Goal: Task Accomplishment & Management: Use online tool/utility

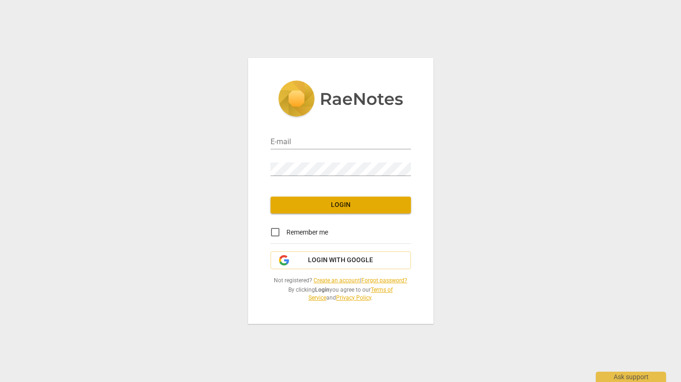
type input "[PERSON_NAME][EMAIL_ADDRESS][PERSON_NAME][DOMAIN_NAME]"
click at [336, 207] on span "Login" at bounding box center [340, 204] width 125 height 9
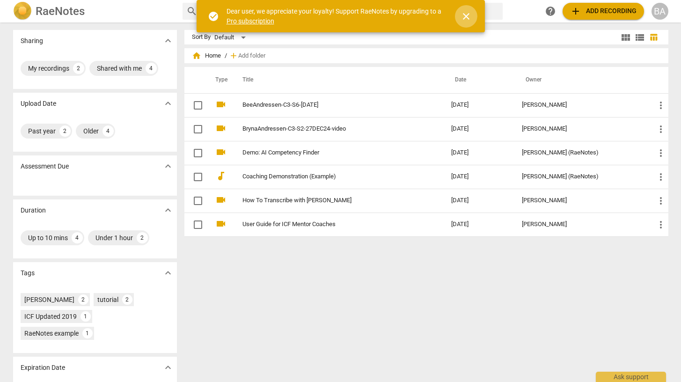
click at [463, 18] on span "close" at bounding box center [465, 16] width 11 height 11
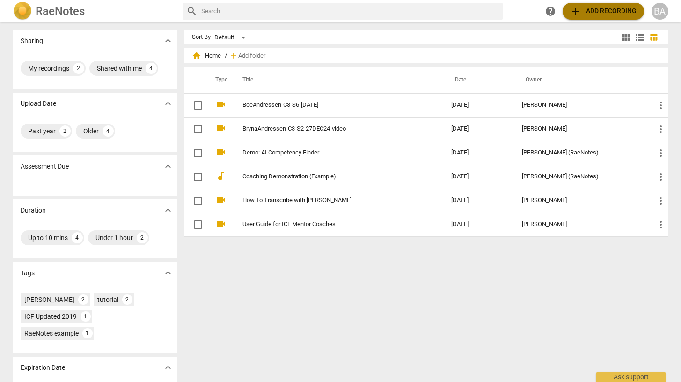
click at [568, 11] on button "add Add recording" at bounding box center [602, 11] width 81 height 17
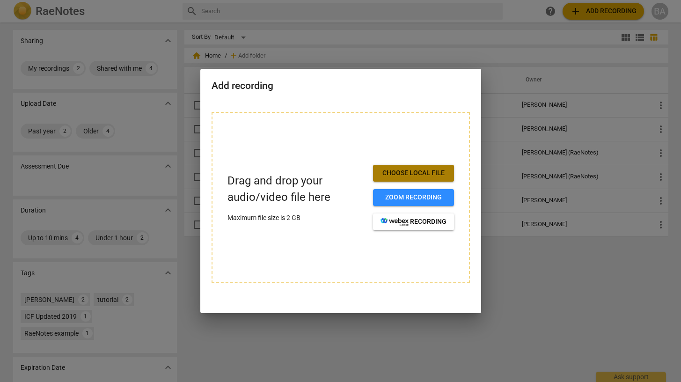
click at [429, 175] on span "Choose local file" at bounding box center [413, 172] width 66 height 9
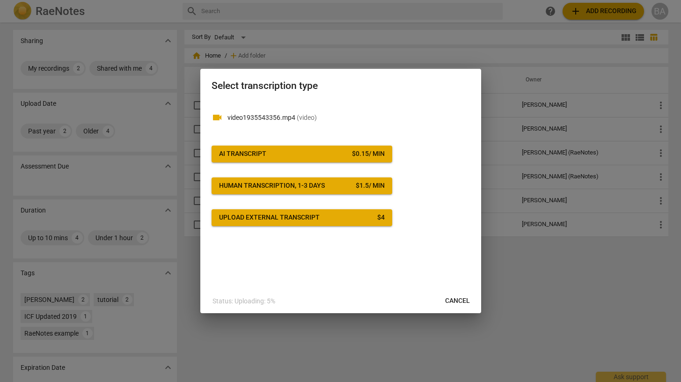
click at [377, 158] on div "$ 0.15 / min" at bounding box center [368, 153] width 33 height 9
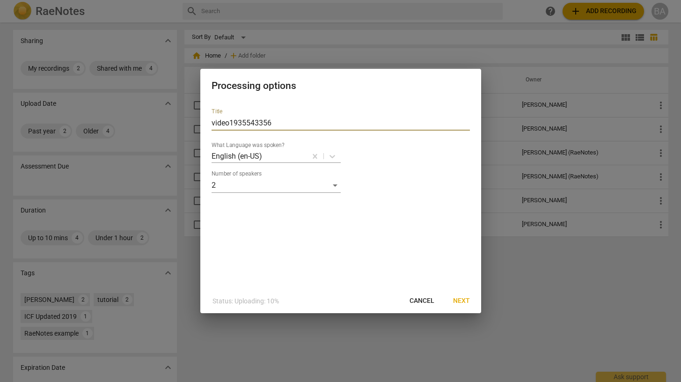
drag, startPoint x: 278, startPoint y: 123, endPoint x: 200, endPoint y: 116, distance: 78.4
click at [200, 116] on div "Title video1935543356 What Language was spoken? English (en-US) Number of speak…" at bounding box center [340, 195] width 281 height 188
drag, startPoint x: 260, startPoint y: 79, endPoint x: 314, endPoint y: 109, distance: 62.0
click at [314, 109] on div "Processing options Title video1935543356 What Language was spoken? English (en-…" at bounding box center [340, 191] width 281 height 245
click at [254, 123] on input "video1935543356" at bounding box center [340, 123] width 258 height 15
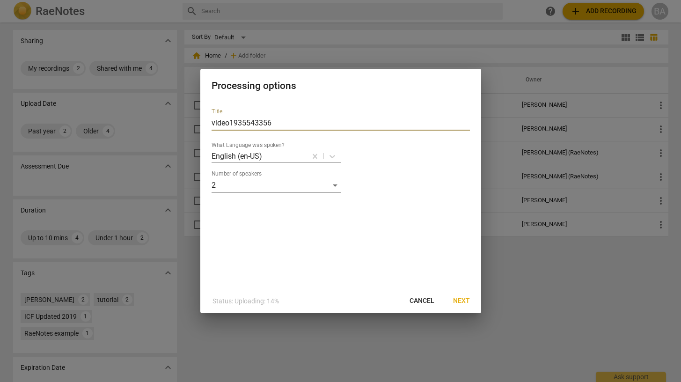
click at [254, 123] on input "video1935543356" at bounding box center [340, 123] width 258 height 15
drag, startPoint x: 257, startPoint y: 124, endPoint x: 179, endPoint y: 117, distance: 78.5
click at [179, 117] on div "Processing options Title Bryna And What Language was spoken? English (en-US) Nu…" at bounding box center [340, 191] width 681 height 382
paste input "YourName-C1-S2-date [where C1=client 1, S2=session 2 with that client, date =da…"
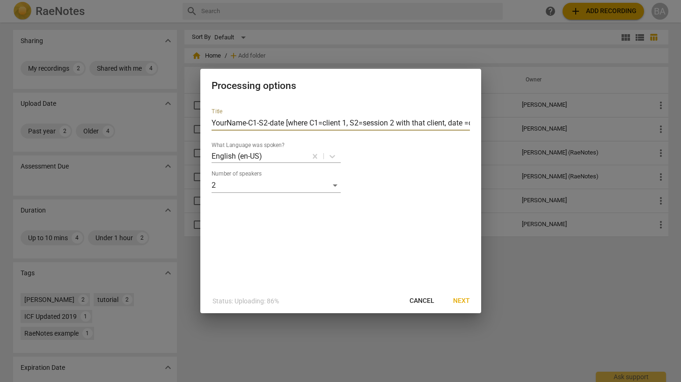
scroll to position [0, 91]
click at [288, 123] on input "YourName-C1-S2-date [where C1=client 1, S2=session 2 with that client, date =da…" at bounding box center [340, 123] width 258 height 15
click at [287, 123] on input "BrynaAndressen-C5-S2-date [where C1=client 1, S2=session 2 with that client, da…" at bounding box center [340, 123] width 258 height 15
drag, startPoint x: 305, startPoint y: 124, endPoint x: 291, endPoint y: 125, distance: 14.1
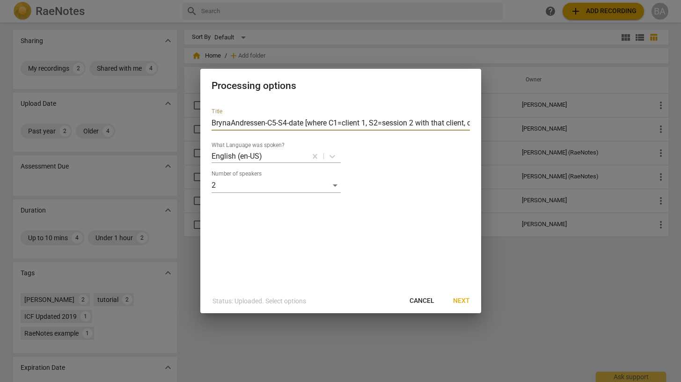
click at [291, 125] on input "BrynaAndressen-C5-S4-date [where C1=client 1, S2=session 2 with that client, da…" at bounding box center [340, 123] width 258 height 15
click at [276, 123] on input "BrynaAndressen-C5-S4-09/05/25 [where C1=client 1, S2=session 2 with that client…" at bounding box center [340, 123] width 258 height 15
type input "BrynaAndressen-C5-S4-09/05/25"
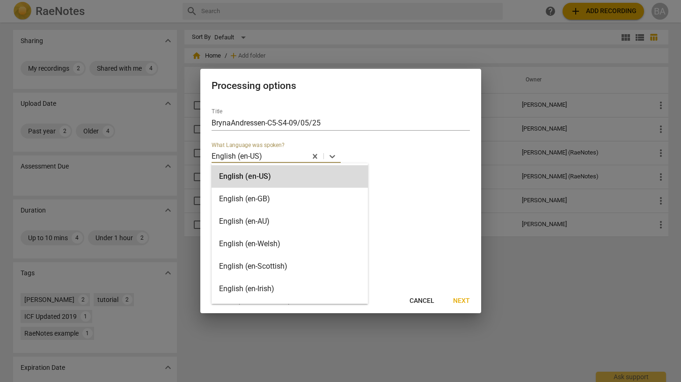
click at [274, 155] on div at bounding box center [284, 156] width 43 height 11
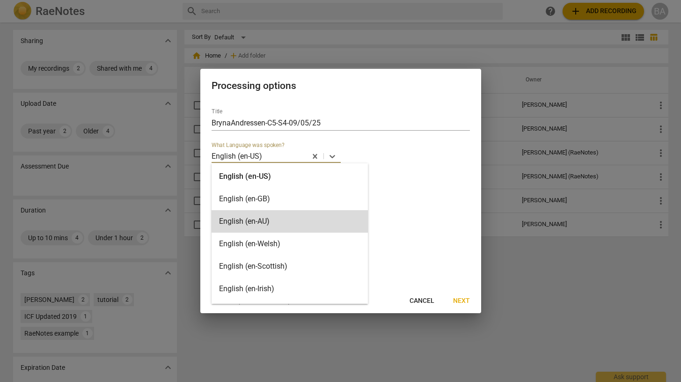
click at [461, 303] on span "Next" at bounding box center [461, 300] width 17 height 9
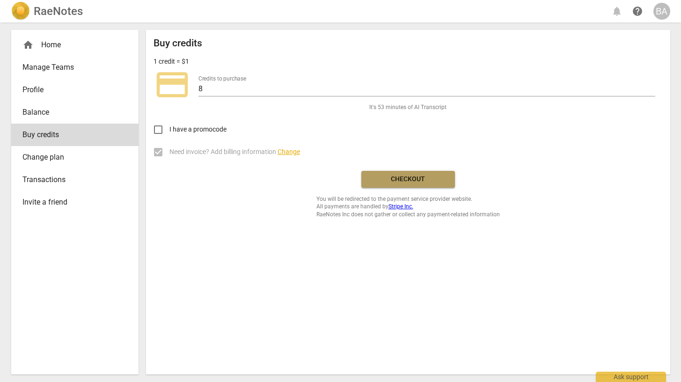
click at [414, 179] on span "Checkout" at bounding box center [408, 179] width 79 height 9
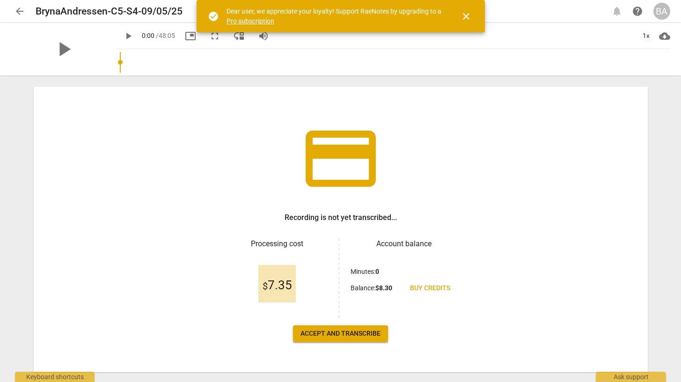
scroll to position [40, 0]
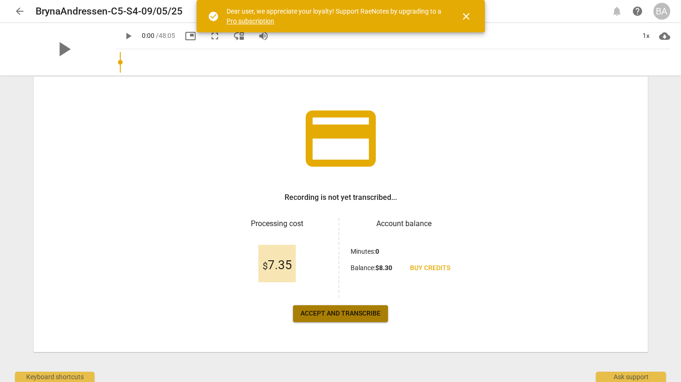
click at [366, 313] on span "Accept and transcribe" at bounding box center [340, 313] width 80 height 9
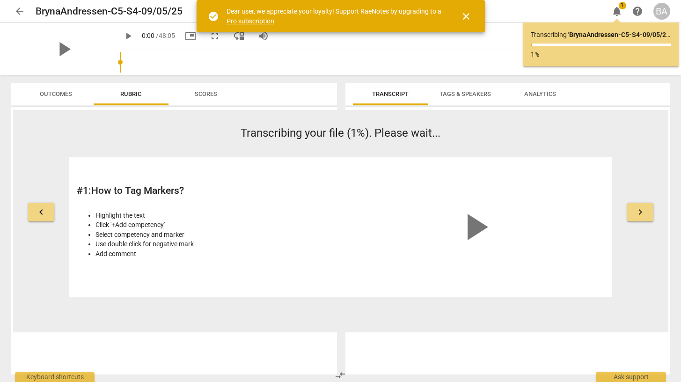
click at [467, 21] on span "close" at bounding box center [465, 16] width 11 height 11
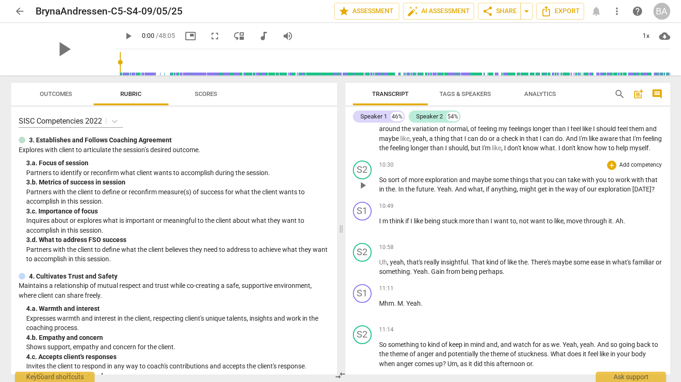
scroll to position [2646, 0]
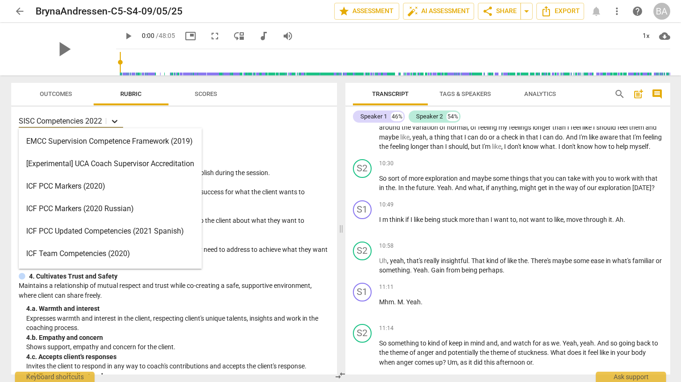
click at [115, 122] on icon at bounding box center [115, 121] width 6 height 3
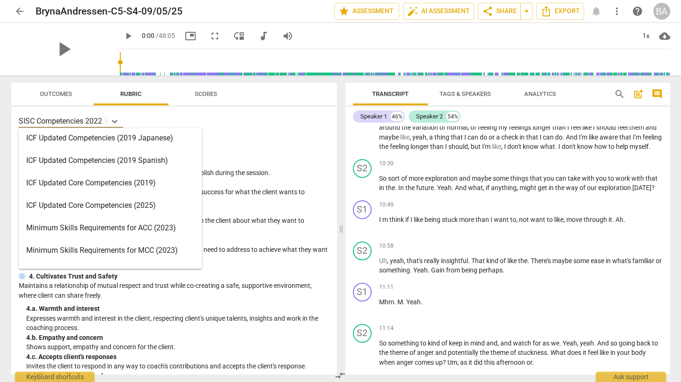
scroll to position [0, 0]
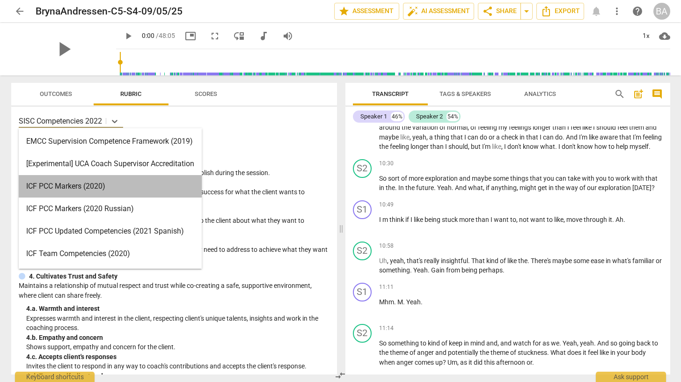
click at [122, 187] on div "ICF PCC Markers (2020)" at bounding box center [110, 186] width 183 height 22
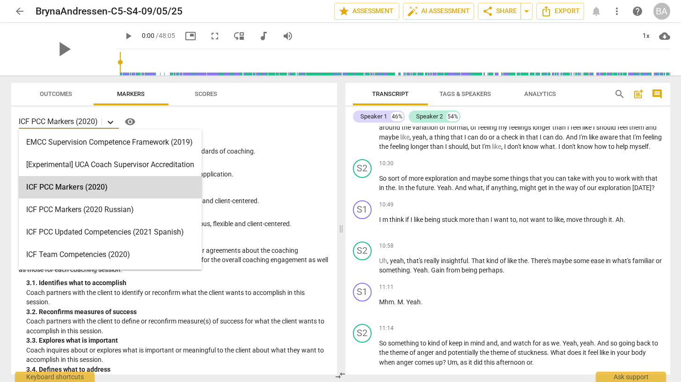
click at [111, 121] on icon at bounding box center [110, 121] width 9 height 9
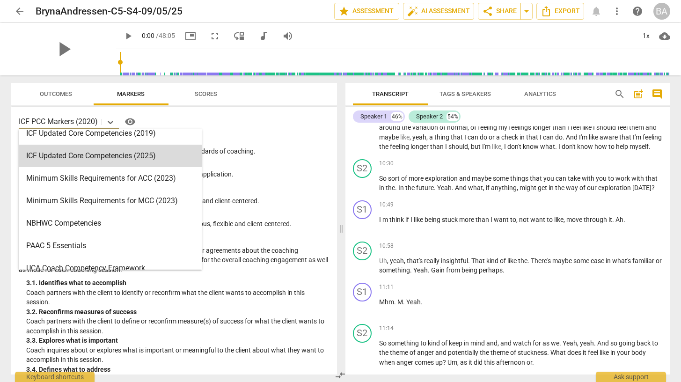
scroll to position [245, 0]
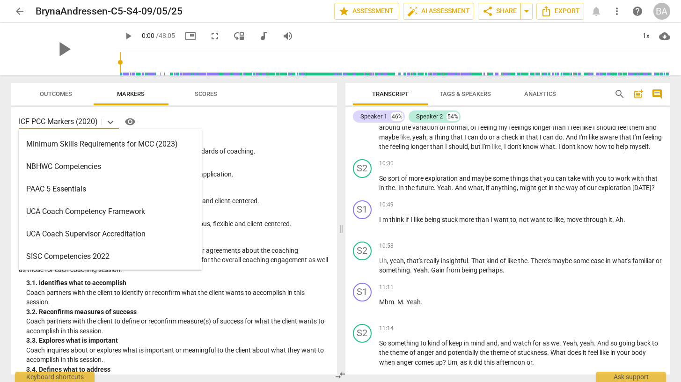
click at [101, 261] on div "SISC Competencies 2022" at bounding box center [110, 256] width 183 height 22
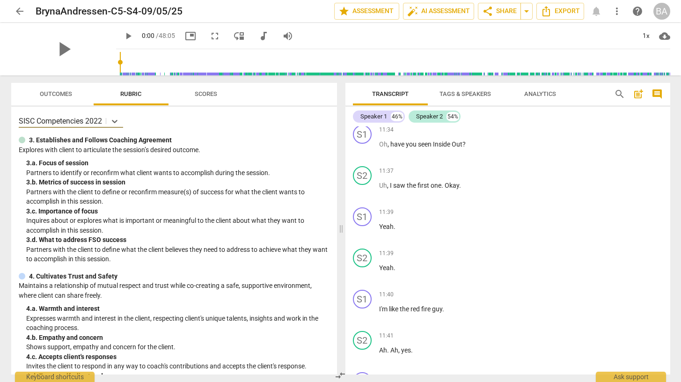
scroll to position [2909, 0]
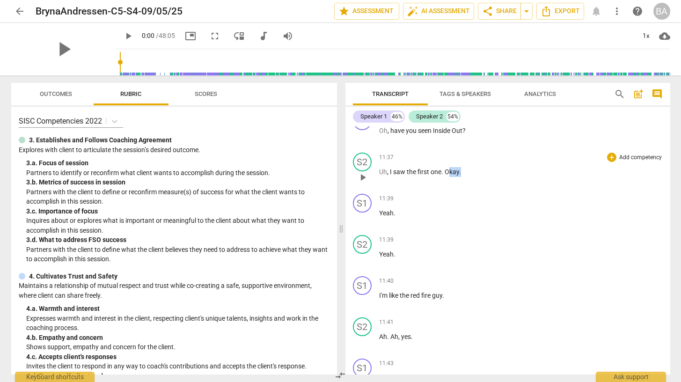
drag, startPoint x: 465, startPoint y: 193, endPoint x: 448, endPoint y: 192, distance: 17.4
click at [448, 177] on p "Uh , I saw the first one . Okay ." at bounding box center [521, 172] width 284 height 10
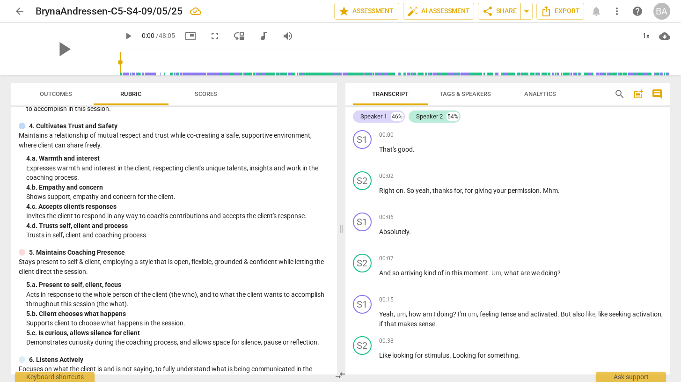
scroll to position [0, 0]
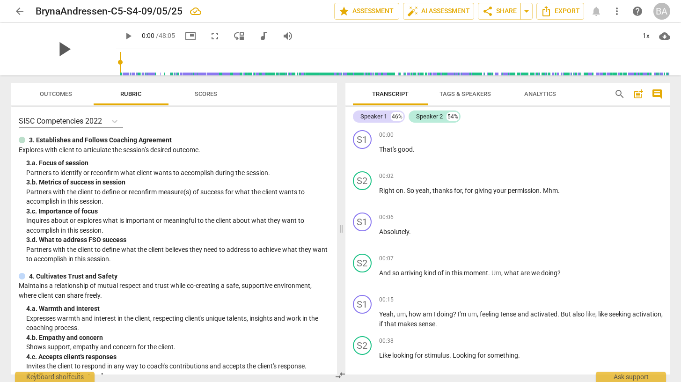
click at [60, 52] on span "play_arrow" at bounding box center [63, 49] width 24 height 24
click at [560, 191] on p "Right on . So yeah , thanks for , for giving your permission . Mhm ." at bounding box center [521, 191] width 284 height 10
type input "9"
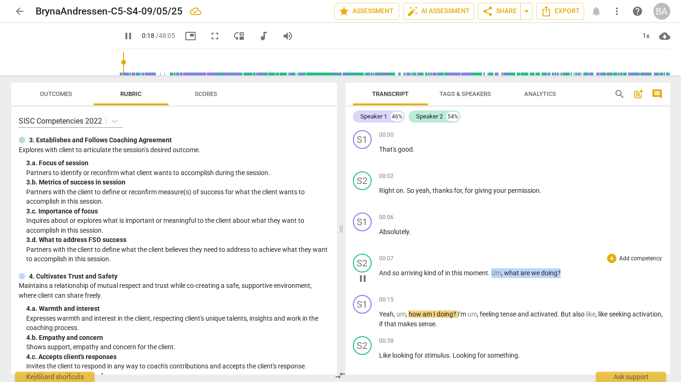
drag, startPoint x: 556, startPoint y: 271, endPoint x: 492, endPoint y: 270, distance: 63.6
click at [492, 270] on p "And so arriving kind of in this moment . Um , what are we doing ?" at bounding box center [521, 273] width 284 height 10
click at [514, 275] on span "what" at bounding box center [512, 272] width 16 height 7
drag, startPoint x: 538, startPoint y: 273, endPoint x: 504, endPoint y: 271, distance: 33.3
click at [504, 271] on p "And so arriving kind of in this moment . Um , what are we doing ?" at bounding box center [521, 273] width 284 height 10
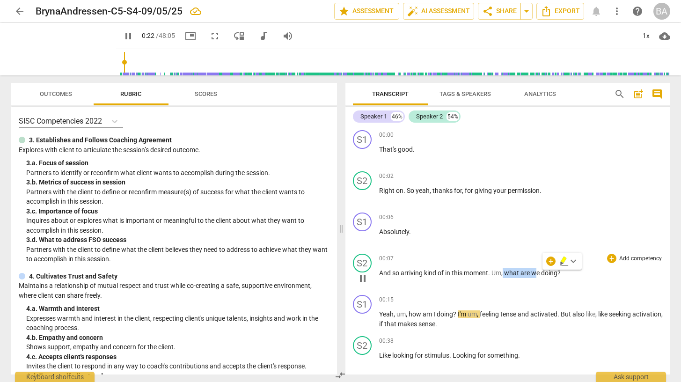
type input "23"
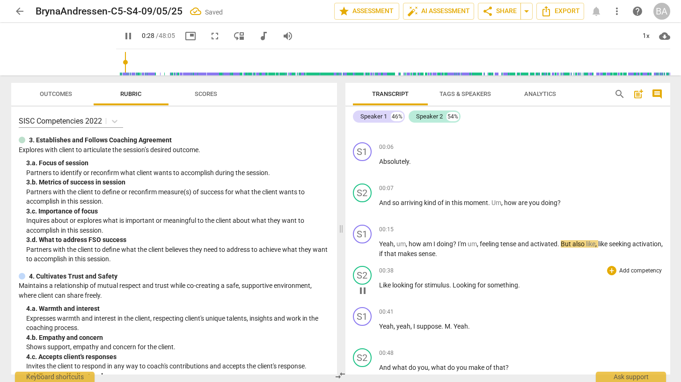
scroll to position [72, 0]
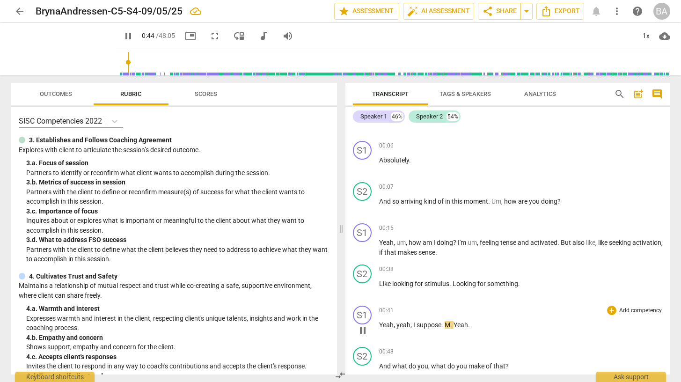
click at [451, 324] on span "." at bounding box center [451, 324] width 3 height 7
type input "45"
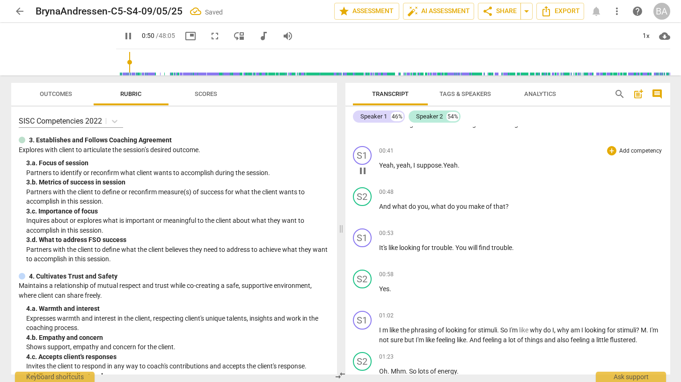
scroll to position [235, 0]
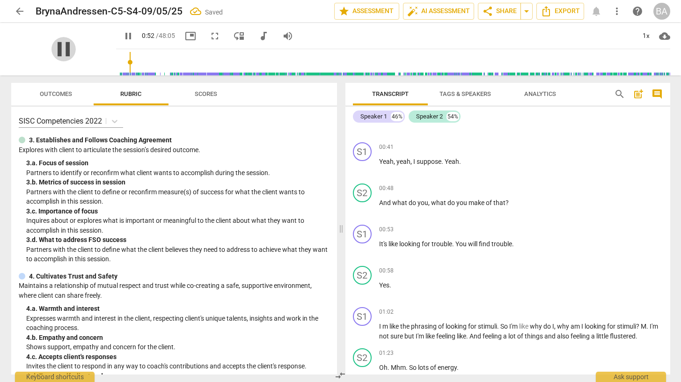
click at [52, 48] on span "pause" at bounding box center [63, 49] width 24 height 24
type input "52"
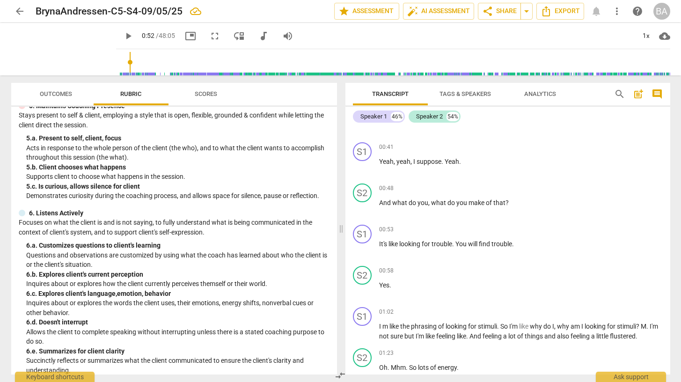
scroll to position [298, 0]
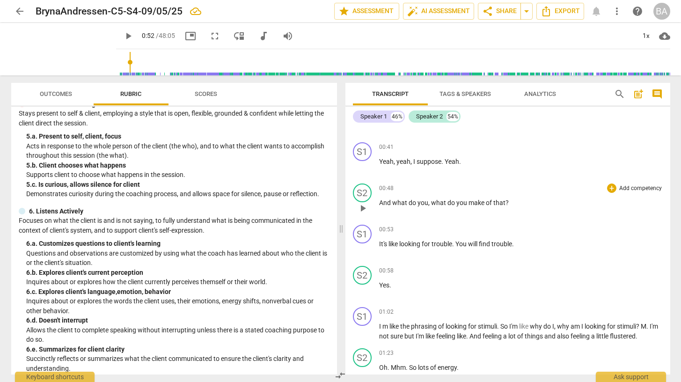
click at [634, 189] on p "Add competency" at bounding box center [640, 188] width 44 height 8
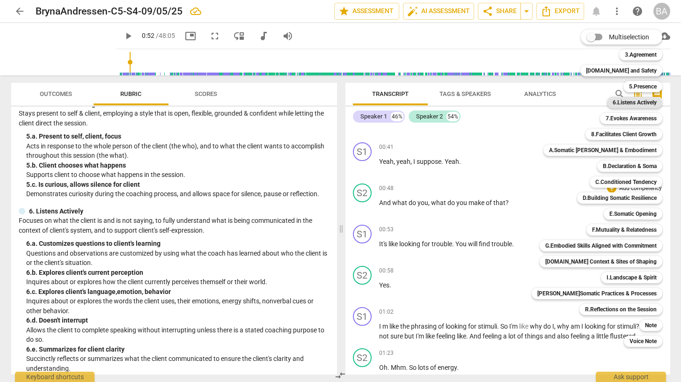
click at [629, 103] on b "6.Listens Actively" at bounding box center [634, 102] width 44 height 11
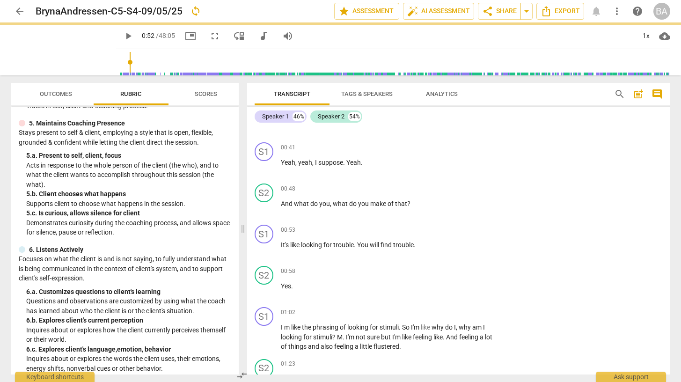
scroll to position [318, 0]
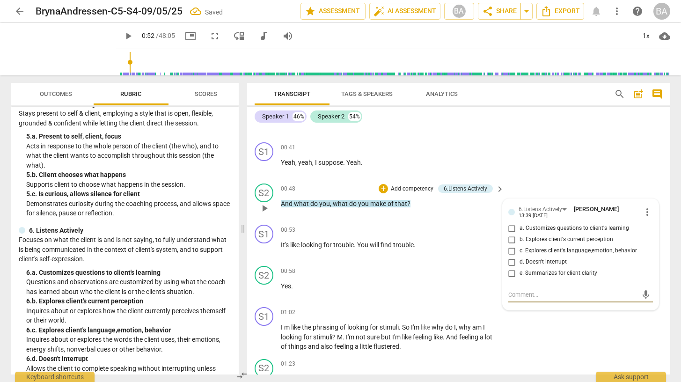
click at [511, 239] on input "b. Explores client's current perception" at bounding box center [511, 239] width 15 height 11
checkbox input "true"
click at [678, 110] on div "arrow_back BrynaAndressen-C5-S4-09/05/25 Saved edit star Assessment auto_fix_hi…" at bounding box center [340, 191] width 681 height 382
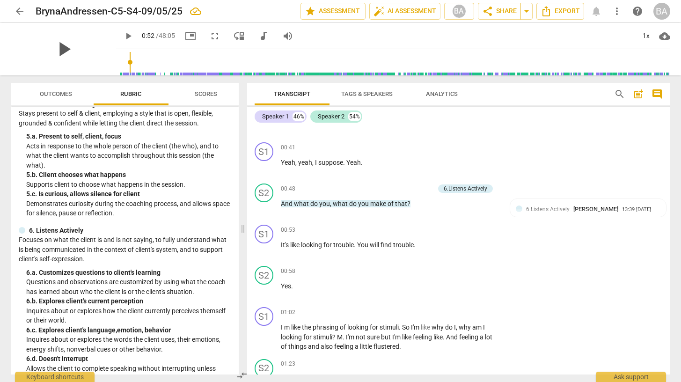
click at [54, 50] on span "play_arrow" at bounding box center [63, 49] width 24 height 24
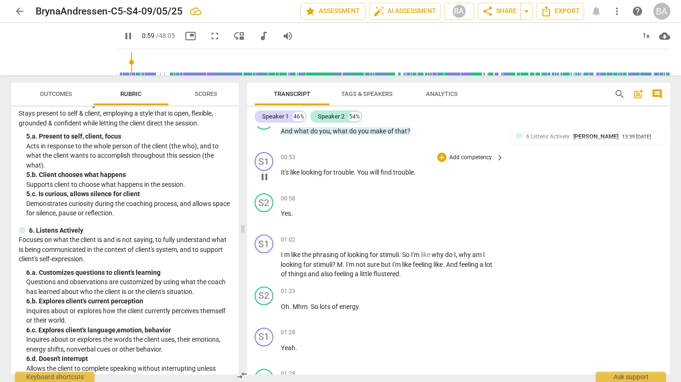
scroll to position [320, 0]
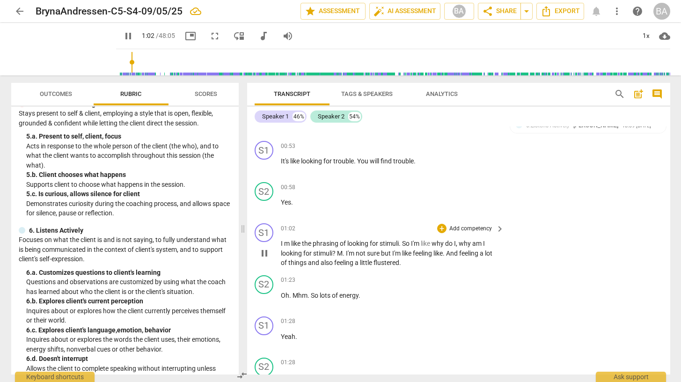
click at [289, 245] on span "m" at bounding box center [287, 243] width 7 height 7
type input "64"
click at [346, 254] on span "." at bounding box center [343, 252] width 3 height 7
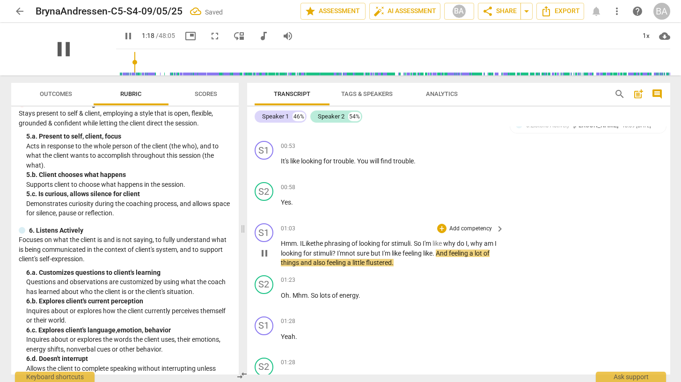
click at [52, 48] on span "pause" at bounding box center [63, 49] width 24 height 24
click at [58, 48] on span "play_arrow" at bounding box center [63, 49] width 24 height 24
click at [56, 50] on span "pause" at bounding box center [63, 49] width 24 height 24
click at [56, 50] on span "play_arrow" at bounding box center [63, 49] width 24 height 24
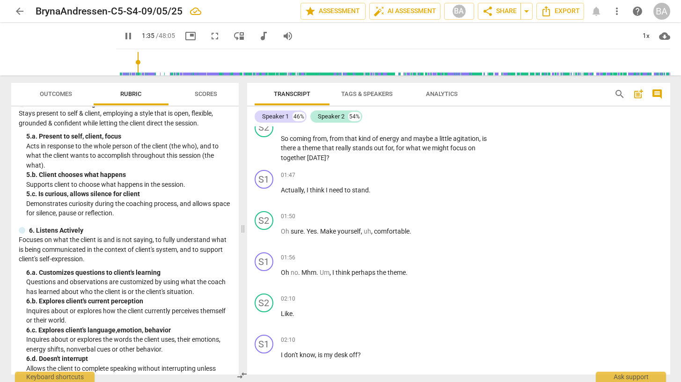
scroll to position [642, 0]
click at [54, 49] on span "pause" at bounding box center [63, 49] width 24 height 24
type input "107"
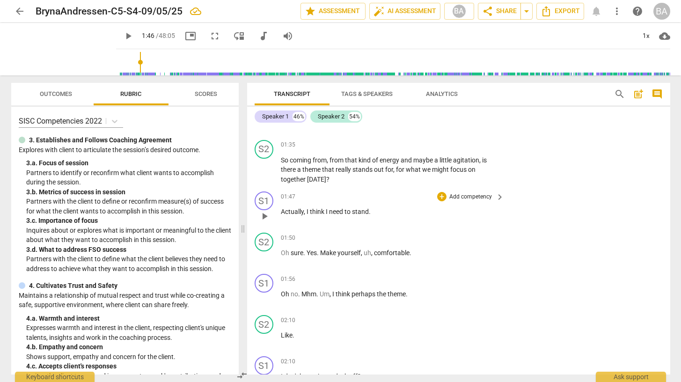
scroll to position [616, 0]
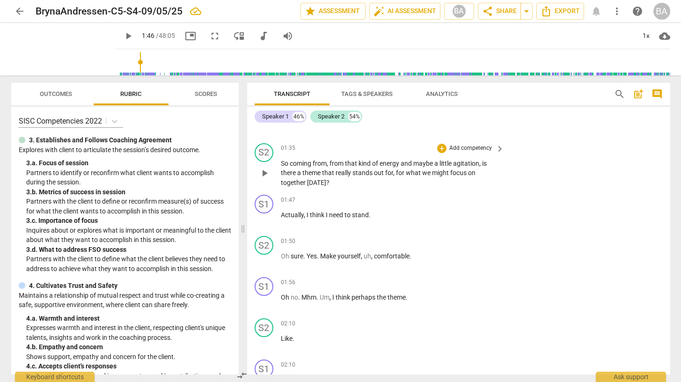
click at [475, 148] on p "Add competency" at bounding box center [470, 148] width 44 height 8
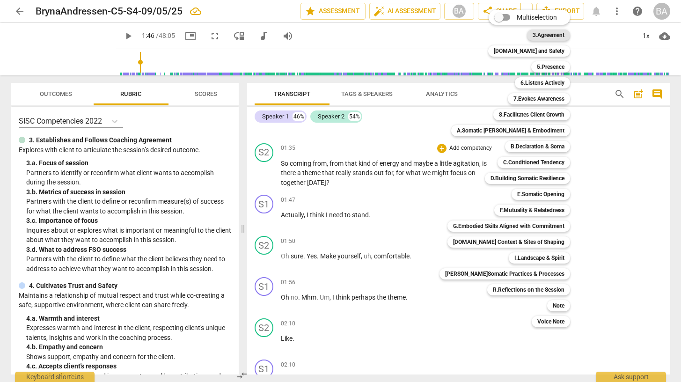
click at [538, 36] on b "3.Agreement" at bounding box center [548, 34] width 32 height 11
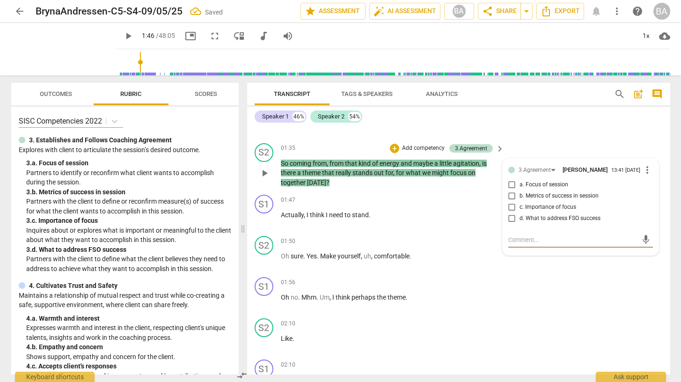
click at [508, 189] on input "a. Focus of session" at bounding box center [511, 184] width 15 height 11
checkbox input "true"
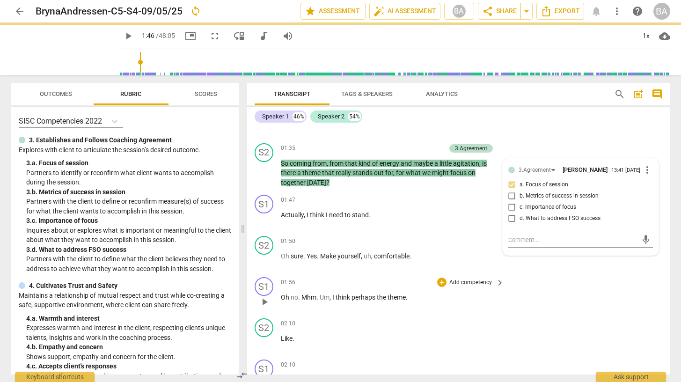
click at [574, 288] on div "S1 play_arrow pause 01:56 + Add competency keyboard_arrow_right Oh no . Mhm . U…" at bounding box center [458, 293] width 423 height 41
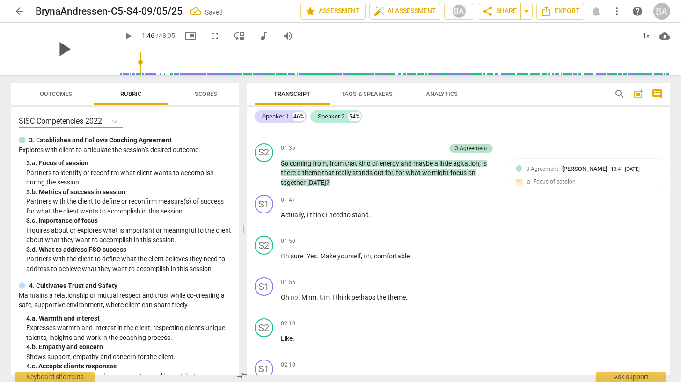
click at [57, 48] on span "play_arrow" at bounding box center [63, 49] width 24 height 24
click at [372, 257] on span "," at bounding box center [372, 255] width 3 height 7
type input "109"
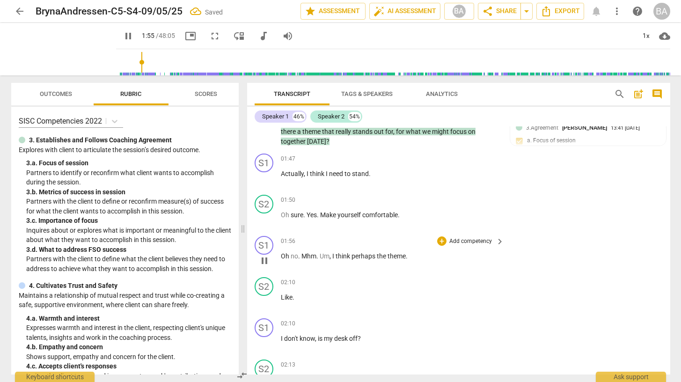
scroll to position [658, 0]
click at [56, 51] on span "pause" at bounding box center [63, 49] width 24 height 24
type input "132"
drag, startPoint x: 294, startPoint y: 296, endPoint x: 249, endPoint y: 278, distance: 48.5
click at [249, 278] on div "S2 play_arrow pause 02:10 + Add competency keyboard_arrow_right Like ." at bounding box center [458, 292] width 423 height 41
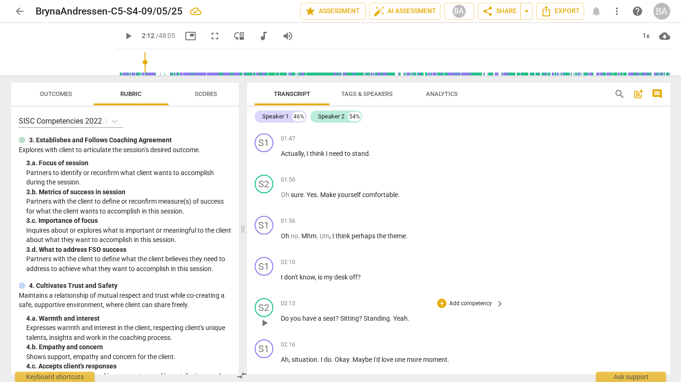
scroll to position [679, 0]
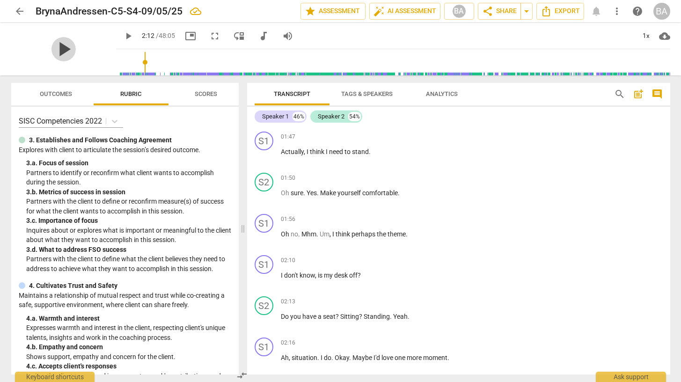
click at [58, 47] on span "play_arrow" at bounding box center [63, 49] width 24 height 24
click at [58, 51] on span "pause" at bounding box center [63, 49] width 24 height 24
type input "138"
drag, startPoint x: 363, startPoint y: 316, endPoint x: 319, endPoint y: 317, distance: 44.0
click at [319, 317] on p "Do you have a seat ? Sitting ? Standing . Yeah ." at bounding box center [390, 317] width 219 height 10
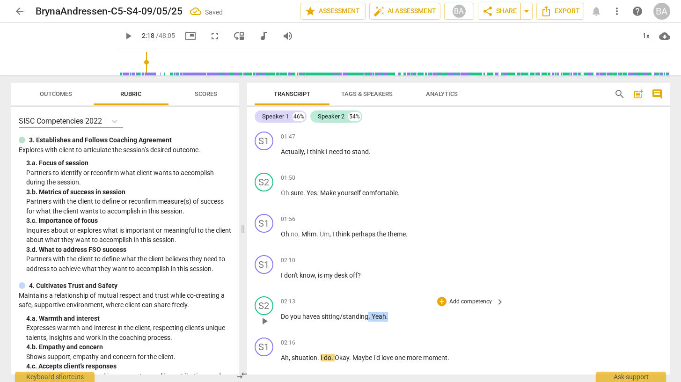
drag, startPoint x: 389, startPoint y: 317, endPoint x: 369, endPoint y: 317, distance: 20.1
click at [369, 317] on p "Do you have a sitting/s tanding . Yeah ." at bounding box center [390, 317] width 219 height 10
drag, startPoint x: 318, startPoint y: 355, endPoint x: 276, endPoint y: 355, distance: 42.1
click at [276, 355] on div "S1 play_arrow pause 02:16 + Add competency keyboard_arrow_right Ah , situation …" at bounding box center [458, 354] width 423 height 41
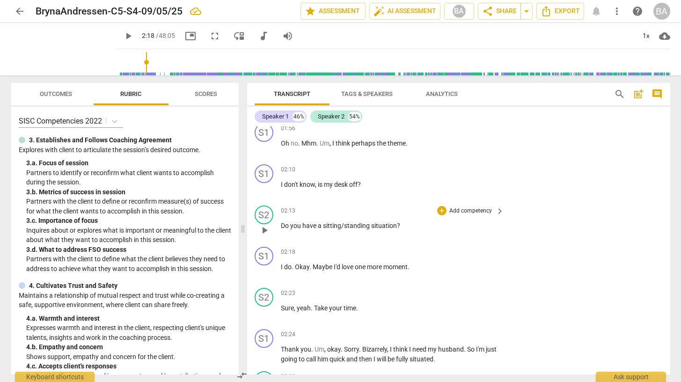
scroll to position [774, 0]
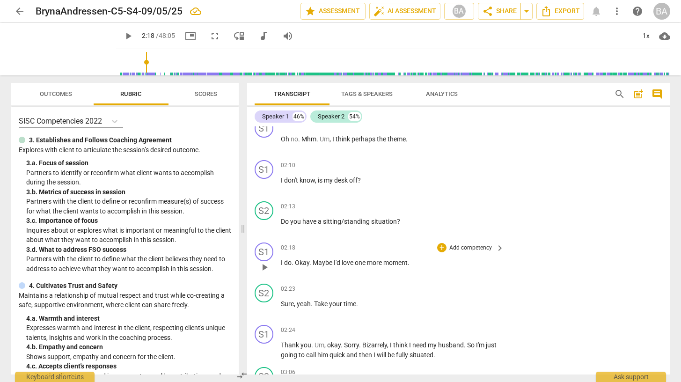
click at [453, 249] on p "Add competency" at bounding box center [470, 248] width 44 height 8
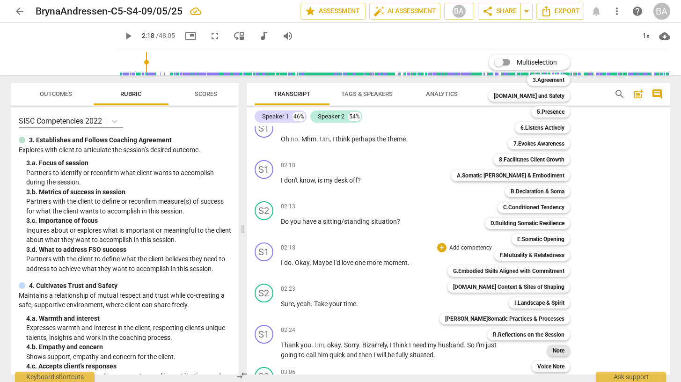
click at [553, 352] on b "Note" at bounding box center [559, 350] width 12 height 11
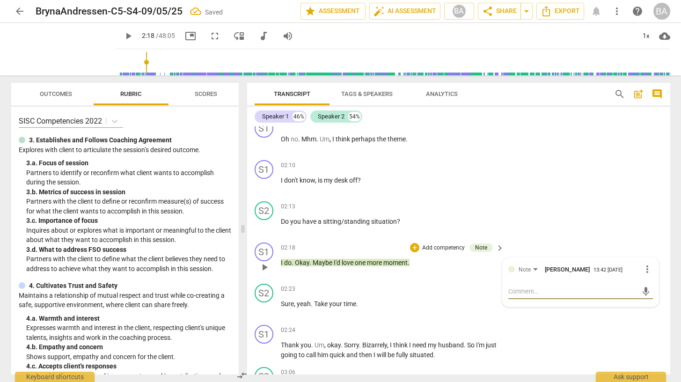
type textarea "O"
type textarea "Ov"
type textarea "Ove"
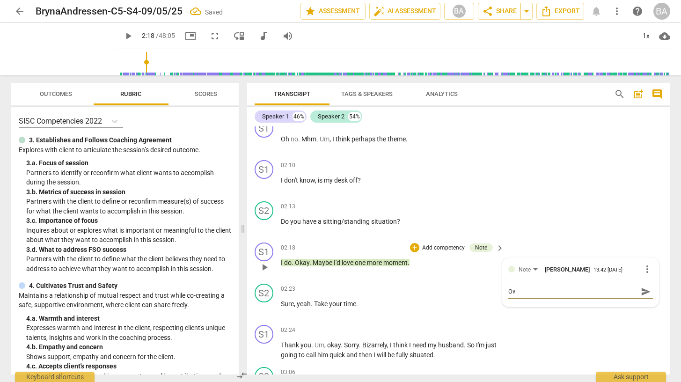
type textarea "Ove"
type textarea "Over"
type textarea "Over o"
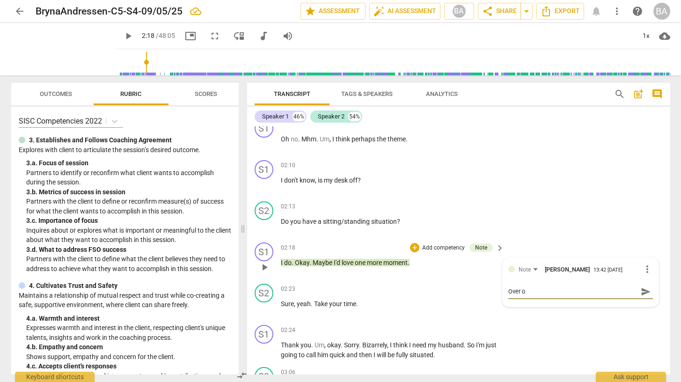
type textarea "Over ou"
type textarea "Over our"
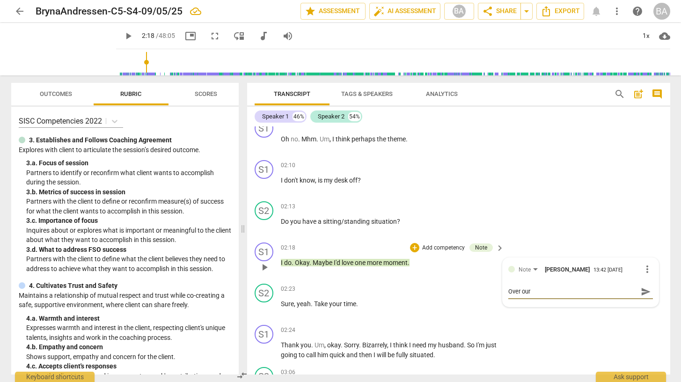
type textarea "Over our"
type textarea "Over our f"
type textarea "Over our fi"
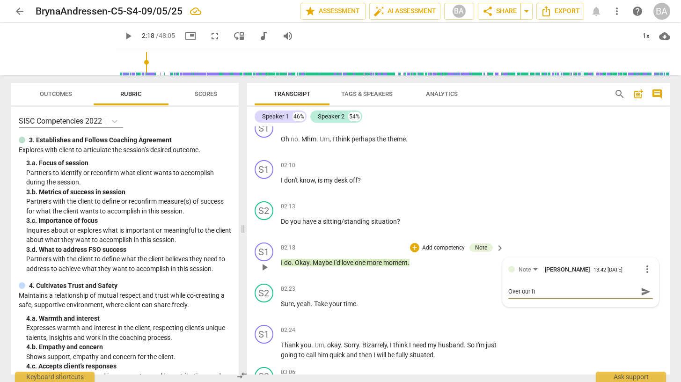
type textarea "Over our fir"
type textarea "Over our firs"
type textarea "Over our first"
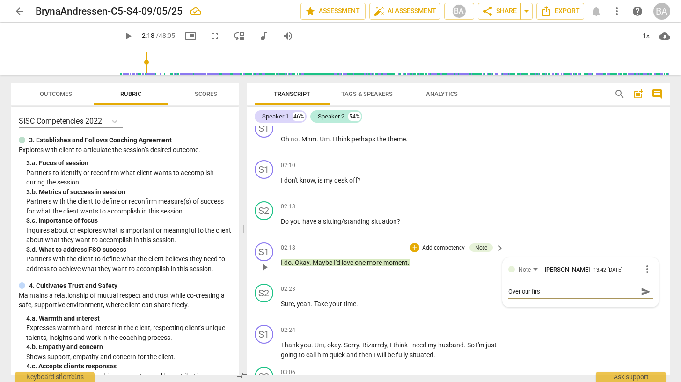
type textarea "Over our first"
type textarea "Over our first f"
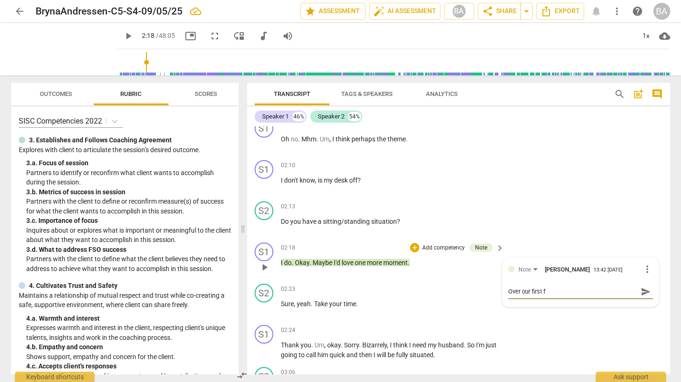
type textarea "Over our first fe"
type textarea "Over our first few"
type textarea "Over our first few w"
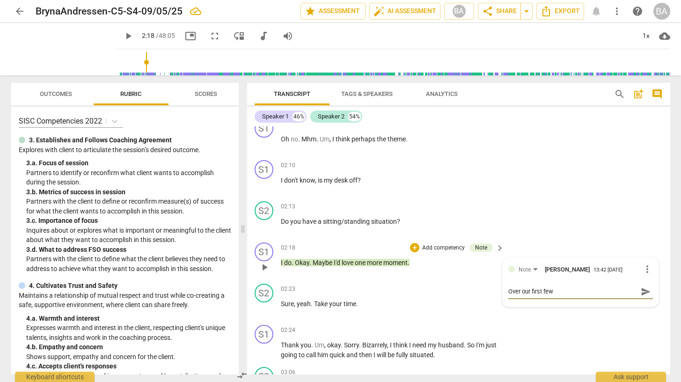
type textarea "Over our first few w"
type textarea "Over our first few we"
type textarea "Over our first few w"
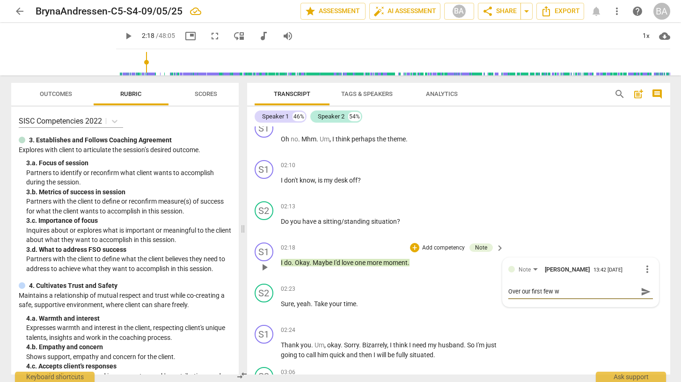
type textarea "Over our first few"
type textarea "Over our first few s"
type textarea "Over our first few se"
type textarea "Over our first few ses"
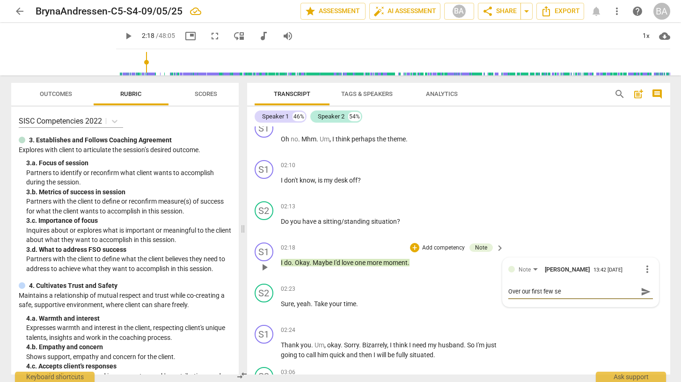
type textarea "Over our first few ses"
type textarea "Over our first few sess"
type textarea "Over our first few sessi"
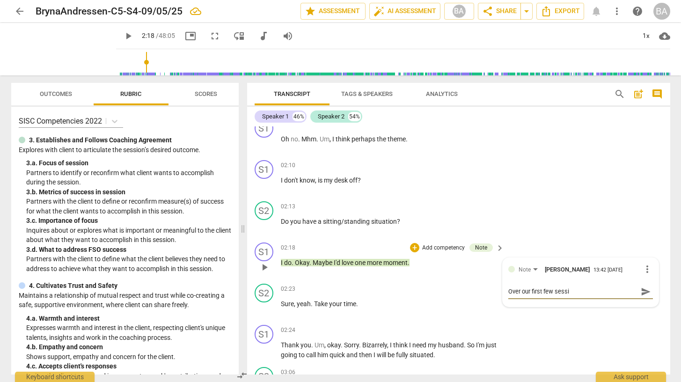
type textarea "Over our first few sessio"
type textarea "Over our first few session"
type textarea "Over our first few sessions"
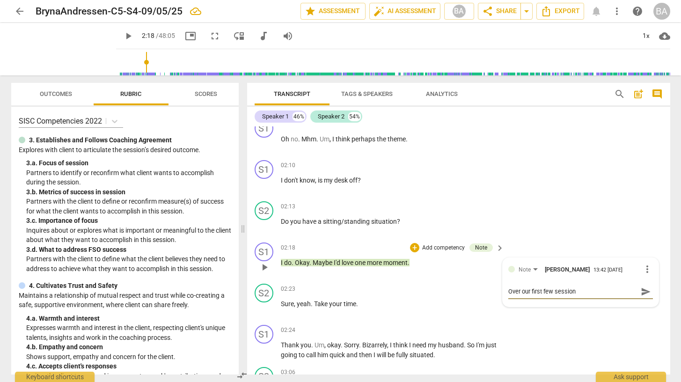
type textarea "Over our first few sessions"
type textarea "Over our first few sessions,"
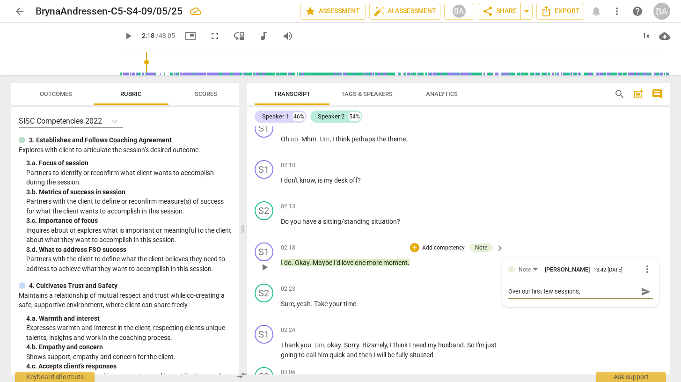
type textarea "Over our first few sessions, c"
type textarea "Over our first few sessions, cl"
type textarea "Over our first few sessions, cli"
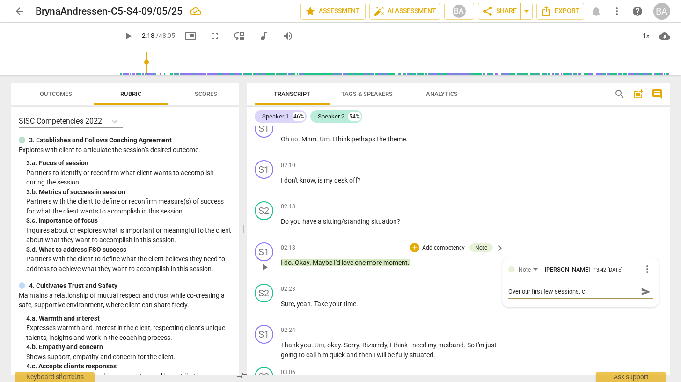
type textarea "Over our first few sessions, cli"
type textarea "Over our first few sessions, clie"
type textarea "Over our first few sessions, clien"
type textarea "Over our first few sessions, client"
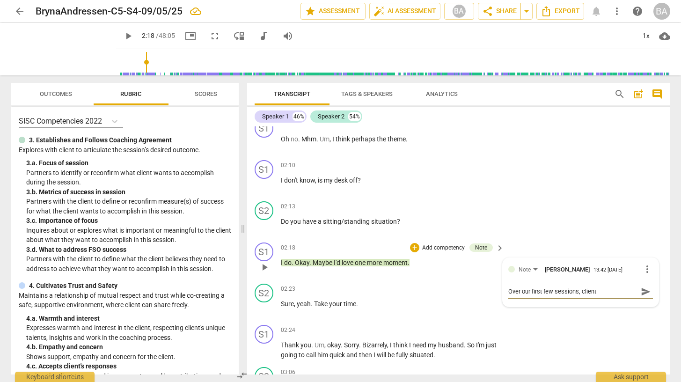
type textarea "Over our first few sessions, client"
type textarea "Over our first few sessions, client h"
type textarea "Over our first few sessions, client ha"
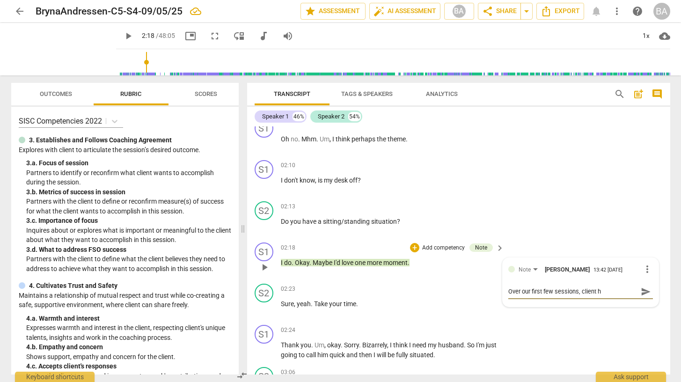
type textarea "Over our first few sessions, client ha"
type textarea "Over our first few sessions, client has"
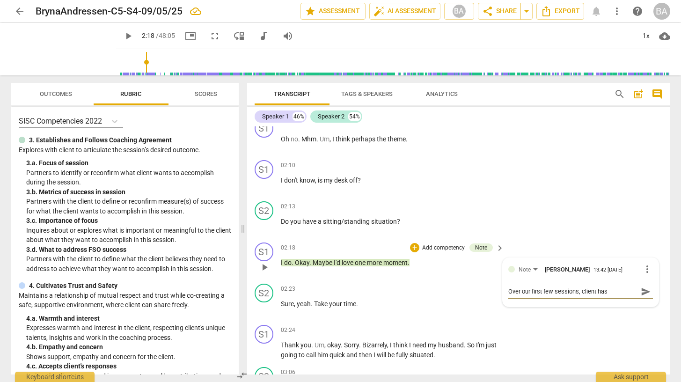
type textarea "Over our first few sessions, client has b"
type textarea "Over our first few sessions, client has be"
type textarea "Over our first few sessions, client has bee"
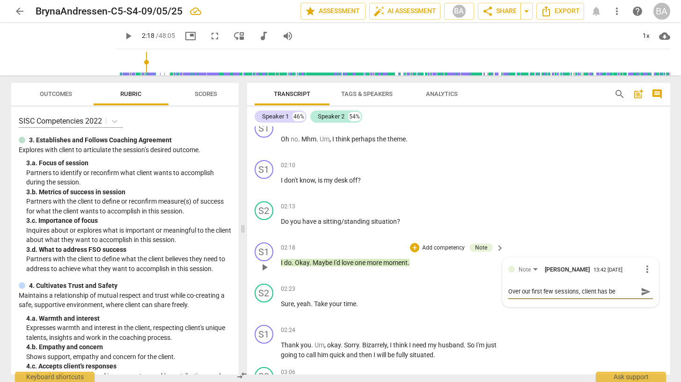
type textarea "Over our first few sessions, client has bee"
type textarea "Over our first few sessions, client has been"
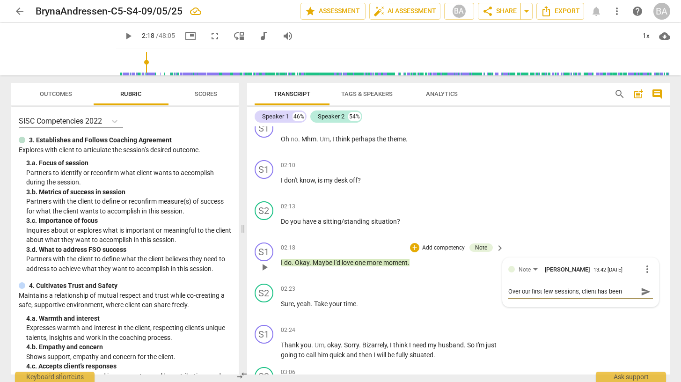
type textarea "Over our first few sessions, client has been e"
type textarea "Over our first few sessions, client has been ex"
type textarea "Over our first few sessions, client has been exp"
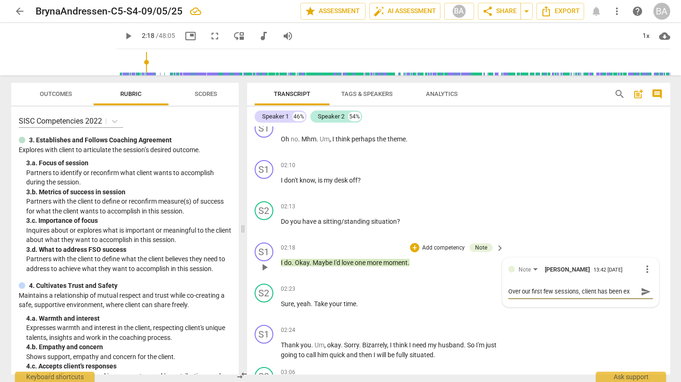
type textarea "Over our first few sessions, client has been exp"
type textarea "Over our first few sessions, client has been expe"
type textarea "Over our first few sessions, client has been exper"
type textarea "Over our first few sessions, client has been experi"
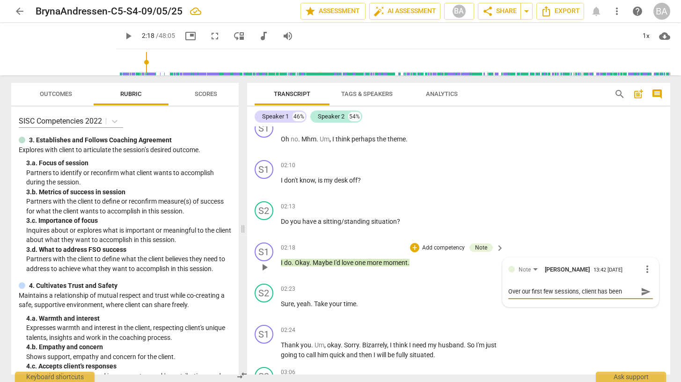
scroll to position [8, 0]
type textarea "Over our first few sessions, client has been experim"
type textarea "Over our first few sessions, client has been experime"
type textarea "Over our first few sessions, client has been experimen"
type textarea "Over our first few sessions, client has been experiment"
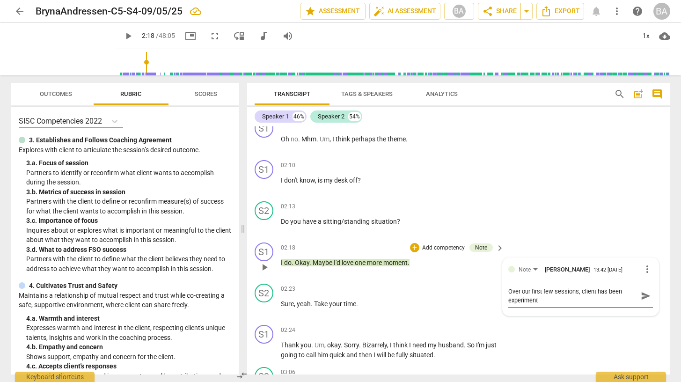
scroll to position [0, 0]
type textarea "Over our first few sessions, client has been experimenti"
type textarea "Over our first few sessions, client has been experimentin"
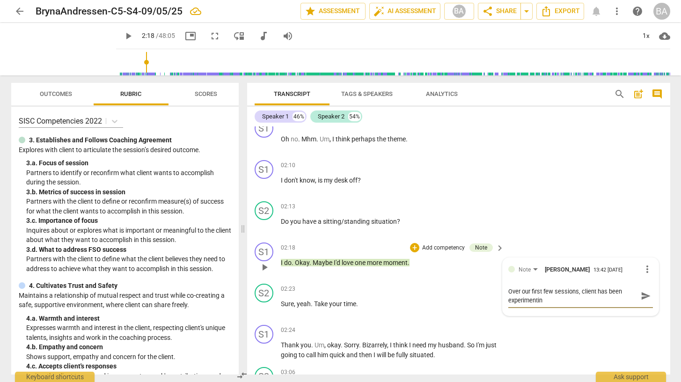
type textarea "Over our first few sessions, client has been experimenting"
type textarea "Over our first few sessions, client has been experimenting w"
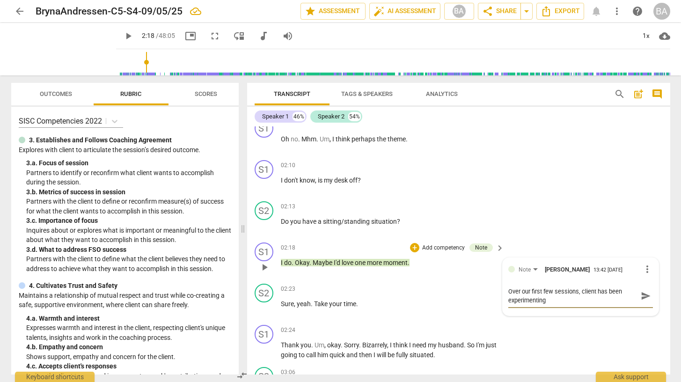
type textarea "Over our first few sessions, client has been experimenting w"
type textarea "Over our first few sessions, client has been experimenting wi"
type textarea "Over our first few sessions, client has been experimenting wit"
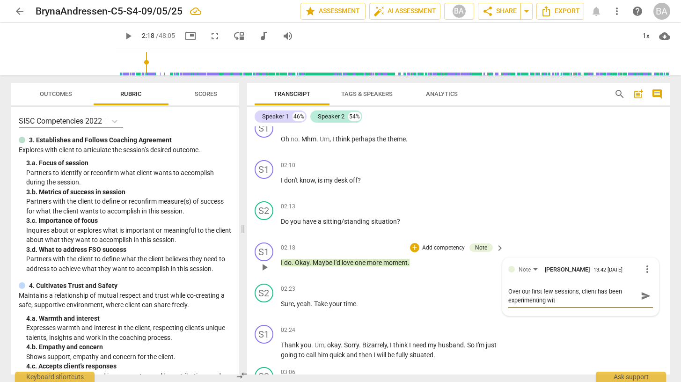
type textarea "Over our first few sessions, client has been experimenting with"
type textarea "Over our first few sessions, client has been experimenting with a"
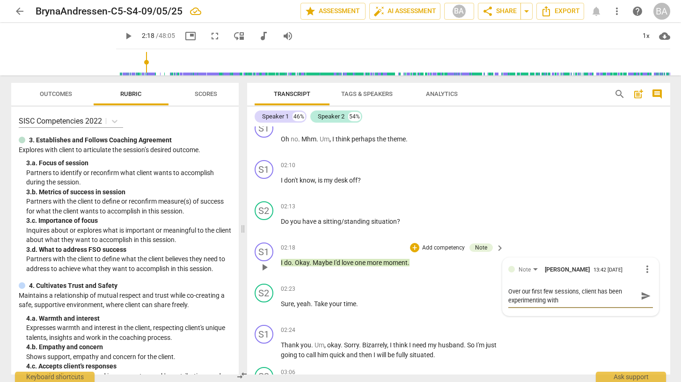
type textarea "Over our first few sessions, client has been experimenting with a"
type textarea "Over our first few sessions, client has been experimenting with as"
type textarea "Over our first few sessions, client has been experimenting with ask"
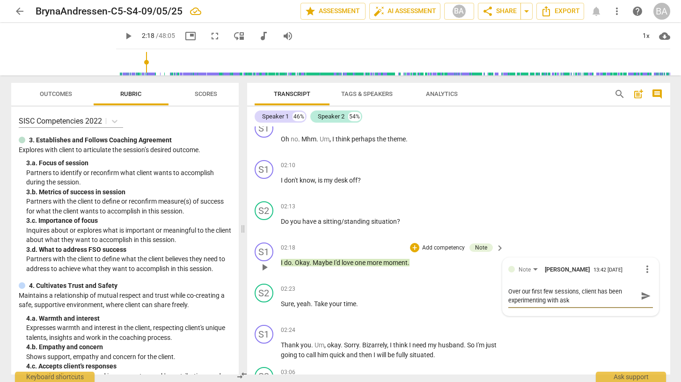
type textarea "Over our first few sessions, client has been experimenting with aski"
type textarea "Over our first few sessions, client has been experimenting with askin"
type textarea "Over our first few sessions, client has been experimenting with asking"
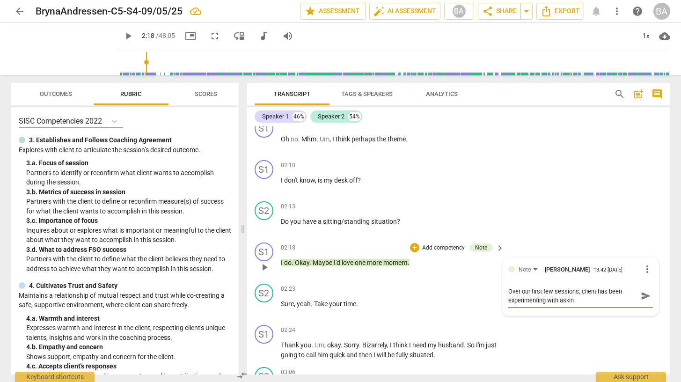
type textarea "Over our first few sessions, client has been experimenting with asking"
type textarea "Over our first few sessions, client has been experimenting with asking h"
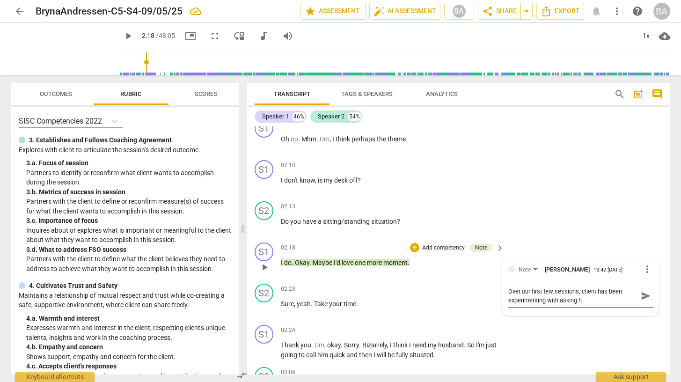
type textarea "Over our first few sessions, client has been experimenting with asking he"
type textarea "Over our first few sessions, client has been experimenting with asking her"
type textarea "Over our first few sessions, client has been experimenting with asking hers"
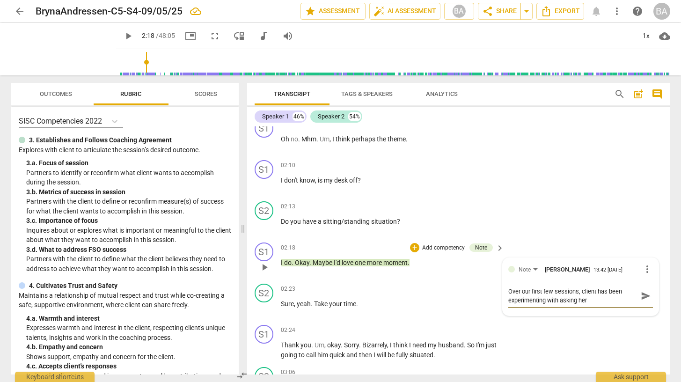
type textarea "Over our first few sessions, client has been experimenting with asking hers"
type textarea "Over our first few sessions, client has been experimenting with asking hersl"
type textarea "Over our first few sessions, client has been experimenting with asking [PERSON_…"
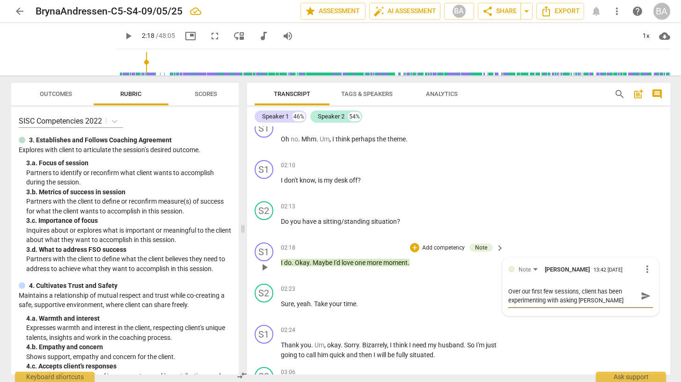
type textarea "Over our first few sessions, client has been experimenting with asking hersl"
type textarea "Over our first few sessions, client has been experimenting with asking hers"
type textarea "Over our first few sessions, client has been experimenting with asking [PERSON_…"
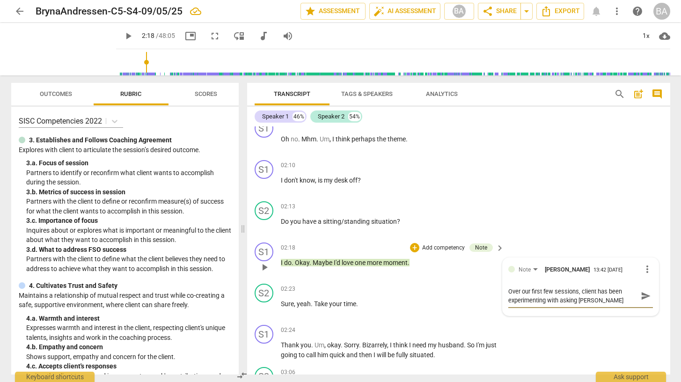
type textarea "Over our first few sessions, client has been experimenting with asking [PERSON_…"
type textarea "Over our first few sessions, client has been experimenting with asking herself"
type textarea "Over our first few sessions, client has been experimenting with asking herself h"
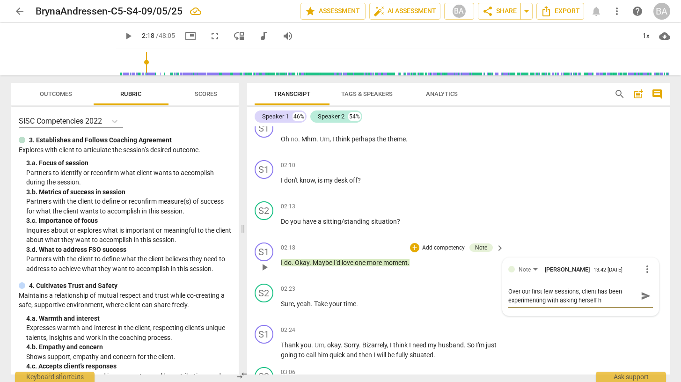
type textarea "Over our first few sessions, client has been experimenting with asking herself …"
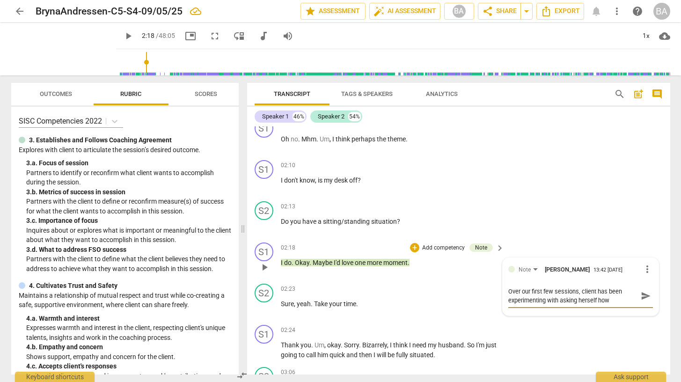
type textarea "Over our first few sessions, client has been experimenting with asking herself …"
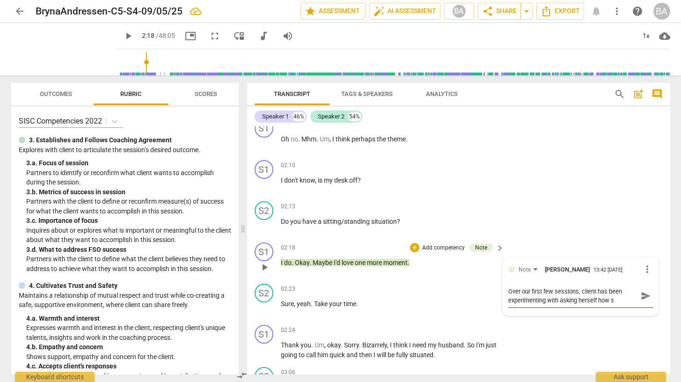
type textarea "Over our first few sessions, client has been experimenting with asking herself …"
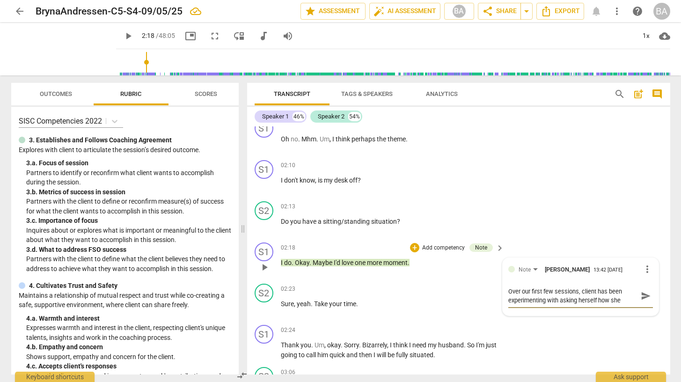
type textarea "Over our first few sessions, client has been experimenting with asking herself …"
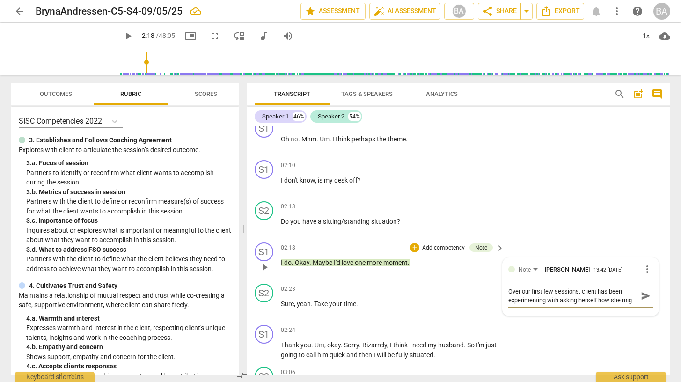
type textarea "Over our first few sessions, client has been experimenting with asking herself …"
drag, startPoint x: 559, startPoint y: 300, endPoint x: 596, endPoint y: 304, distance: 37.1
click at [596, 304] on textarea "Over our first few sessions, client has been experimenting with asking herself …" at bounding box center [573, 300] width 130 height 27
click at [580, 300] on textarea "Over our first few sessions, client has been experimenting with investigating h…" at bounding box center [573, 300] width 130 height 27
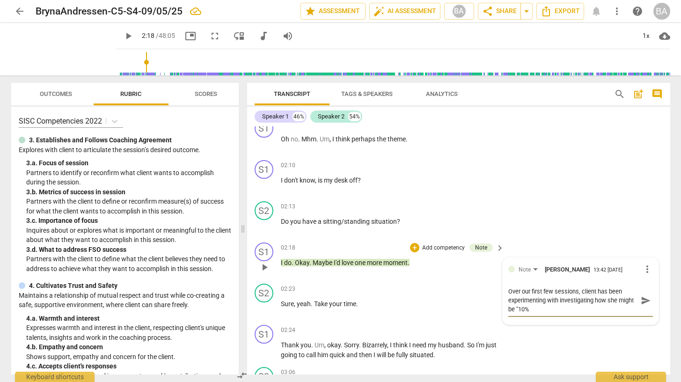
click at [580, 300] on textarea "Over our first few sessions, client has been experimenting with investigating h…" at bounding box center [573, 300] width 130 height 27
click at [551, 307] on textarea "Over our first few sessions, client has been experimenting with allowing for ho…" at bounding box center [573, 300] width 130 height 27
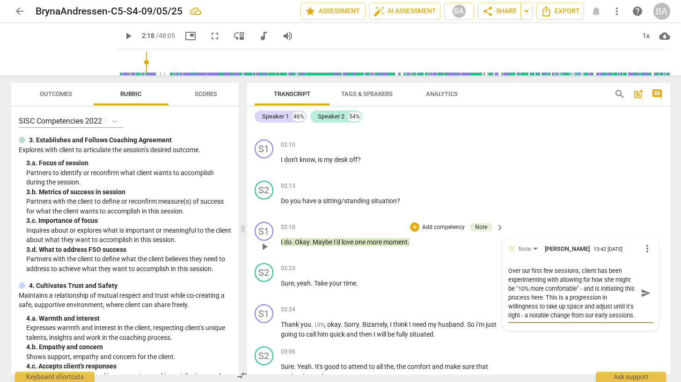
scroll to position [801, 0]
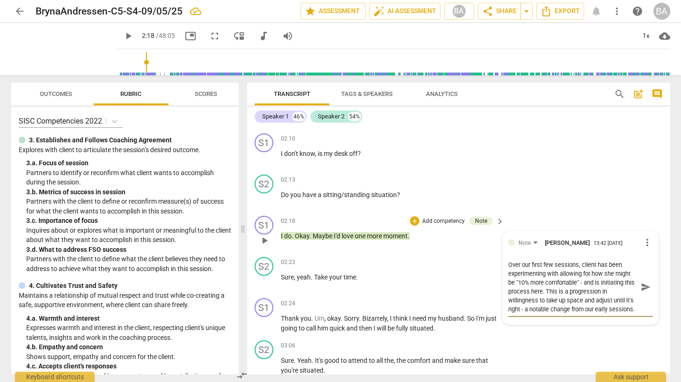
click at [587, 337] on div "S2 play_arrow pause 03:06 + Add competency keyboard_arrow_right Sure . Yeah . I…" at bounding box center [458, 357] width 423 height 42
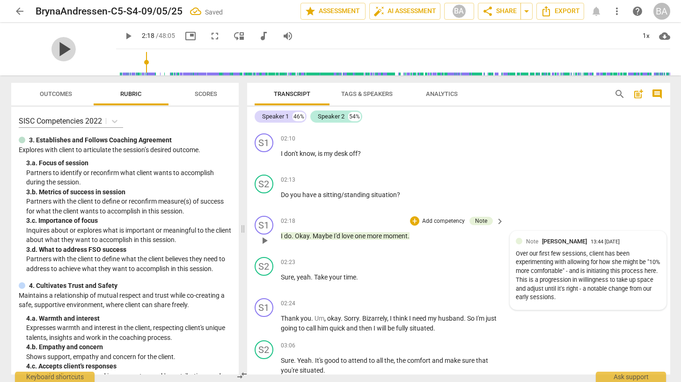
click at [56, 54] on span "play_arrow" at bounding box center [63, 49] width 24 height 24
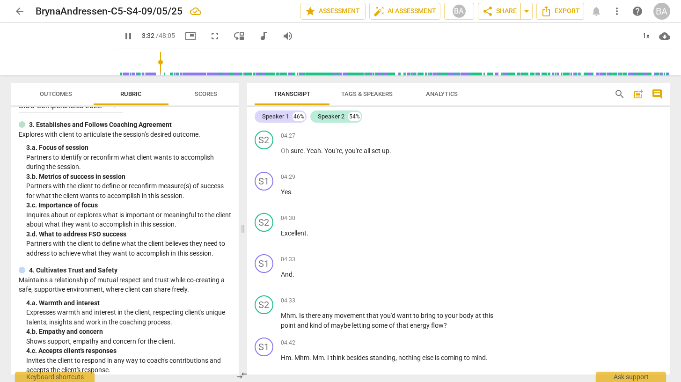
scroll to position [1179, 0]
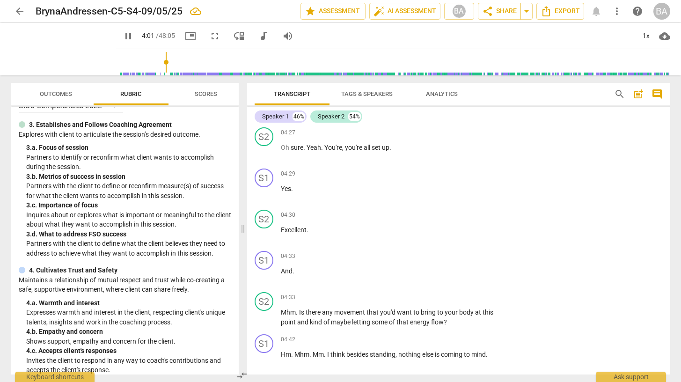
click at [155, 64] on input "range" at bounding box center [395, 62] width 550 height 30
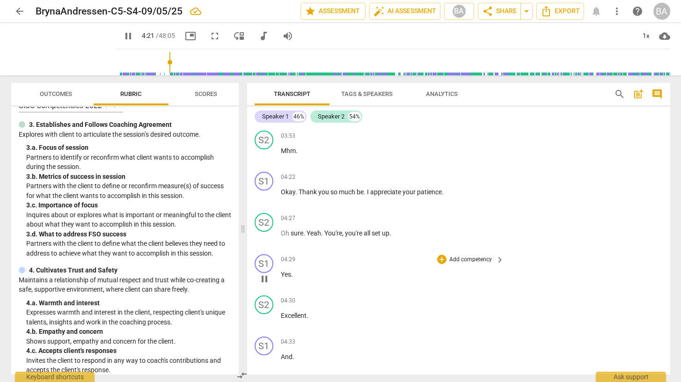
scroll to position [1093, 0]
click at [359, 193] on span "be" at bounding box center [360, 192] width 7 height 7
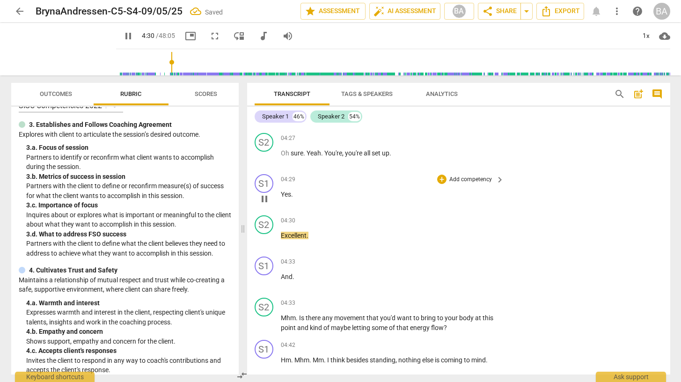
scroll to position [1186, 0]
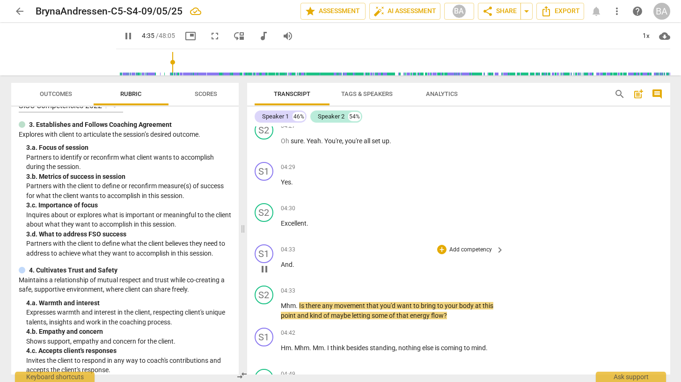
click at [292, 265] on span "." at bounding box center [293, 264] width 2 height 7
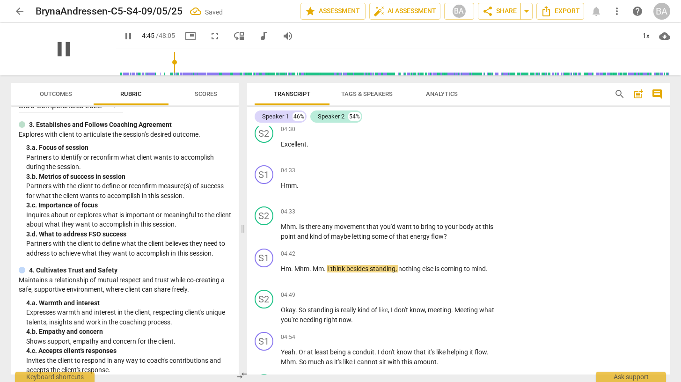
scroll to position [15, 0]
click at [56, 50] on span "pause" at bounding box center [63, 49] width 24 height 24
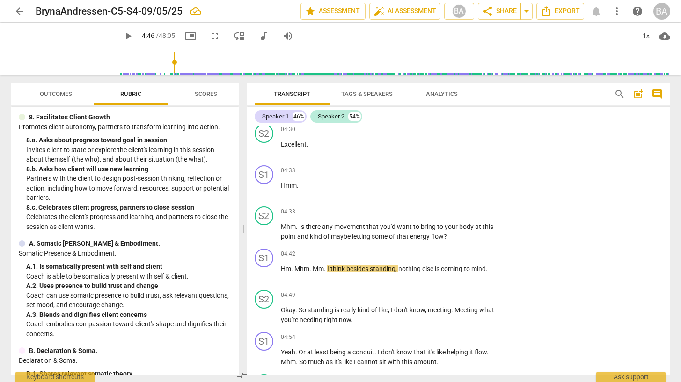
scroll to position [809, 0]
click at [56, 51] on span "play_arrow" at bounding box center [63, 49] width 24 height 24
click at [55, 43] on span "pause" at bounding box center [63, 49] width 24 height 24
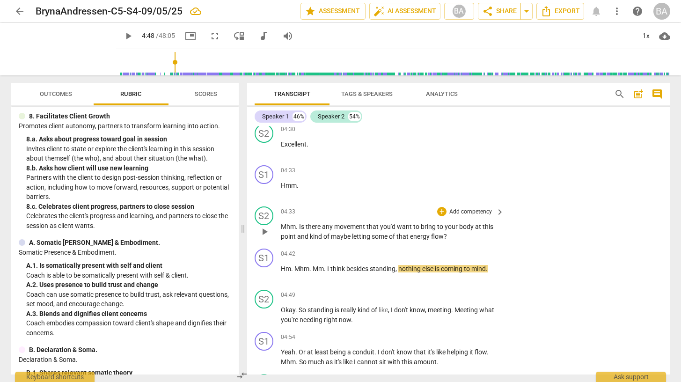
click at [480, 211] on p "Add competency" at bounding box center [470, 212] width 44 height 8
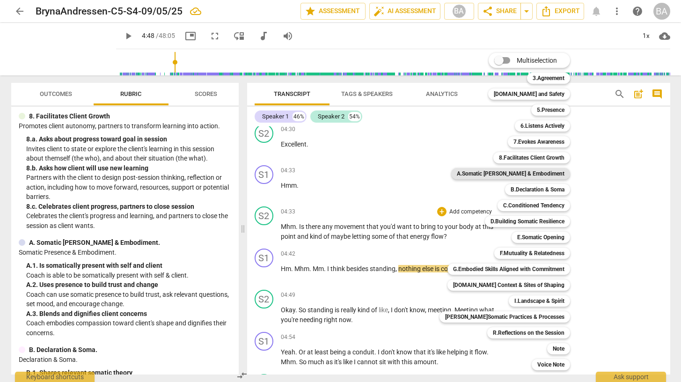
click at [527, 171] on b "A.Somatic [PERSON_NAME] & Embodiment" at bounding box center [511, 173] width 108 height 11
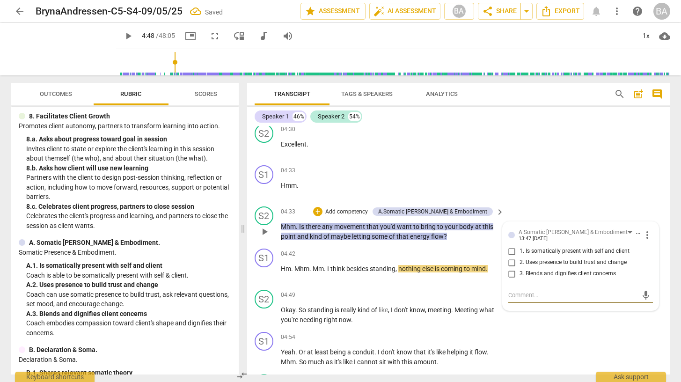
click at [511, 271] on input "3. Blends and dignifies client concerns" at bounding box center [511, 273] width 15 height 11
click at [595, 164] on div "S1 play_arrow pause 04:33 + Add competency keyboard_arrow_right Hmm ." at bounding box center [458, 181] width 423 height 41
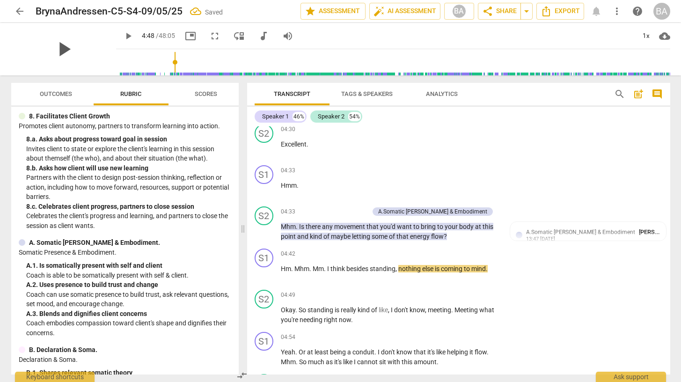
click at [56, 45] on span "play_arrow" at bounding box center [63, 49] width 24 height 24
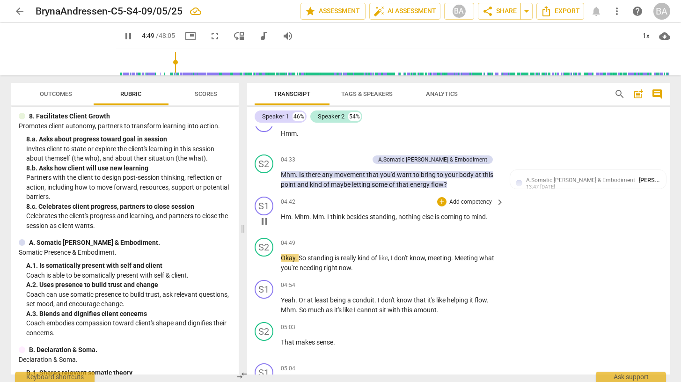
scroll to position [1318, 0]
click at [444, 258] on span "meeting" at bounding box center [439, 256] width 23 height 7
click at [460, 257] on span "Meeting" at bounding box center [466, 256] width 25 height 7
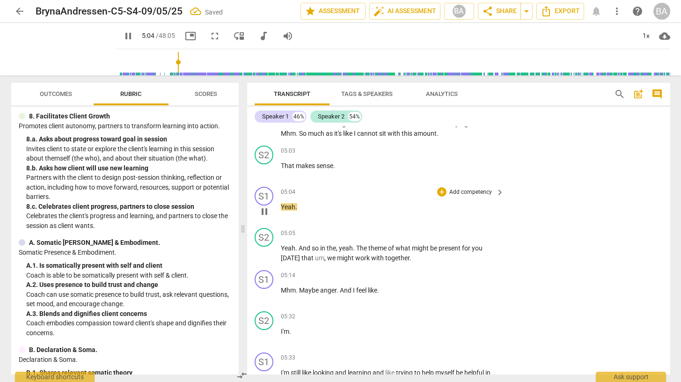
scroll to position [1514, 0]
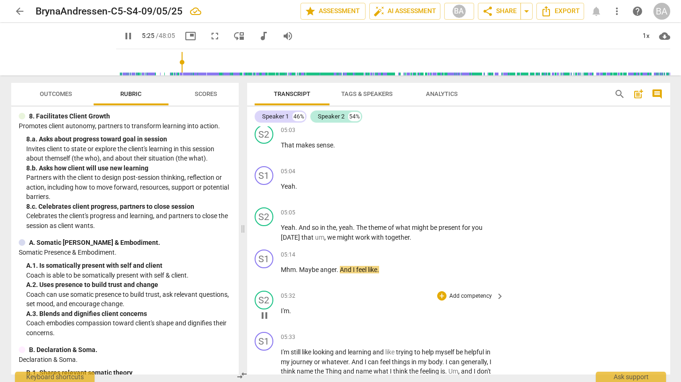
click at [291, 311] on span "." at bounding box center [290, 310] width 2 height 7
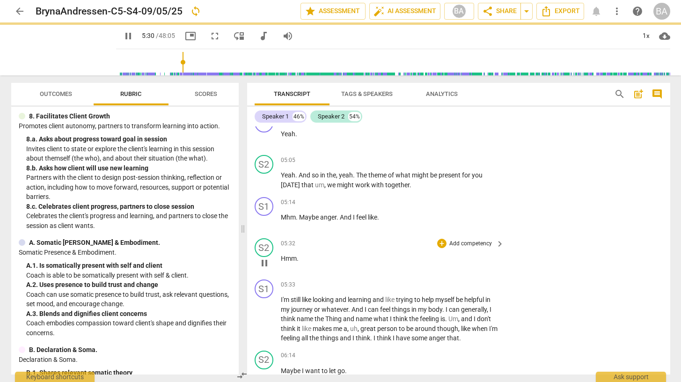
scroll to position [1574, 0]
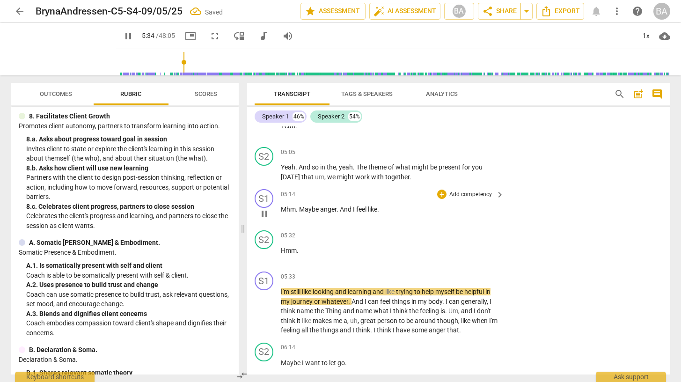
click at [379, 212] on span "." at bounding box center [378, 208] width 2 height 7
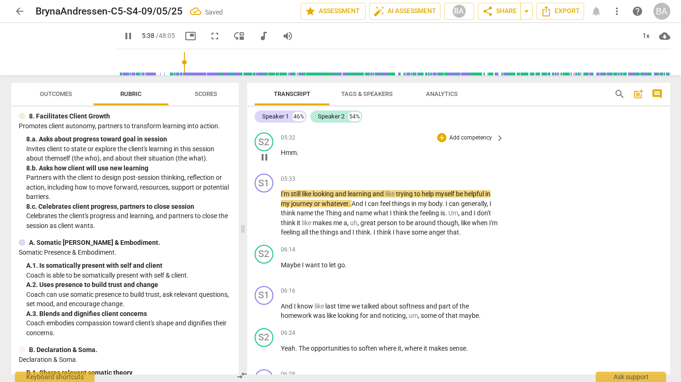
scroll to position [1675, 0]
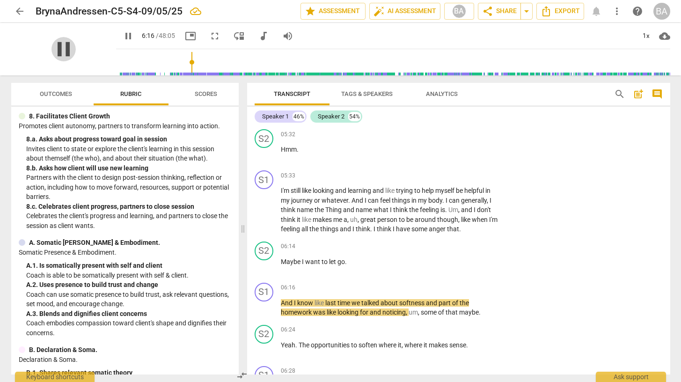
click at [59, 52] on span "pause" at bounding box center [63, 49] width 24 height 24
click at [476, 229] on p "I'm still like looking and learning and like trying to help myself be helpful i…" at bounding box center [390, 210] width 219 height 48
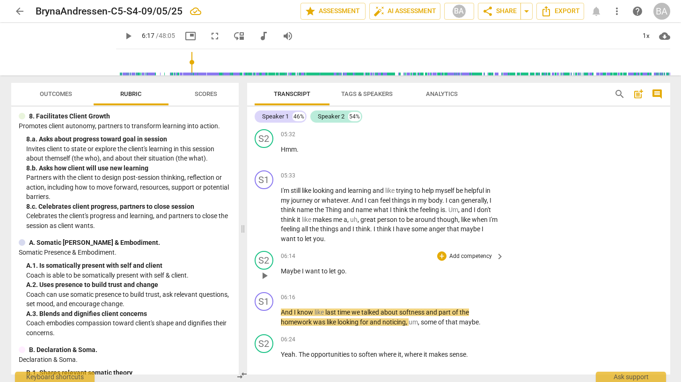
click at [283, 273] on span "Maybe" at bounding box center [291, 270] width 21 height 7
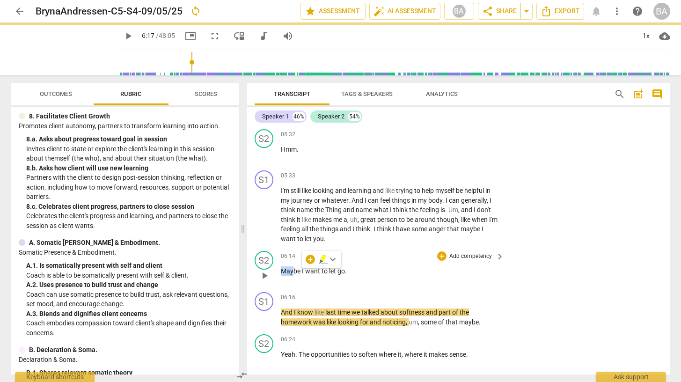
click at [299, 269] on span "Maybe" at bounding box center [291, 270] width 21 height 7
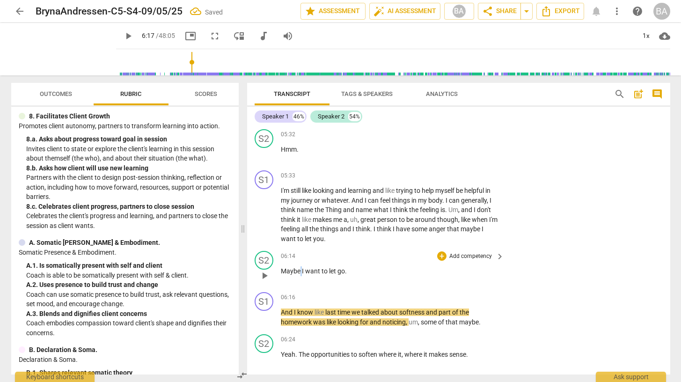
click at [299, 269] on span "Maybe" at bounding box center [291, 270] width 21 height 7
click at [266, 275] on span "pause" at bounding box center [264, 275] width 11 height 11
click at [356, 267] on p "Maybe I want to let go ." at bounding box center [390, 271] width 219 height 10
click at [264, 261] on div "S2" at bounding box center [264, 260] width 19 height 19
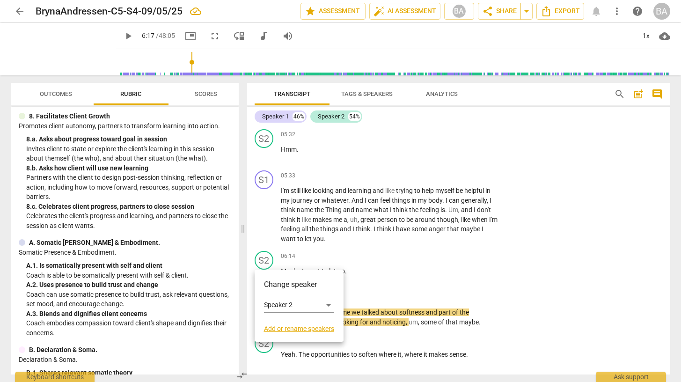
click at [362, 271] on div at bounding box center [340, 191] width 681 height 382
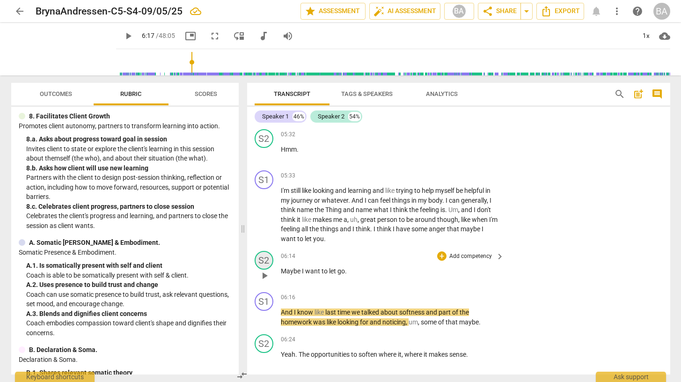
click at [263, 257] on div "S2" at bounding box center [264, 260] width 19 height 19
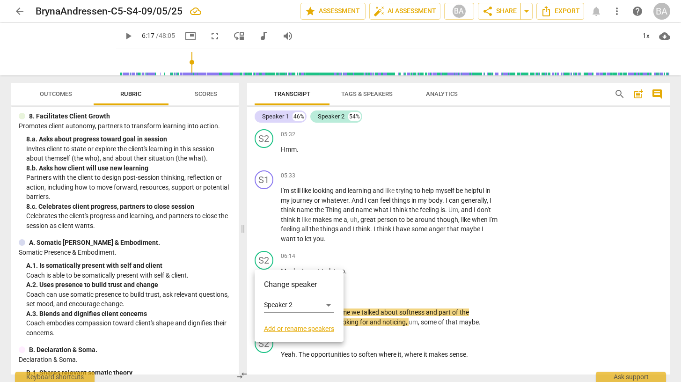
click at [286, 327] on link "Add or rename speakers" at bounding box center [299, 328] width 70 height 7
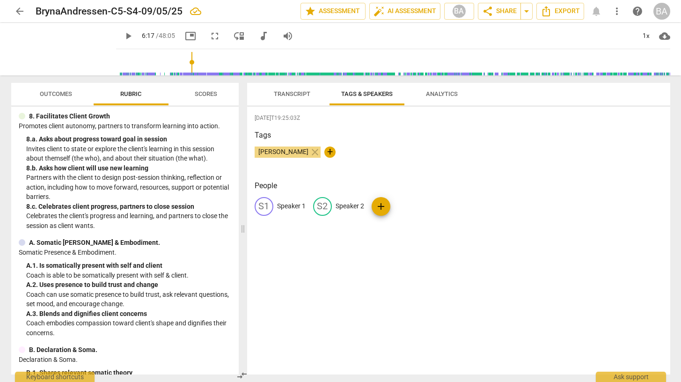
click at [343, 207] on p "Speaker 2" at bounding box center [349, 206] width 29 height 10
click at [292, 208] on p "Speaker 1" at bounding box center [291, 206] width 29 height 10
click at [357, 247] on div "[DATE]T19:25:03Z Tags [PERSON_NAME] close + People edit [PERSON_NAME] delete BE…" at bounding box center [458, 241] width 423 height 268
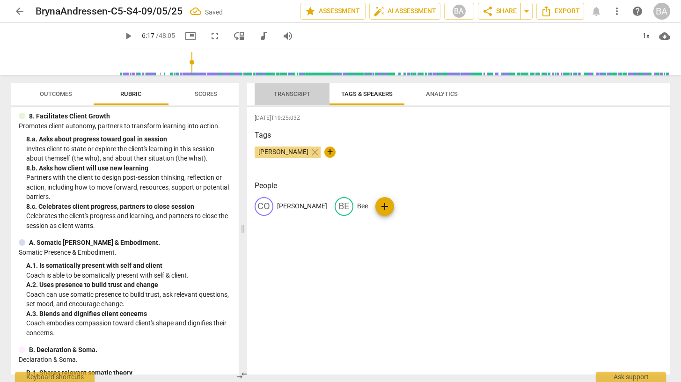
click at [292, 97] on span "Transcript" at bounding box center [291, 94] width 59 height 13
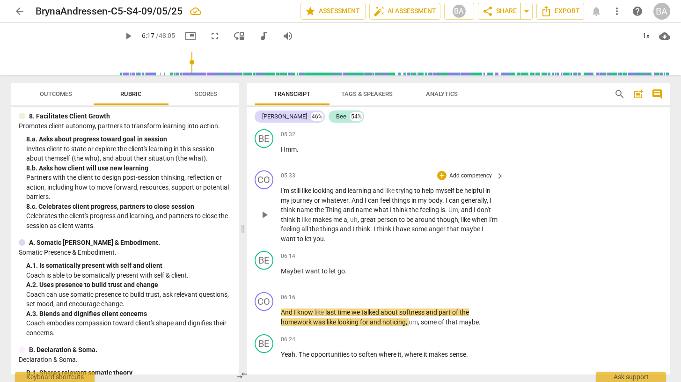
click at [315, 238] on span "you" at bounding box center [318, 238] width 11 height 7
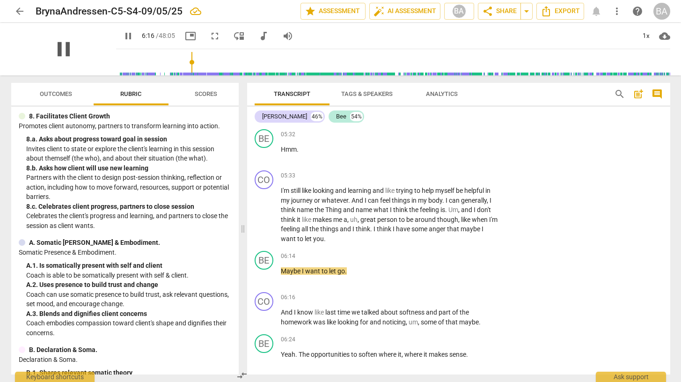
click at [60, 47] on span "pause" at bounding box center [63, 49] width 24 height 24
click at [332, 238] on p "I'm still like looking and learning and like trying to help myself be helpful i…" at bounding box center [390, 215] width 219 height 58
click at [352, 270] on p "Maybe I want to let go ." at bounding box center [390, 271] width 219 height 10
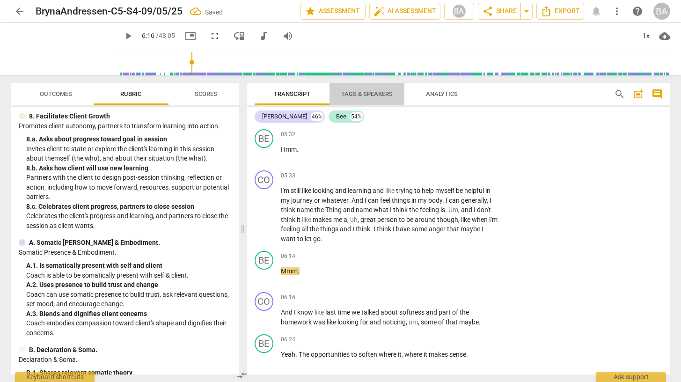
click at [354, 97] on span "Tags & Speakers" at bounding box center [367, 94] width 74 height 13
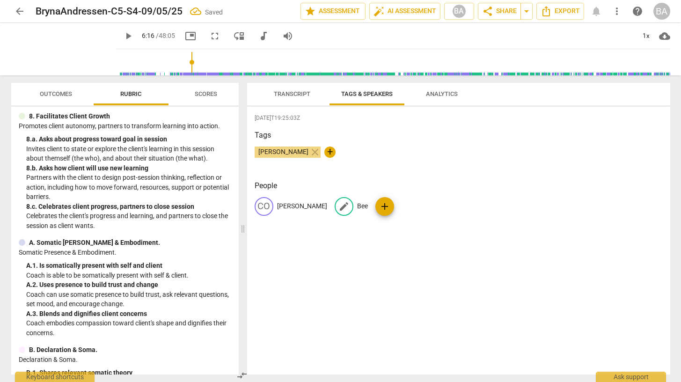
click at [357, 205] on p "Bee" at bounding box center [362, 206] width 11 height 10
drag, startPoint x: 325, startPoint y: 211, endPoint x: 292, endPoint y: 209, distance: 33.3
click at [292, 209] on p "[PERSON_NAME]" at bounding box center [302, 206] width 50 height 10
click at [424, 172] on div "Tags [PERSON_NAME] close +" at bounding box center [459, 151] width 408 height 43
click at [340, 207] on p "[PERSON_NAME]" at bounding box center [340, 206] width 50 height 10
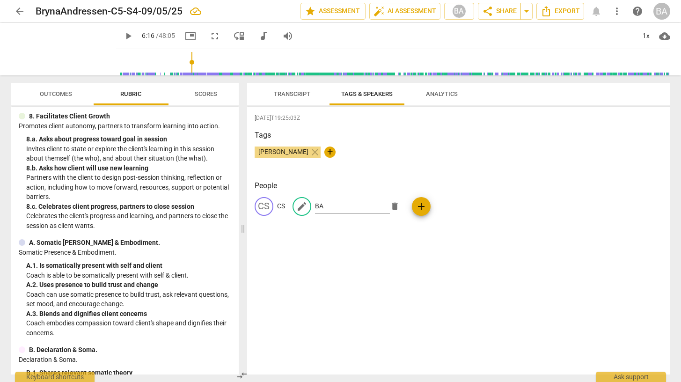
click at [348, 256] on div "[DATE]T19:25:03Z Tags [PERSON_NAME] close + People CS CS edit BA delete add" at bounding box center [458, 241] width 423 height 268
click at [289, 95] on span "Transcript" at bounding box center [292, 93] width 36 height 7
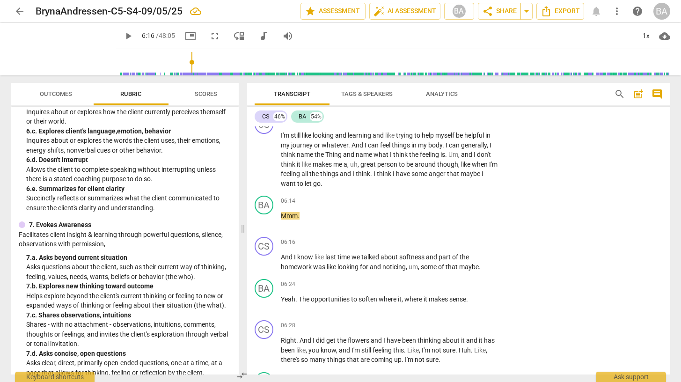
scroll to position [437, 0]
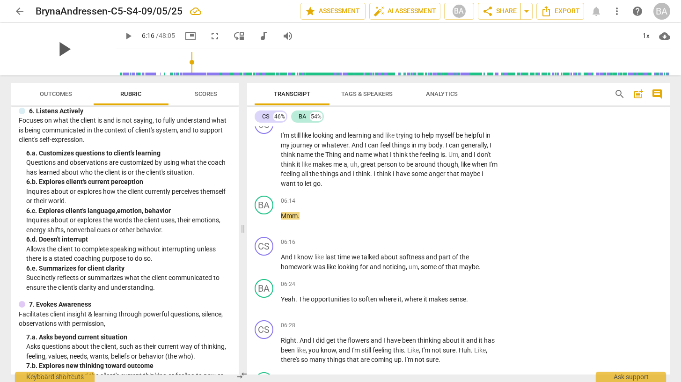
click at [62, 54] on span "play_arrow" at bounding box center [63, 49] width 24 height 24
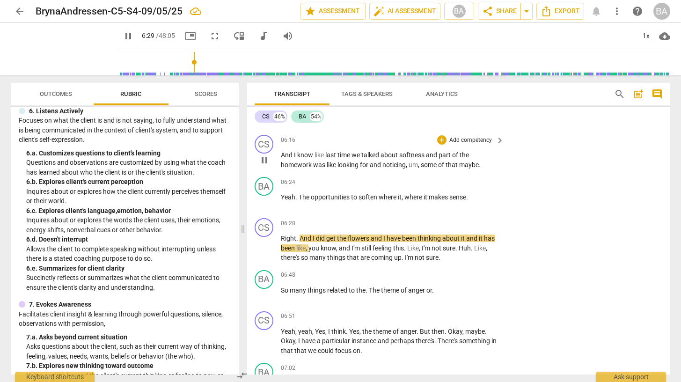
scroll to position [1860, 0]
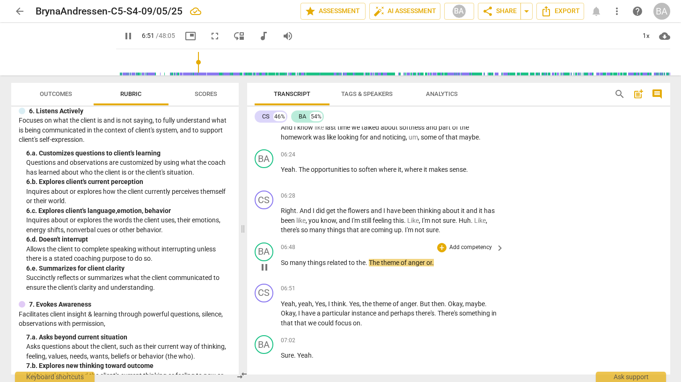
click at [434, 263] on p "So many things related to the . The theme of anger or ." at bounding box center [390, 263] width 219 height 10
click at [373, 263] on span "The" at bounding box center [375, 262] width 12 height 7
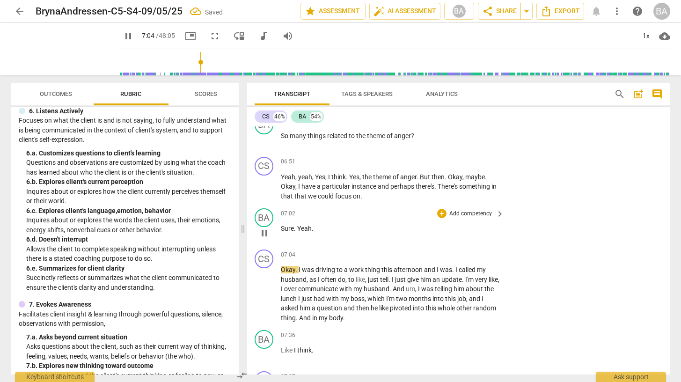
scroll to position [1987, 0]
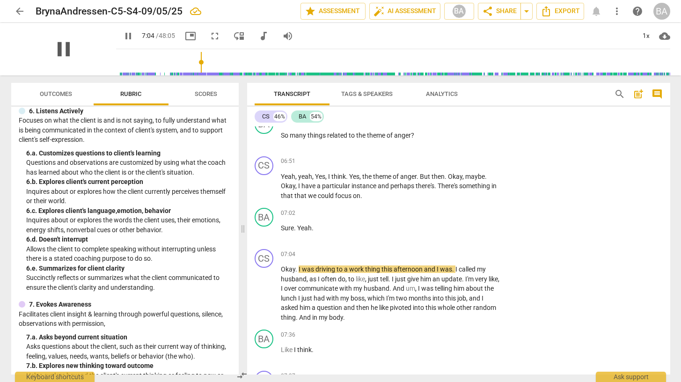
click at [65, 45] on span "pause" at bounding box center [63, 49] width 24 height 24
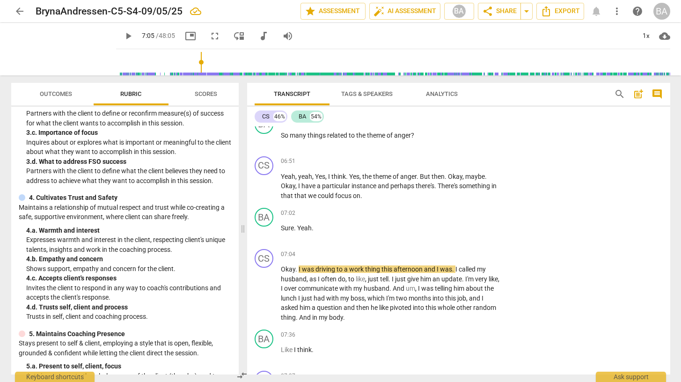
scroll to position [88, 0]
click at [485, 213] on p "Add competency" at bounding box center [470, 213] width 44 height 8
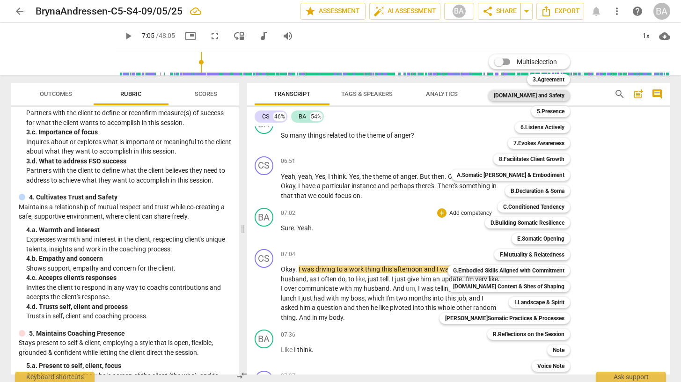
click at [527, 94] on b "[DOMAIN_NAME] and Safety" at bounding box center [529, 95] width 71 height 11
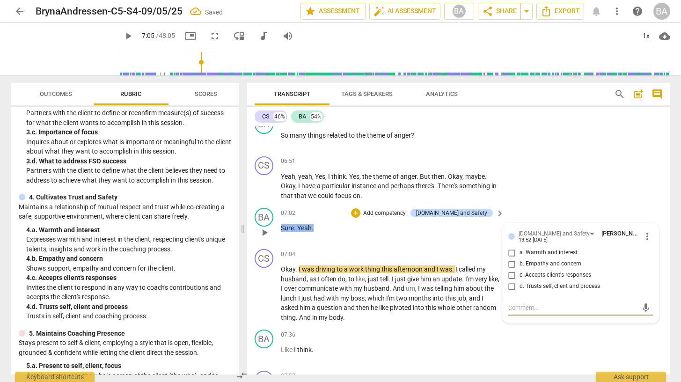
click at [513, 252] on input "a. Warmth and interest" at bounding box center [511, 252] width 15 height 11
click at [567, 182] on div "CS play_arrow pause 06:51 + Add competency keyboard_arrow_right Yeah , yeah , Y…" at bounding box center [458, 179] width 423 height 52
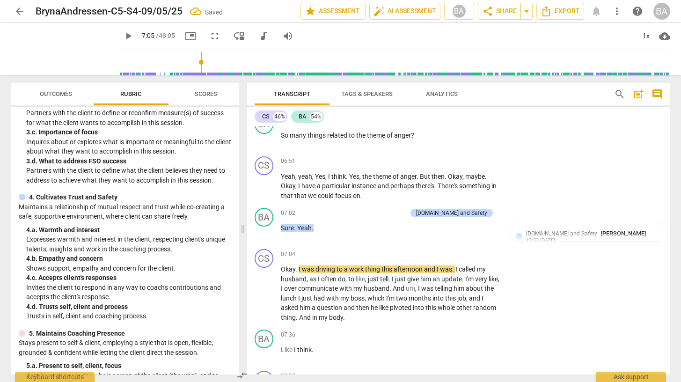
click at [123, 37] on span "play_arrow" at bounding box center [128, 35] width 11 height 11
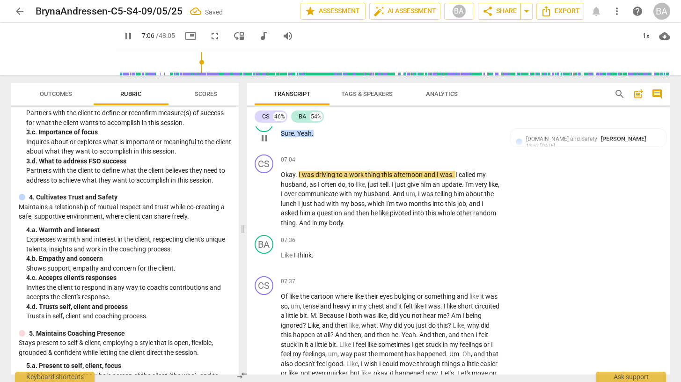
scroll to position [2084, 0]
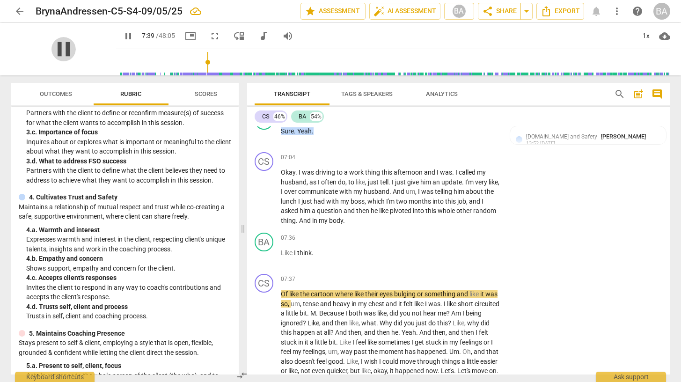
click at [62, 49] on span "pause" at bounding box center [63, 49] width 24 height 24
click at [379, 220] on p "Okay . I was driving to a work thing this afternoon and I was . I called my hus…" at bounding box center [390, 196] width 219 height 58
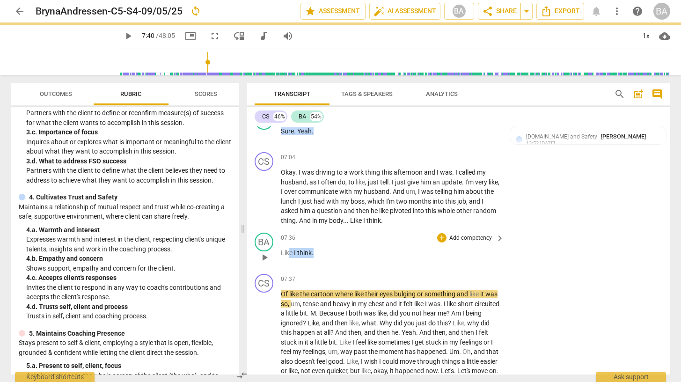
drag, startPoint x: 318, startPoint y: 252, endPoint x: 276, endPoint y: 252, distance: 42.1
click at [276, 252] on div "BA play_arrow pause 07:36 + Add competency keyboard_arrow_right Like I think ." at bounding box center [458, 249] width 423 height 41
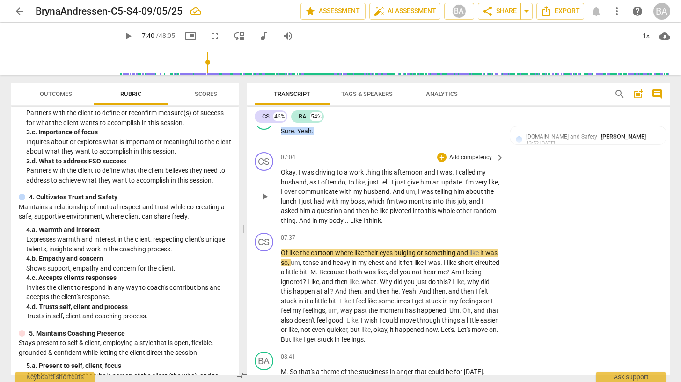
click at [415, 221] on p "Okay . I was driving to a work thing this afternoon and I was . I called my hus…" at bounding box center [390, 196] width 219 height 58
click at [58, 48] on span "play_arrow" at bounding box center [63, 49] width 24 height 24
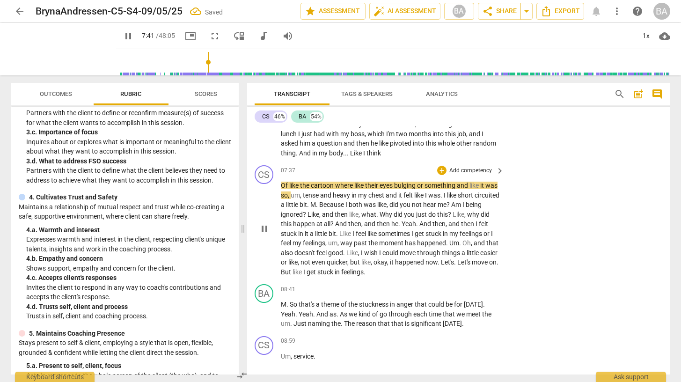
scroll to position [2154, 0]
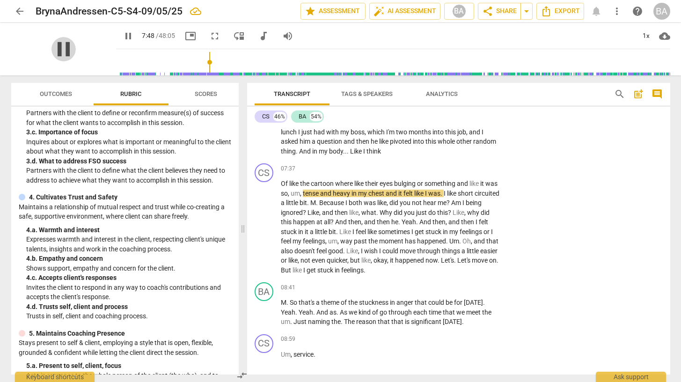
click at [55, 52] on span "pause" at bounding box center [63, 49] width 24 height 24
click at [57, 47] on span "play_arrow" at bounding box center [63, 49] width 24 height 24
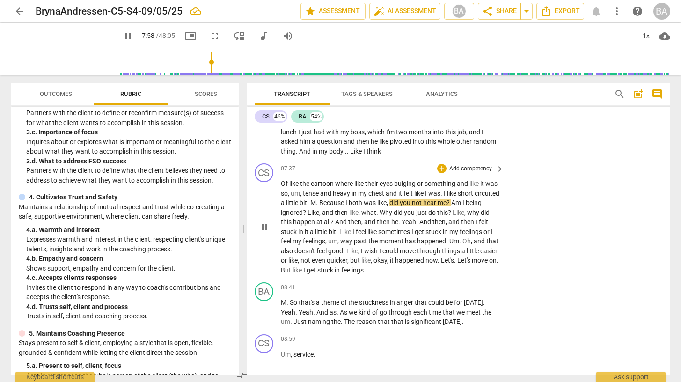
click at [345, 205] on span "Because" at bounding box center [332, 202] width 26 height 7
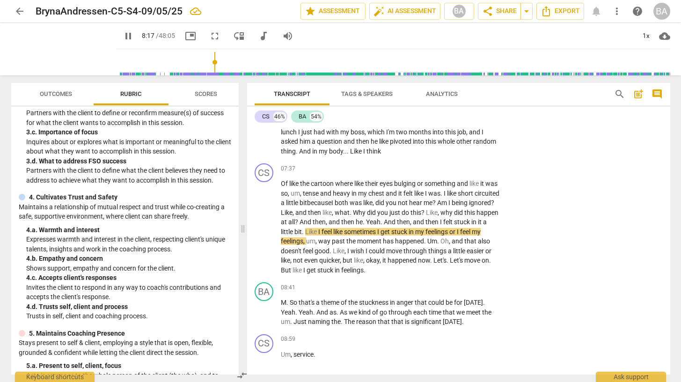
click at [123, 36] on span "pause" at bounding box center [128, 35] width 11 height 11
click at [123, 36] on span "play_arrow" at bounding box center [128, 35] width 11 height 11
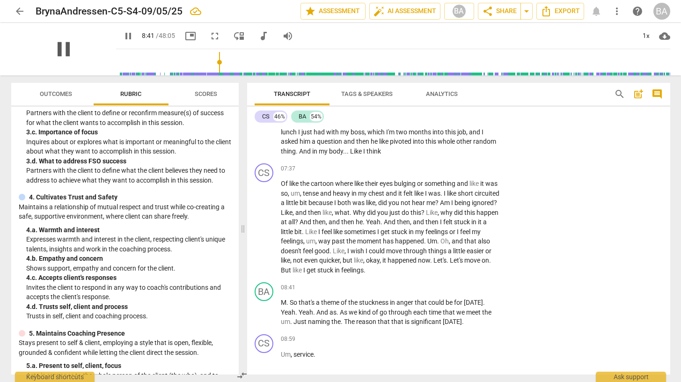
click at [56, 46] on span "pause" at bounding box center [63, 49] width 24 height 24
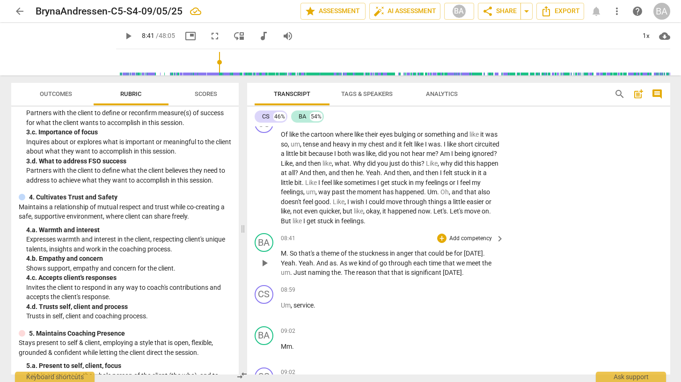
scroll to position [2219, 0]
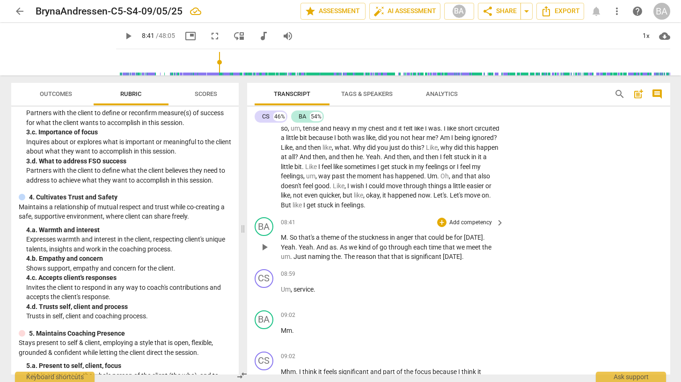
click at [291, 238] on span "So" at bounding box center [294, 236] width 9 height 7
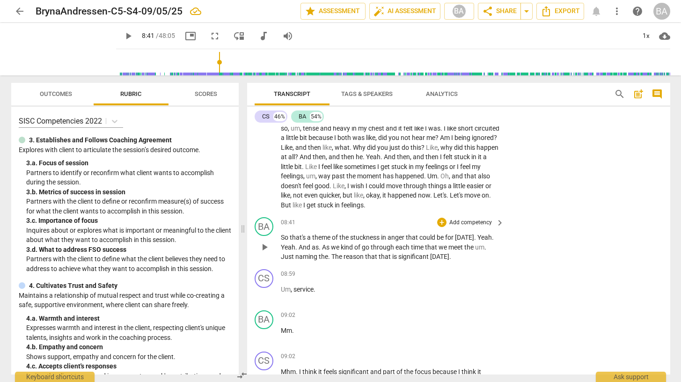
click at [474, 222] on p "Add competency" at bounding box center [470, 222] width 44 height 8
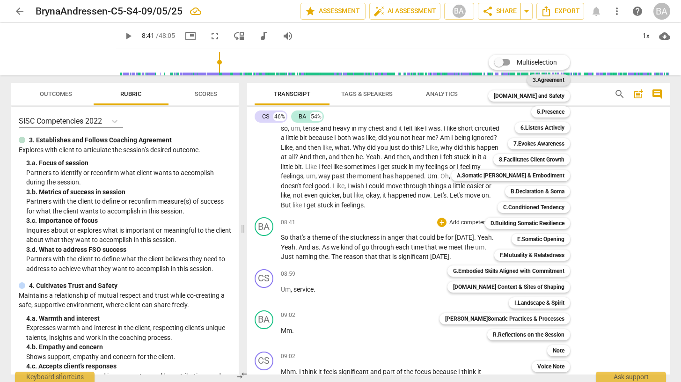
click at [538, 79] on b "3.Agreement" at bounding box center [548, 79] width 32 height 11
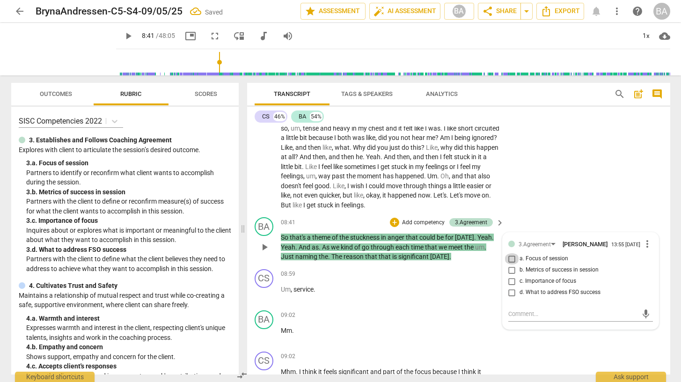
click at [510, 261] on input "a. Focus of session" at bounding box center [511, 258] width 15 height 11
click at [577, 341] on div "BA play_arrow pause 09:02 + Add competency keyboard_arrow_right Mm ." at bounding box center [458, 326] width 423 height 41
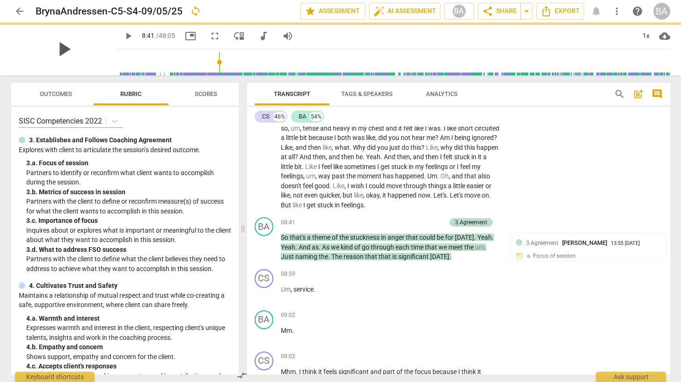
click at [62, 48] on span "play_arrow" at bounding box center [63, 49] width 24 height 24
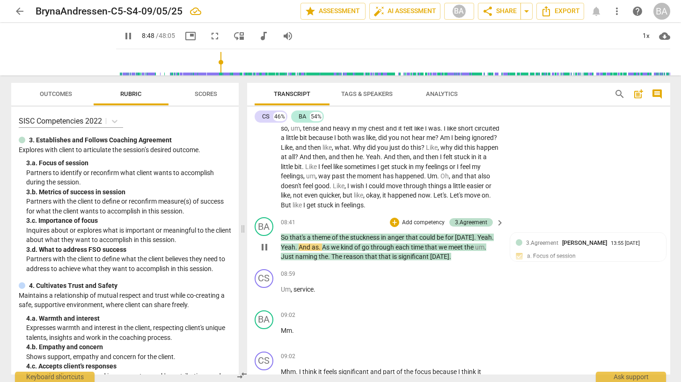
click at [323, 246] on span "As" at bounding box center [326, 246] width 9 height 7
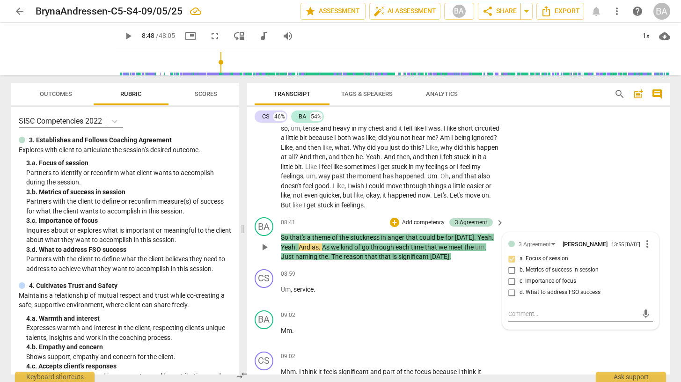
click at [323, 246] on span "As" at bounding box center [326, 246] width 9 height 7
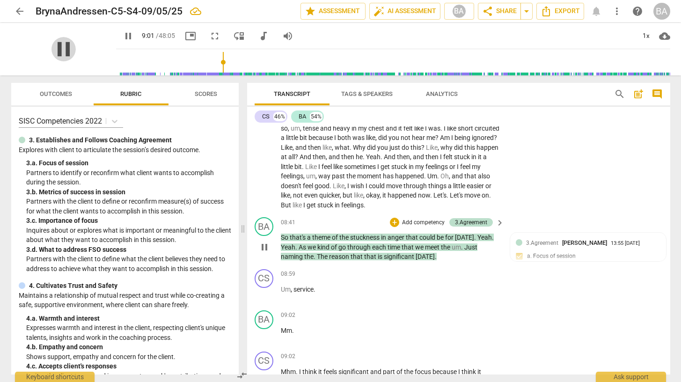
click at [65, 44] on span "pause" at bounding box center [63, 49] width 24 height 24
click at [123, 36] on span "play_arrow" at bounding box center [128, 35] width 11 height 11
click at [63, 51] on span "pause" at bounding box center [63, 49] width 24 height 24
drag, startPoint x: 320, startPoint y: 290, endPoint x: 251, endPoint y: 276, distance: 69.7
click at [251, 276] on div "CS play_arrow pause 08:59 + Add competency keyboard_arrow_right Um , service ." at bounding box center [458, 285] width 423 height 41
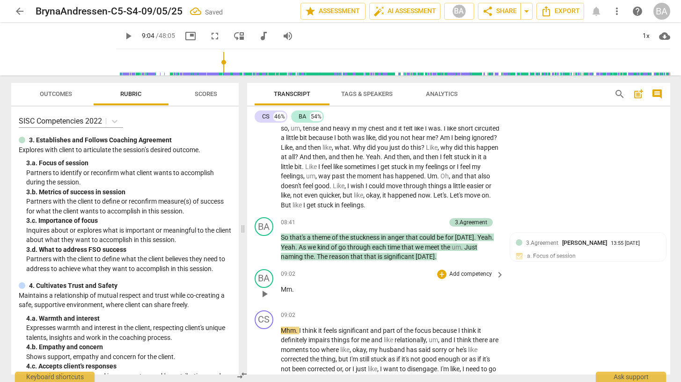
click at [302, 288] on p "Mm ." at bounding box center [390, 289] width 219 height 10
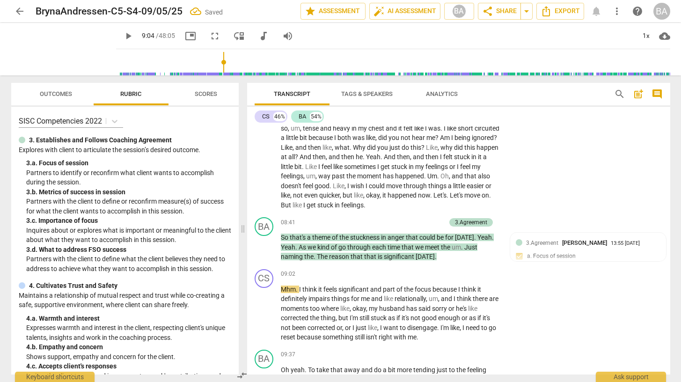
click at [123, 39] on span "play_arrow" at bounding box center [128, 35] width 11 height 11
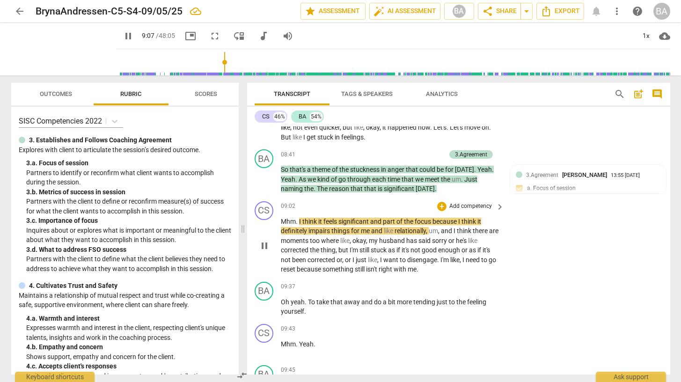
scroll to position [2297, 0]
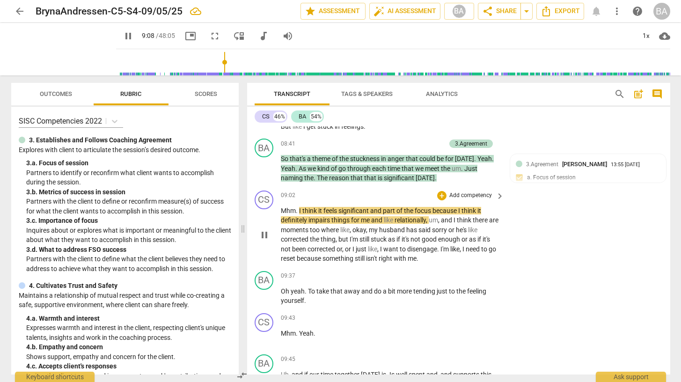
click at [299, 211] on span "I" at bounding box center [300, 210] width 3 height 7
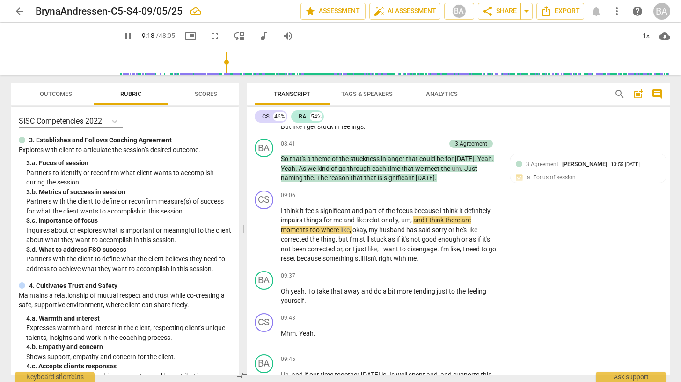
click at [123, 36] on span "pause" at bounding box center [128, 35] width 11 height 11
click at [487, 195] on p "Add competency" at bounding box center [470, 195] width 44 height 8
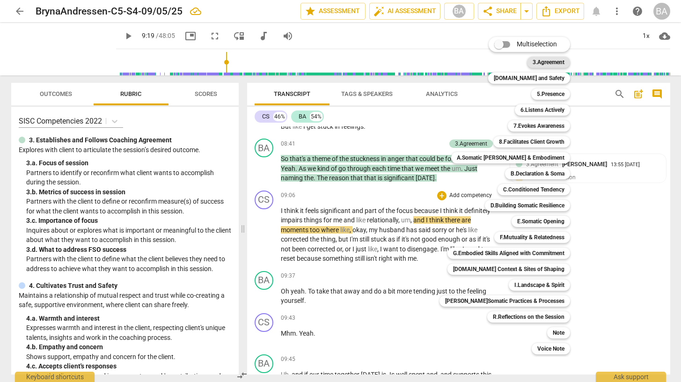
click at [532, 63] on b "3.Agreement" at bounding box center [548, 62] width 32 height 11
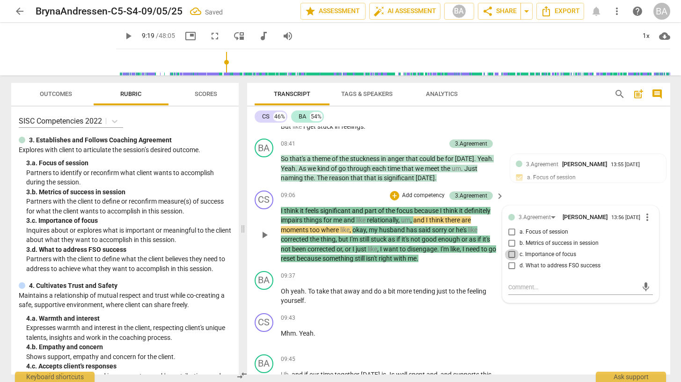
click at [510, 257] on input "c. Importance of focus" at bounding box center [511, 254] width 15 height 11
click at [517, 324] on div "CS play_arrow pause 09:43 + Add competency keyboard_arrow_right Mhm . Yeah ." at bounding box center [458, 329] width 423 height 41
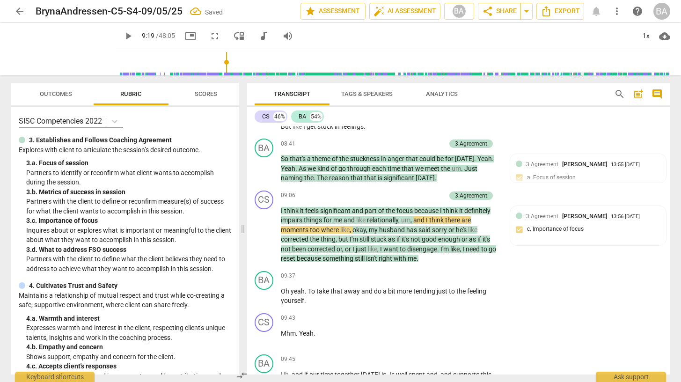
click at [123, 34] on span "play_arrow" at bounding box center [128, 35] width 11 height 11
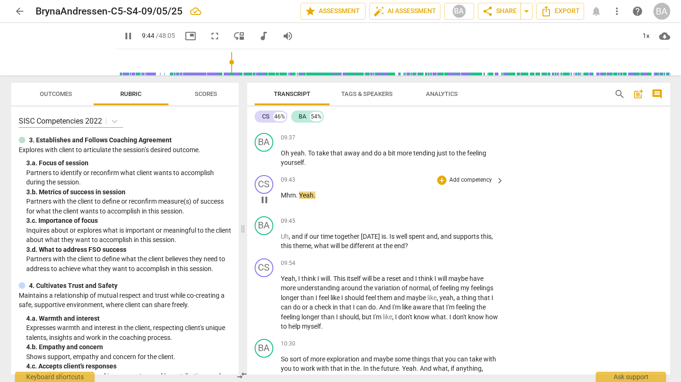
scroll to position [2436, 0]
click at [123, 38] on span "pause" at bounding box center [128, 35] width 11 height 11
click at [496, 152] on p "Oh yeah . To take that away and do a bit more tending just to the feeling yours…" at bounding box center [390, 156] width 219 height 19
click at [479, 218] on p "Add competency" at bounding box center [470, 220] width 44 height 8
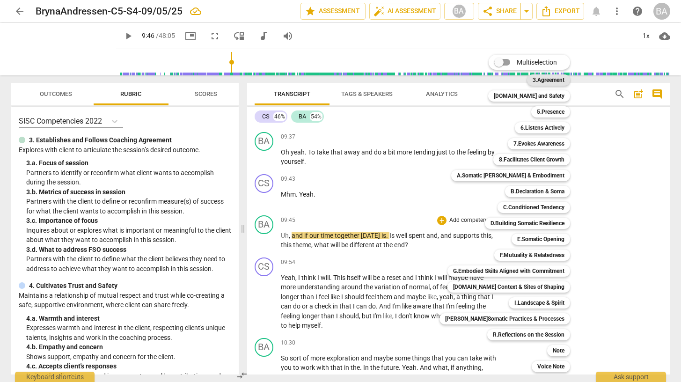
click at [539, 82] on b "3.Agreement" at bounding box center [548, 79] width 32 height 11
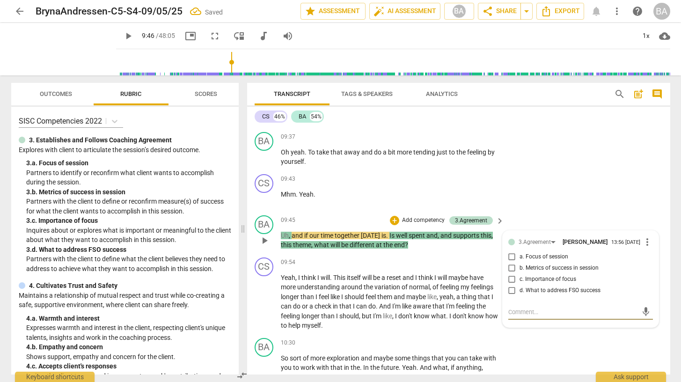
click at [509, 271] on input "b. Metrics of success in session" at bounding box center [511, 267] width 15 height 11
click at [385, 196] on p "Mhm . Yeah ." at bounding box center [390, 194] width 219 height 10
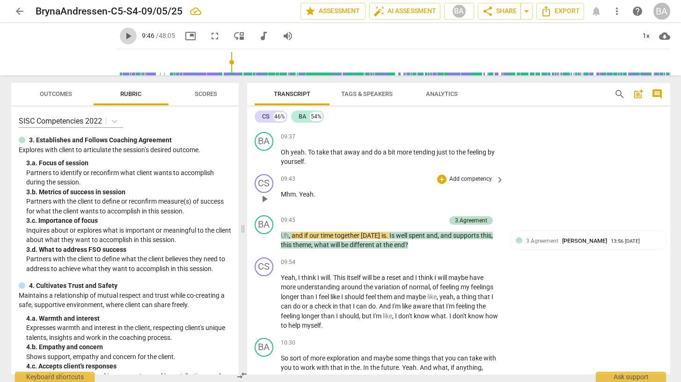
click at [123, 38] on span "play_arrow" at bounding box center [128, 35] width 11 height 11
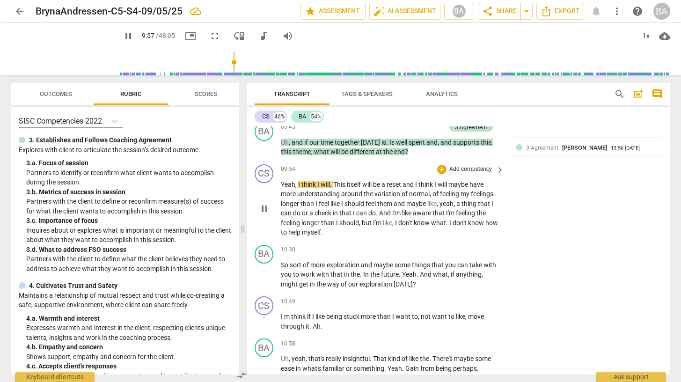
scroll to position [2531, 0]
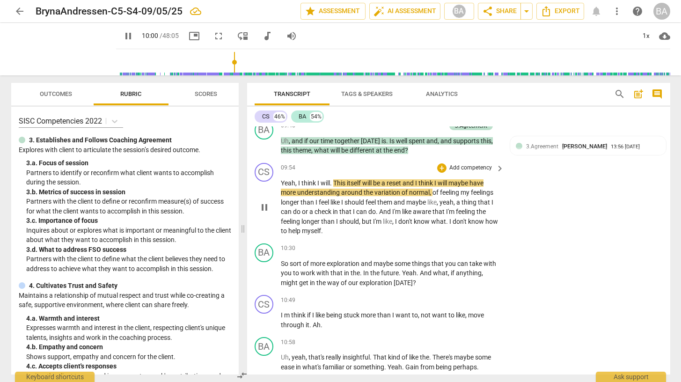
click at [331, 185] on span "." at bounding box center [331, 182] width 3 height 7
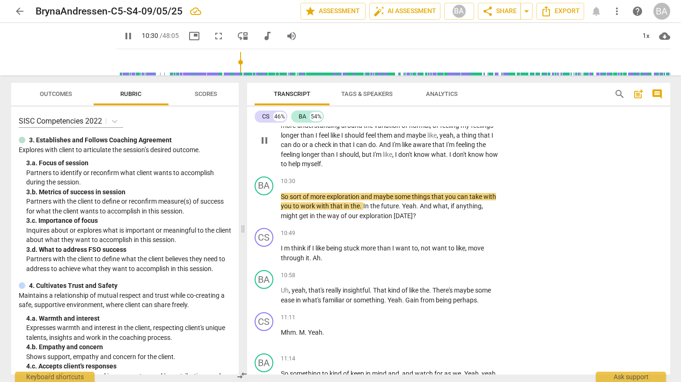
scroll to position [2599, 0]
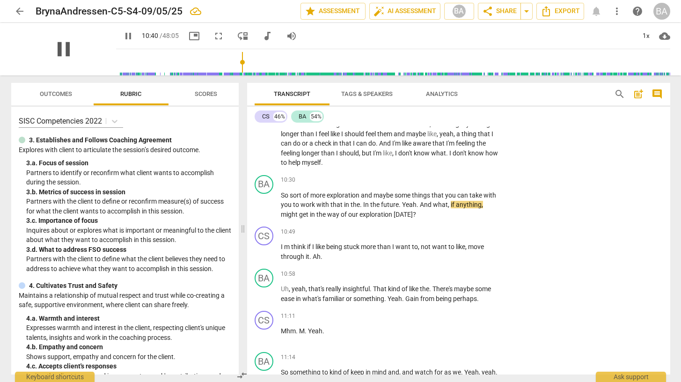
click at [61, 46] on span "pause" at bounding box center [63, 49] width 24 height 24
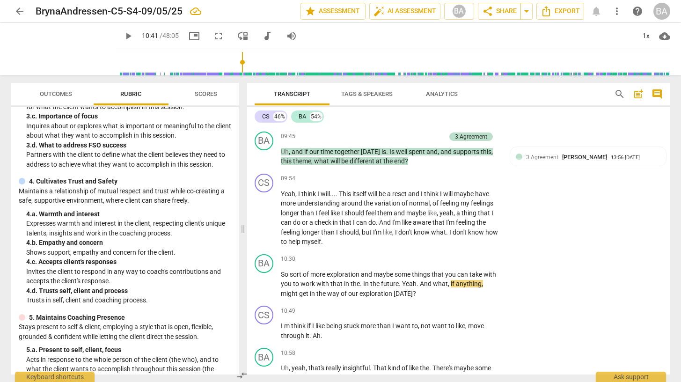
scroll to position [114, 0]
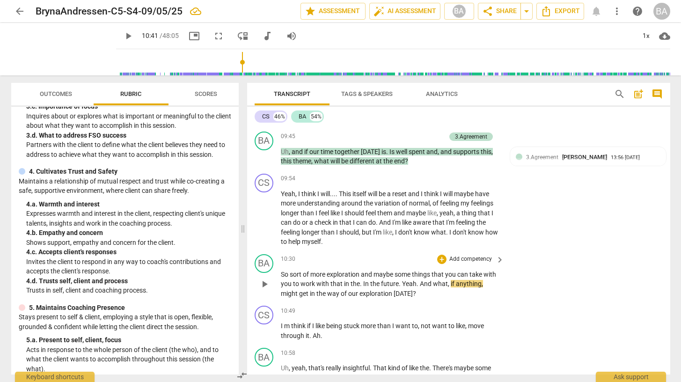
click at [465, 257] on p "Add competency" at bounding box center [470, 259] width 44 height 8
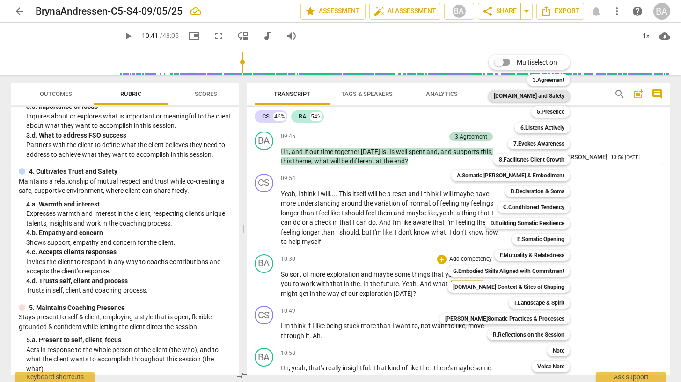
click at [539, 95] on b "[DOMAIN_NAME] and Safety" at bounding box center [529, 95] width 71 height 11
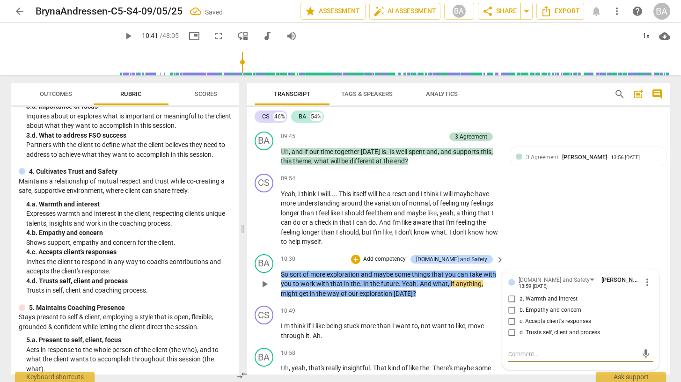
click at [511, 322] on input "c. Accepts client's responses" at bounding box center [511, 321] width 15 height 11
click at [600, 222] on div "CS play_arrow pause 09:54 + Add competency keyboard_arrow_right Yeah , I think …" at bounding box center [458, 210] width 423 height 80
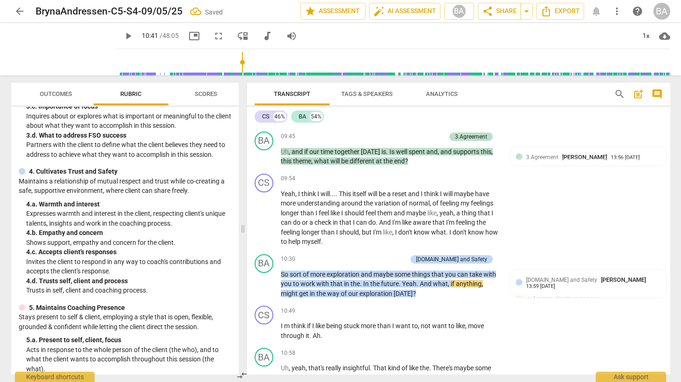
click at [123, 38] on span "play_arrow" at bounding box center [128, 35] width 11 height 11
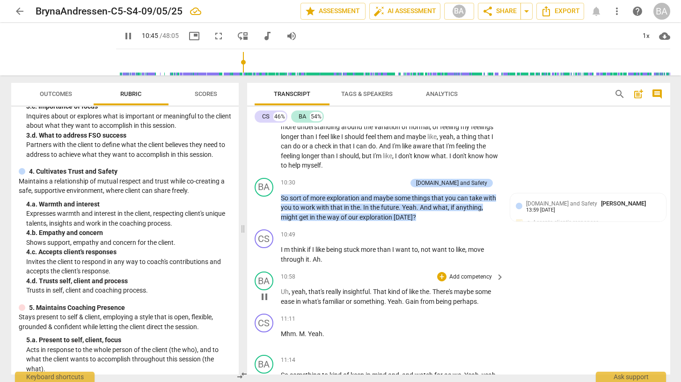
scroll to position [2609, 0]
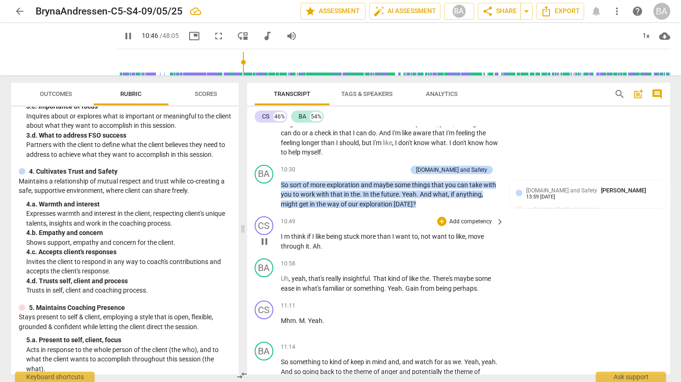
click at [284, 237] on span "m" at bounding box center [287, 236] width 7 height 7
click at [123, 35] on span "pause" at bounding box center [128, 35] width 11 height 11
drag, startPoint x: 418, startPoint y: 288, endPoint x: 385, endPoint y: 285, distance: 33.3
click at [385, 285] on p "Uh , yeah , that's really insightful . That kind of like the . There's maybe so…" at bounding box center [390, 283] width 219 height 19
click at [440, 291] on span "being" at bounding box center [430, 287] width 17 height 7
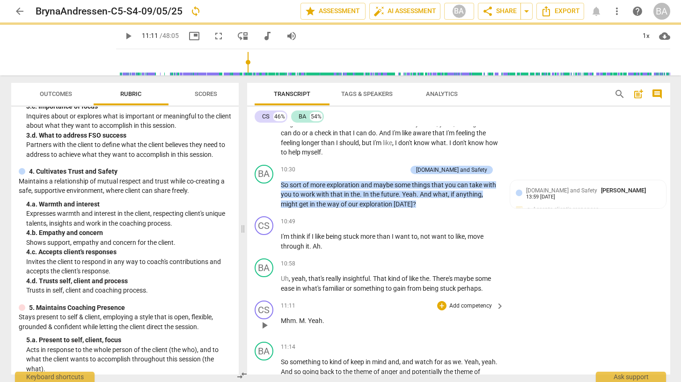
click at [311, 320] on span "Yeah" at bounding box center [315, 320] width 15 height 7
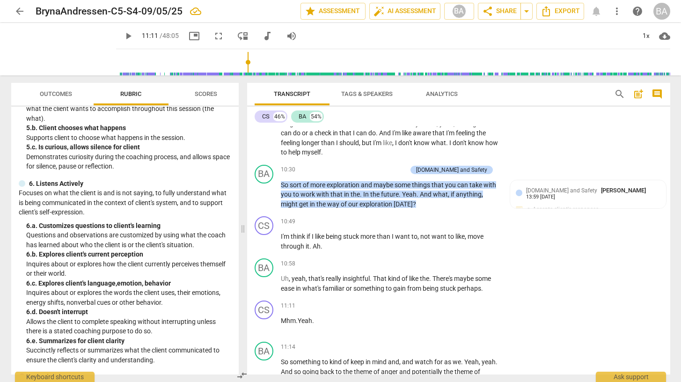
scroll to position [365, 0]
click at [473, 263] on p "Add competency" at bounding box center [470, 264] width 44 height 8
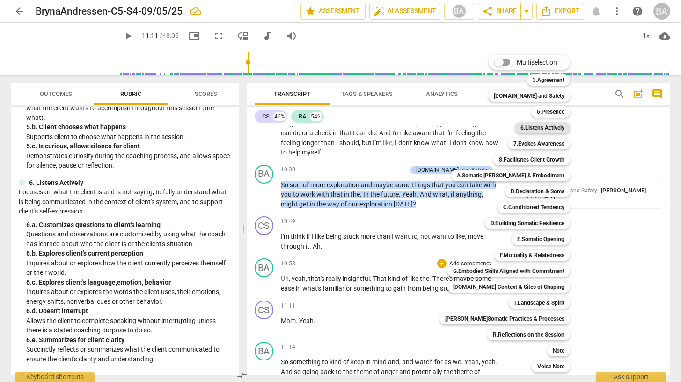
click at [525, 130] on b "6.Listens Actively" at bounding box center [542, 127] width 44 height 11
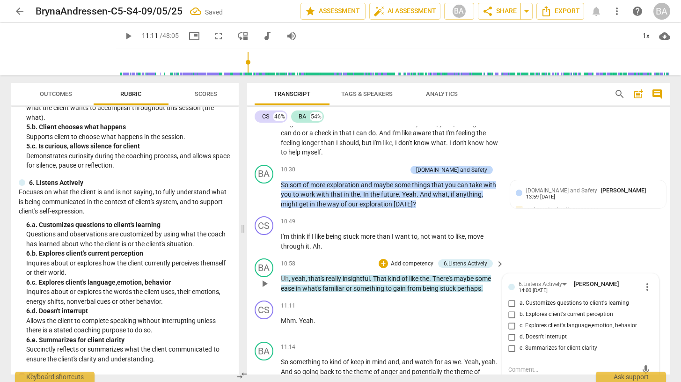
click at [509, 314] on input "b. Explores client's current perception" at bounding box center [511, 314] width 15 height 11
click at [565, 233] on div "CS play_arrow pause 10:49 + Add competency keyboard_arrow_right I'm think if I …" at bounding box center [458, 233] width 423 height 42
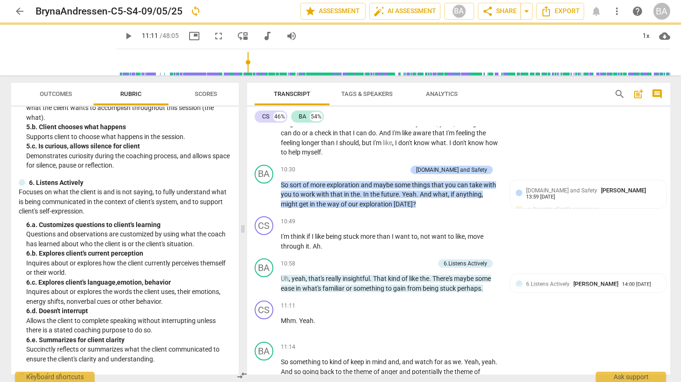
click at [123, 34] on span "play_arrow" at bounding box center [128, 35] width 11 height 11
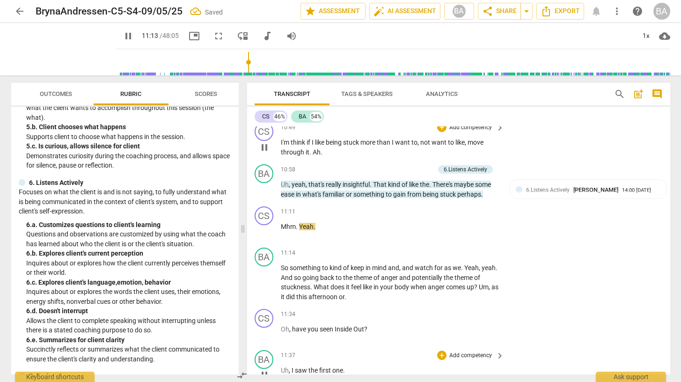
scroll to position [2704, 0]
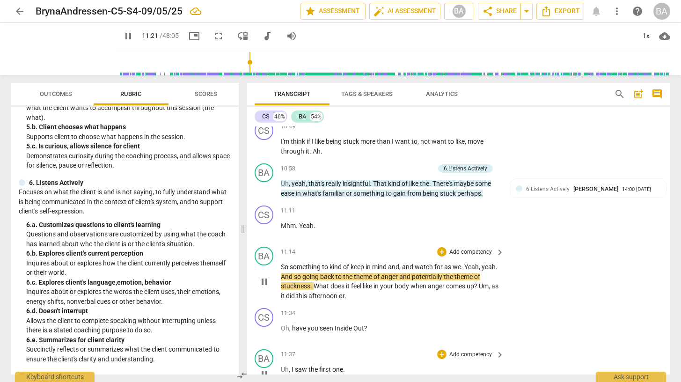
click at [461, 267] on span "we" at bounding box center [456, 266] width 8 height 7
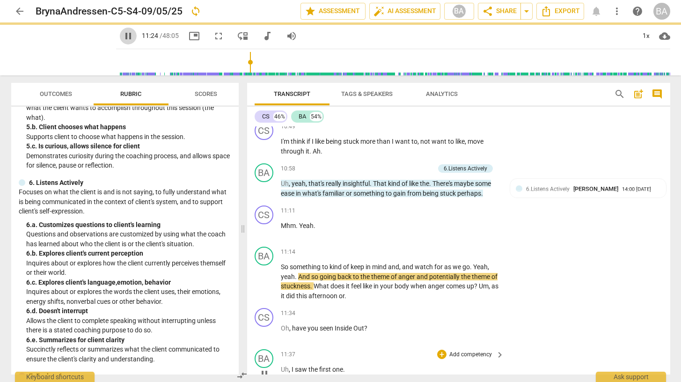
click at [123, 33] on span "pause" at bounding box center [128, 35] width 11 height 11
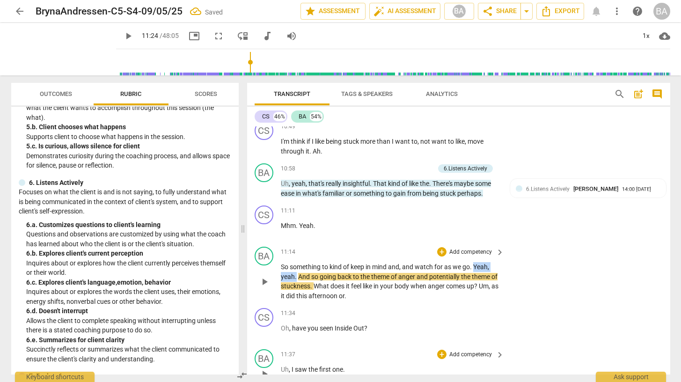
drag, startPoint x: 475, startPoint y: 266, endPoint x: 296, endPoint y: 277, distance: 179.5
click at [296, 277] on p "So something to kind of keep in mind and , and watch for as we go . Yeah , yeah…" at bounding box center [390, 281] width 219 height 38
click at [330, 293] on p "So something to kind of keep in mind and , and watch for as we go . And so goin…" at bounding box center [390, 281] width 219 height 38
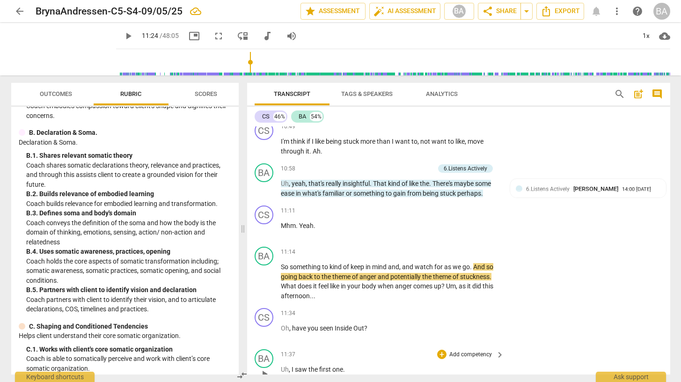
scroll to position [1027, 0]
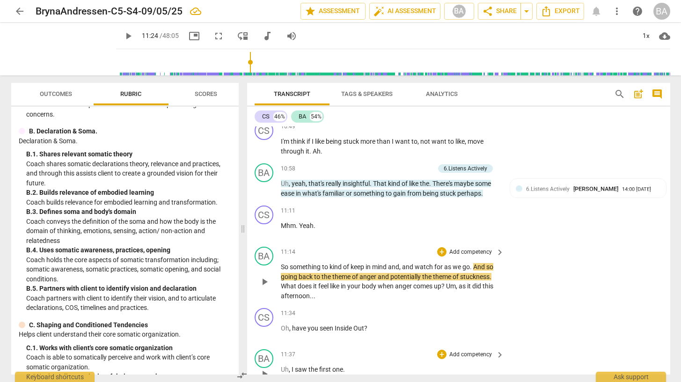
click at [468, 248] on p "Add competency" at bounding box center [470, 252] width 44 height 8
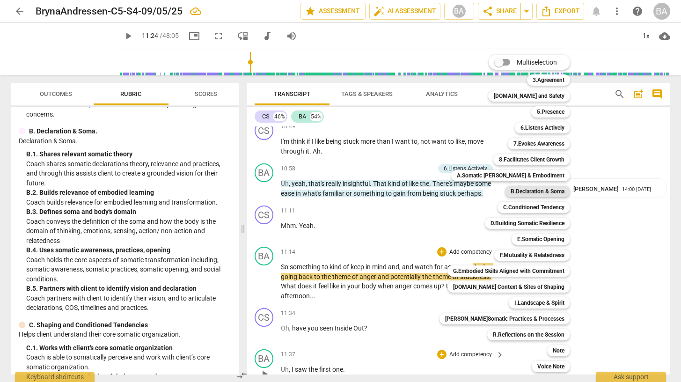
click at [521, 190] on b "B.Declaration & Soma" at bounding box center [537, 191] width 54 height 11
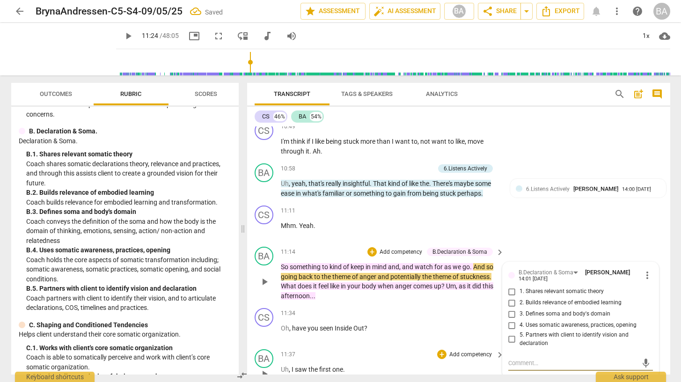
click at [512, 324] on input "4. Uses somatic awareness, practices, opening" at bounding box center [511, 325] width 15 height 11
click at [612, 227] on div "CS play_arrow pause 11:11 + Add competency keyboard_arrow_right Mhm . Yeah ." at bounding box center [458, 222] width 423 height 41
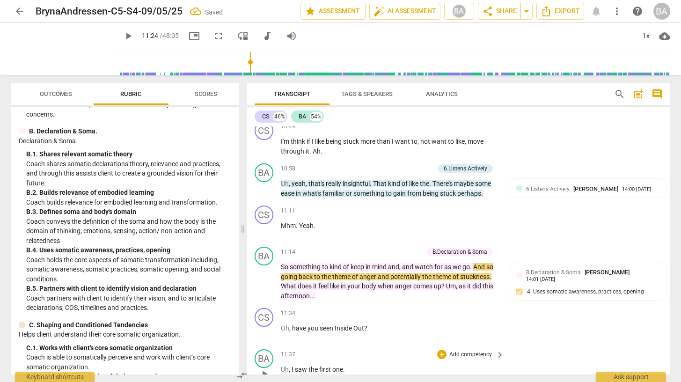
click at [123, 38] on span "play_arrow" at bounding box center [128, 35] width 11 height 11
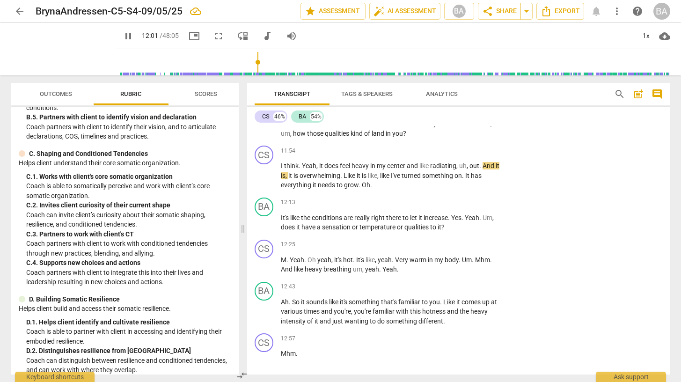
scroll to position [1206, 0]
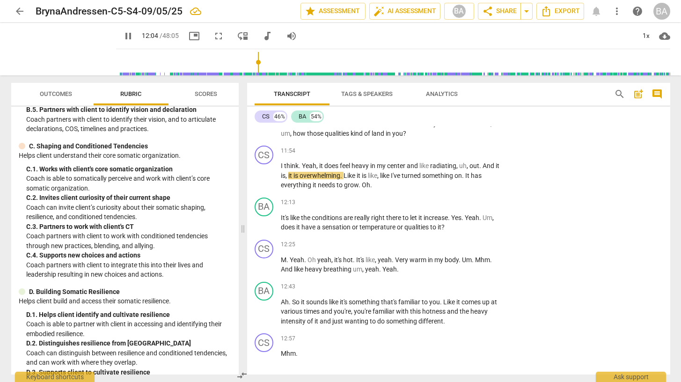
click at [123, 38] on span "pause" at bounding box center [128, 35] width 11 height 11
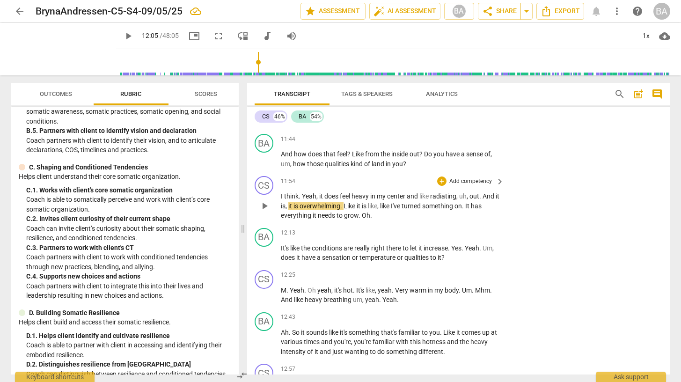
scroll to position [3164, 0]
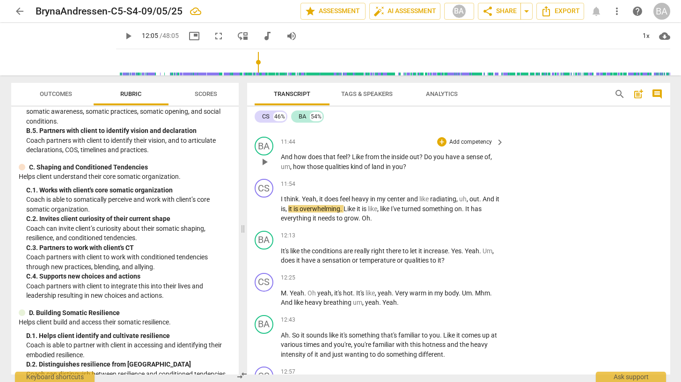
click at [488, 139] on p "Add competency" at bounding box center [470, 142] width 44 height 8
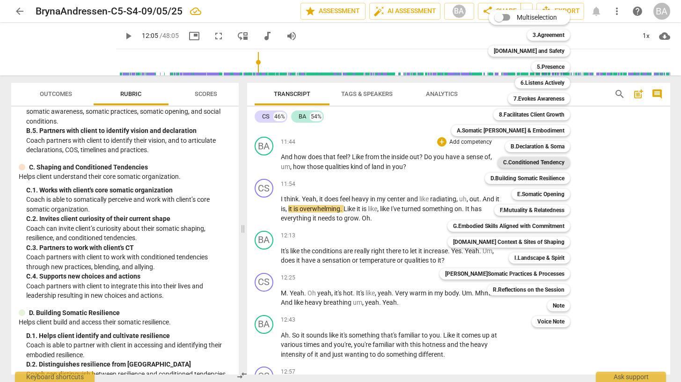
click at [509, 162] on b "C.Conditioned Tendency" at bounding box center [533, 162] width 61 height 11
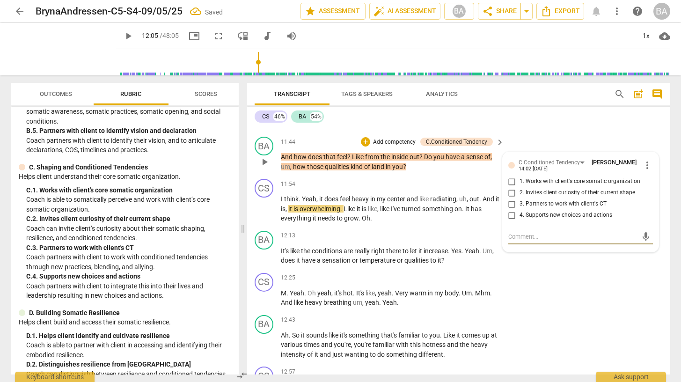
click at [510, 190] on input "2. Invites client curiosity of their current shape" at bounding box center [511, 192] width 15 height 11
click at [563, 136] on div "BA play_arrow pause 11:44 + Add competency C.Conditioned Tendency keyboard_arro…" at bounding box center [458, 154] width 423 height 42
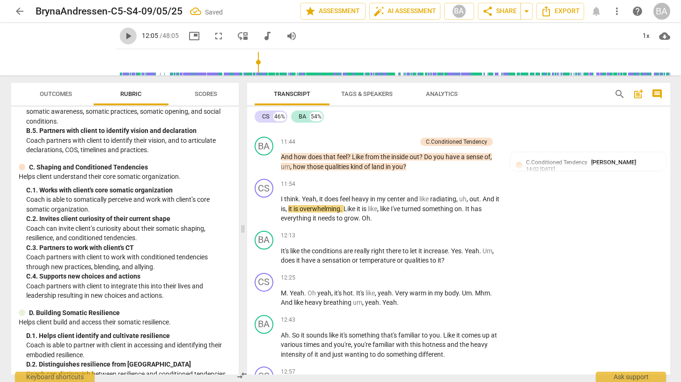
click at [123, 35] on span "play_arrow" at bounding box center [128, 35] width 11 height 11
click at [378, 218] on p "I think . Yeah , it does feel heavy in my center and like radiating , uh , out …" at bounding box center [390, 208] width 219 height 29
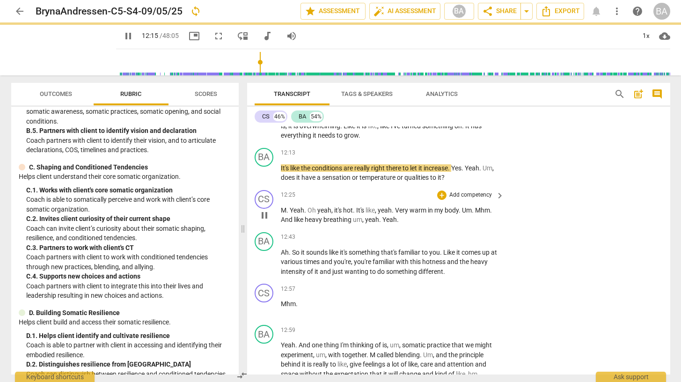
scroll to position [3248, 0]
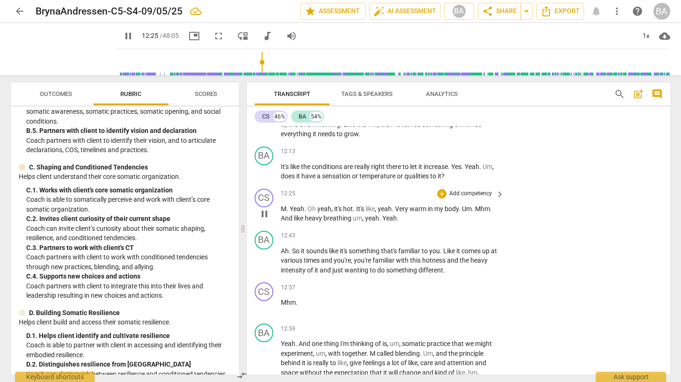
click at [291, 206] on span "Yeah" at bounding box center [297, 208] width 15 height 7
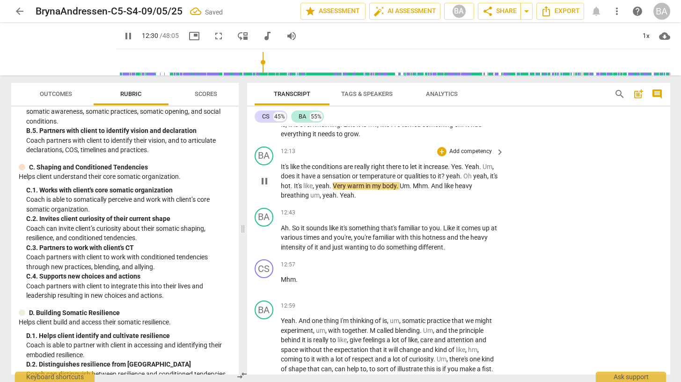
click at [447, 175] on span "yeah" at bounding box center [453, 175] width 14 height 7
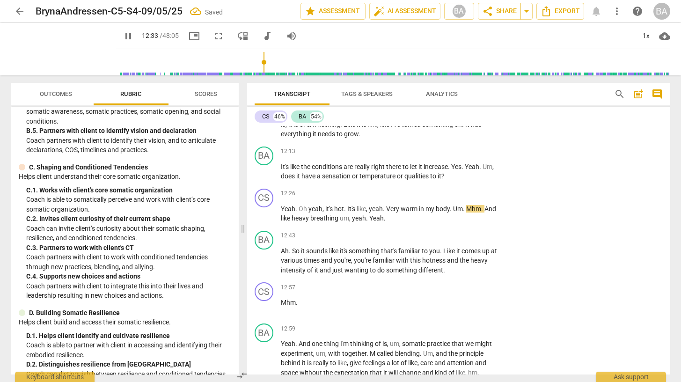
click at [123, 37] on span "pause" at bounding box center [128, 35] width 11 height 11
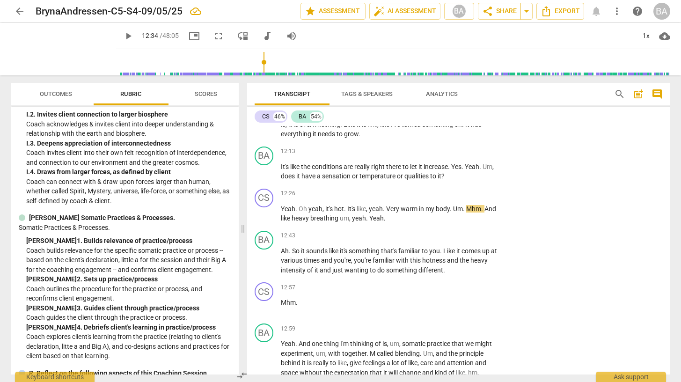
scroll to position [2257, 0]
click at [123, 35] on span "play_arrow" at bounding box center [128, 35] width 11 height 11
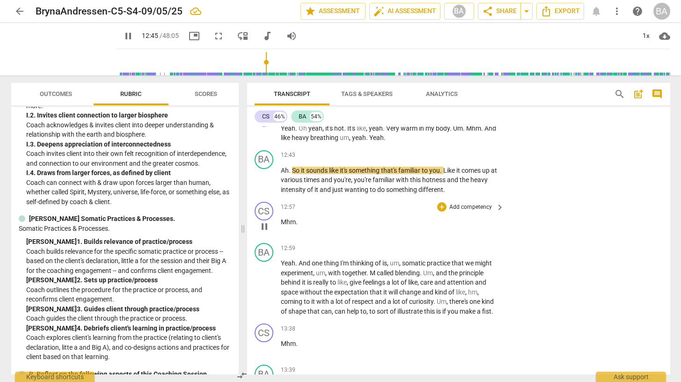
scroll to position [3351, 0]
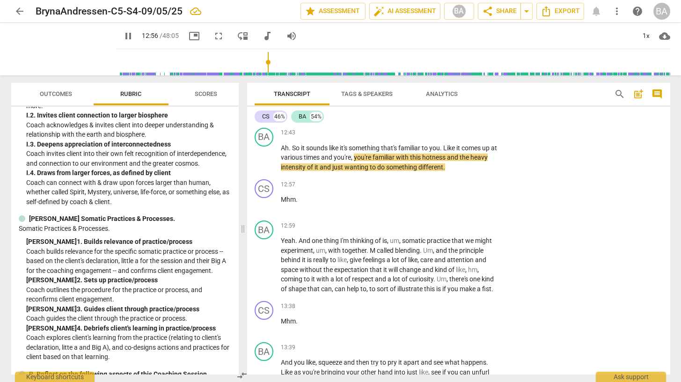
click at [123, 35] on span "pause" at bounding box center [128, 35] width 11 height 11
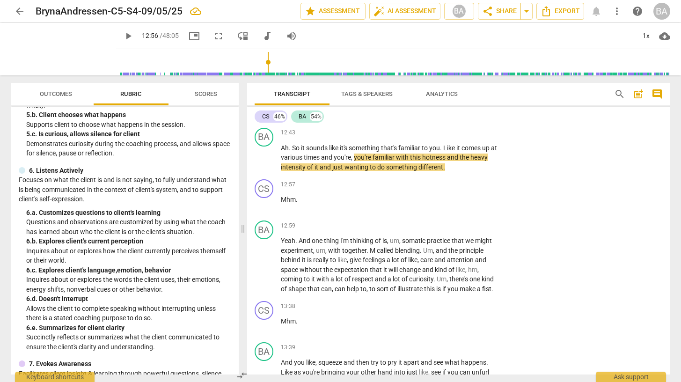
scroll to position [378, 0]
click at [487, 131] on p "Add competency" at bounding box center [470, 133] width 44 height 8
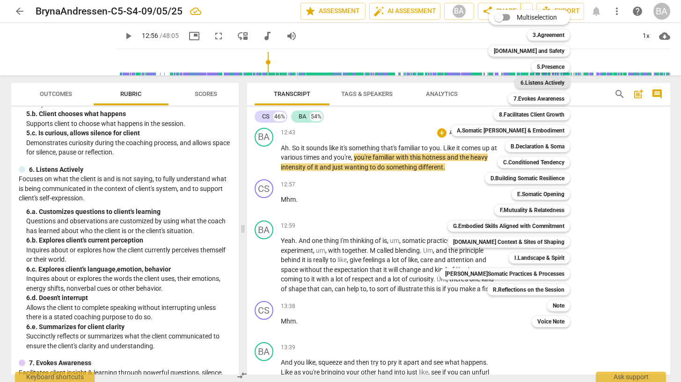
click at [527, 84] on b "6.Listens Actively" at bounding box center [542, 82] width 44 height 11
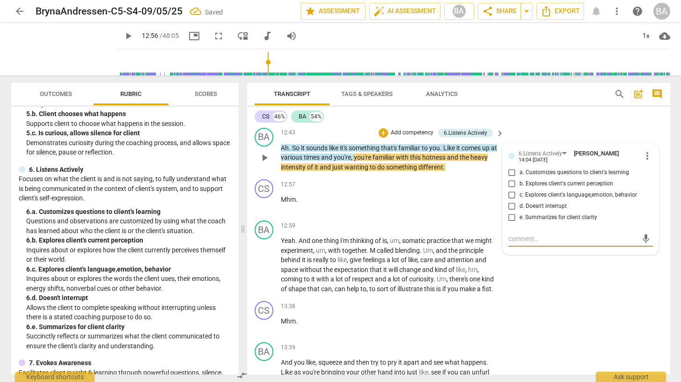
click at [511, 195] on input "c. Explores client's language,emotion, behavior" at bounding box center [511, 194] width 15 height 11
click at [509, 216] on input "e. Summarizes for client clarity" at bounding box center [511, 217] width 15 height 11
click at [549, 284] on div "BA play_arrow pause 12:59 + Add competency keyboard_arrow_right Yeah . And one …" at bounding box center [458, 257] width 423 height 80
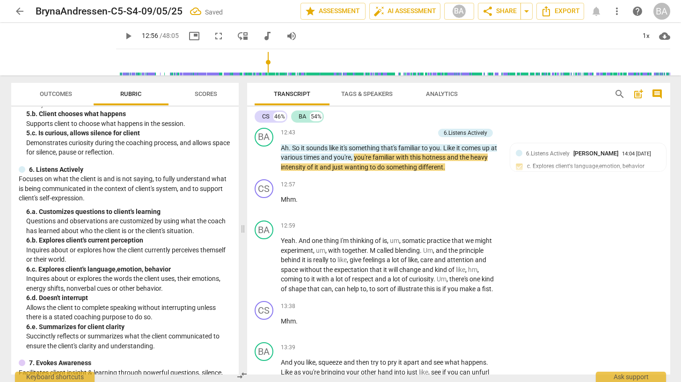
click at [123, 38] on span "play_arrow" at bounding box center [128, 35] width 11 height 11
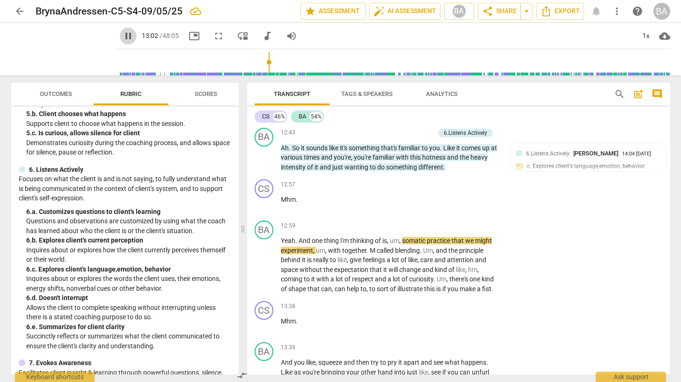
click at [123, 36] on span "pause" at bounding box center [128, 35] width 11 height 11
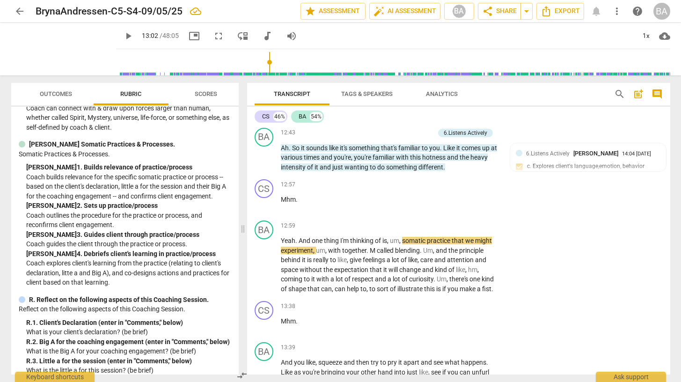
scroll to position [2333, 0]
click at [459, 223] on p "Add competency" at bounding box center [470, 226] width 44 height 8
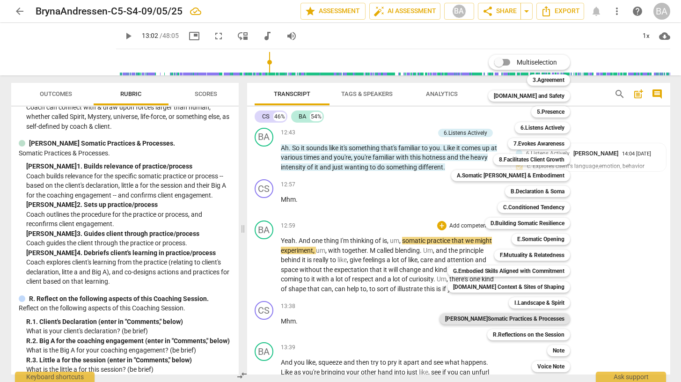
click at [521, 319] on b "[PERSON_NAME]Somatic Practices & Processes" at bounding box center [504, 318] width 119 height 11
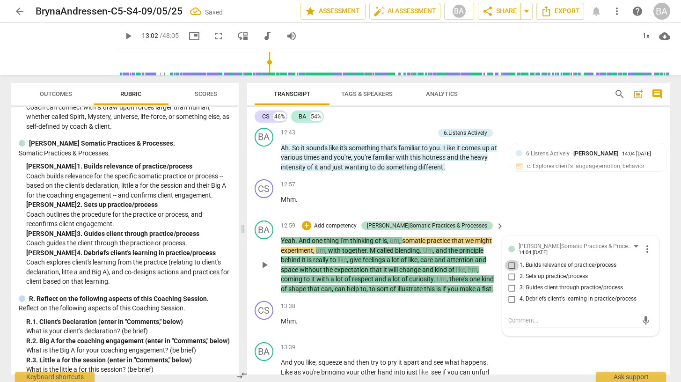
click at [511, 264] on input "1. Builds relevance of practice/process" at bounding box center [511, 265] width 15 height 11
click at [552, 219] on div "BA play_arrow pause 12:59 + Add competency J.Somatic Practices & Processes keyb…" at bounding box center [458, 257] width 423 height 80
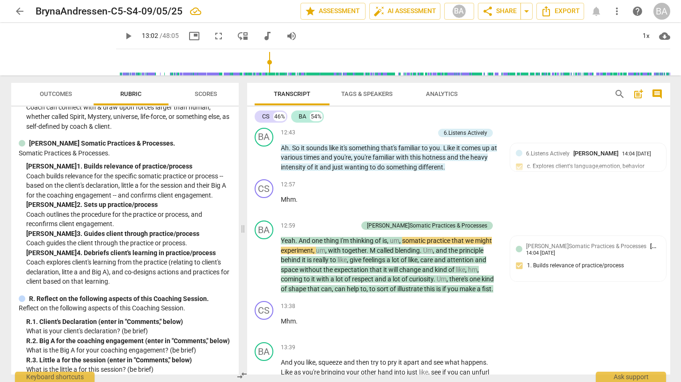
click at [123, 37] on span "play_arrow" at bounding box center [128, 35] width 11 height 11
click at [123, 34] on span "pause" at bounding box center [128, 35] width 11 height 11
click at [374, 252] on span "M" at bounding box center [373, 250] width 7 height 7
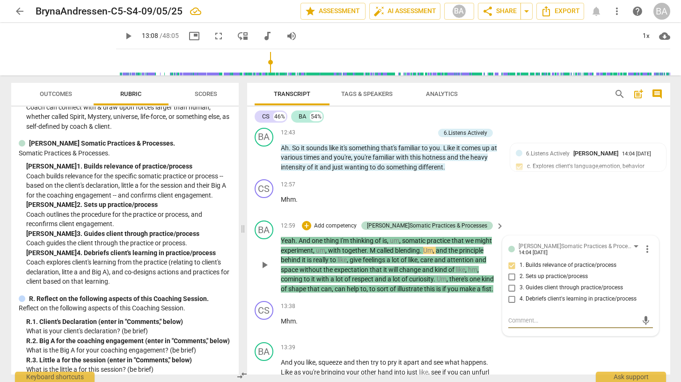
click at [373, 249] on span "M" at bounding box center [373, 250] width 7 height 7
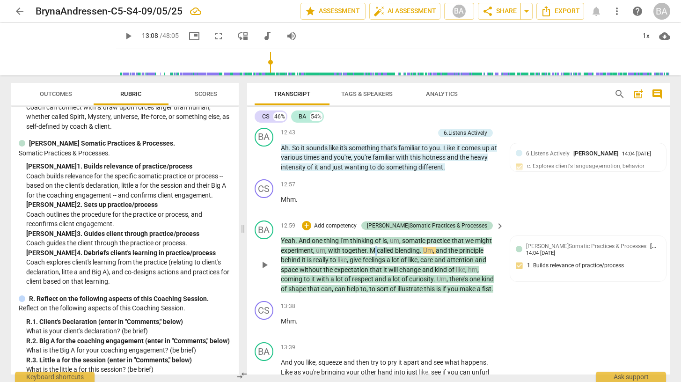
click at [373, 249] on span "M" at bounding box center [373, 250] width 7 height 7
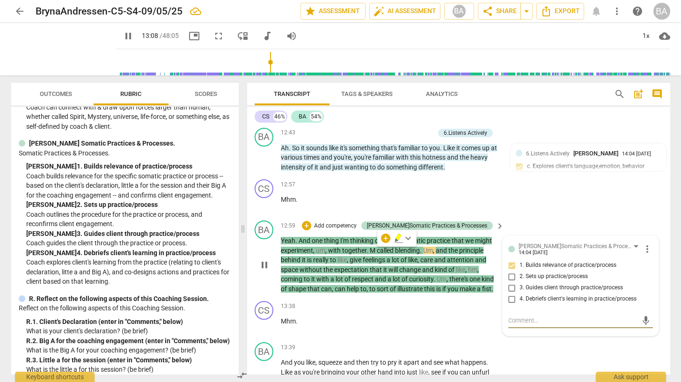
click at [123, 36] on span "pause" at bounding box center [128, 35] width 11 height 11
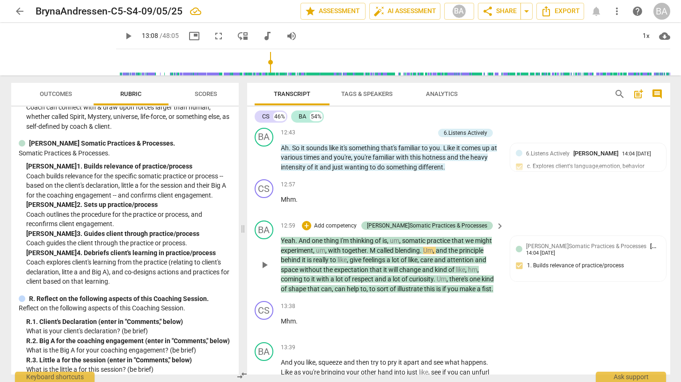
click at [375, 253] on span "M" at bounding box center [373, 250] width 7 height 7
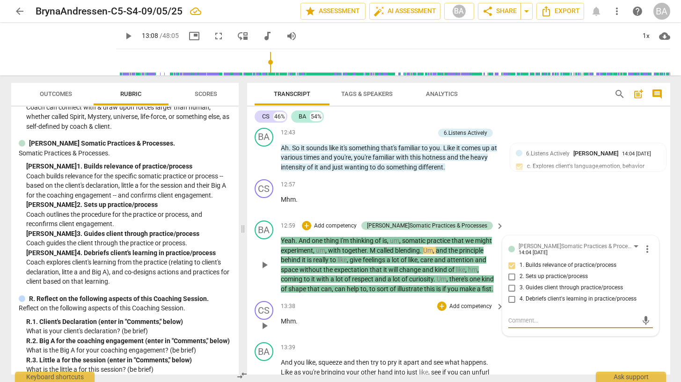
click at [396, 313] on div "13:38 + Add competency keyboard_arrow_right Mhm ." at bounding box center [393, 318] width 225 height 34
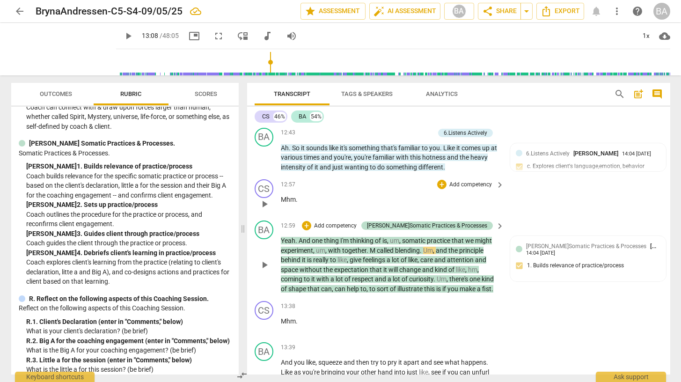
click at [495, 206] on div "12:57 + Add competency keyboard_arrow_right Mhm ." at bounding box center [393, 196] width 225 height 34
click at [399, 250] on span "blending" at bounding box center [407, 250] width 25 height 7
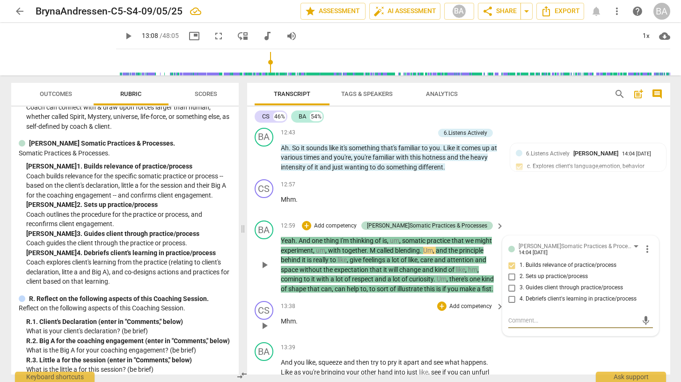
click at [466, 321] on p "Mhm ." at bounding box center [390, 321] width 219 height 10
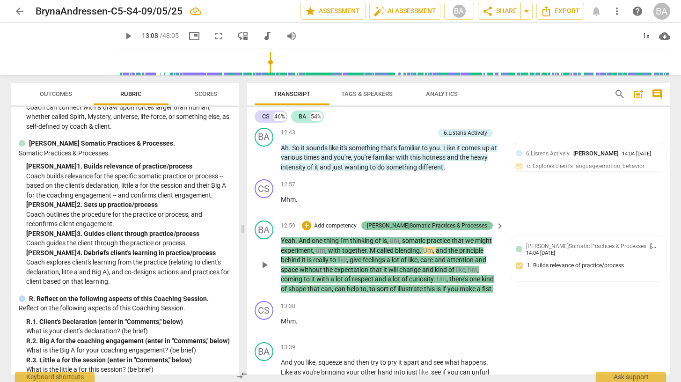
click at [481, 226] on div "[PERSON_NAME]Somatic Practices & Processes" at bounding box center [427, 225] width 120 height 8
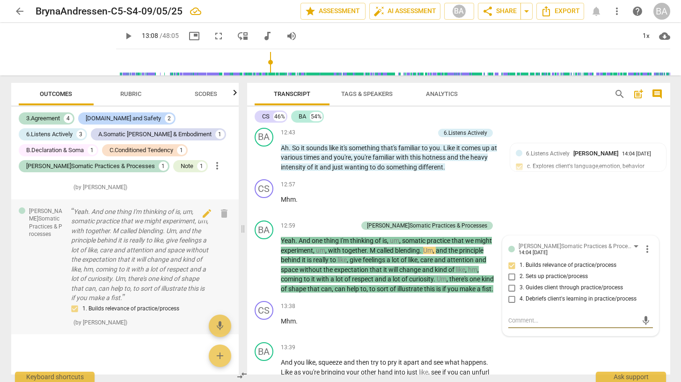
scroll to position [0, 0]
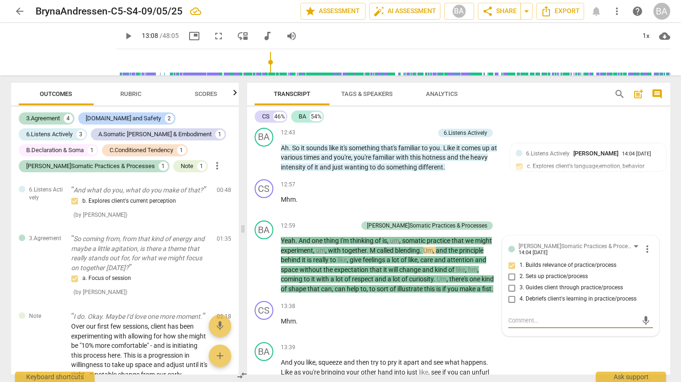
click at [64, 93] on span "Outcomes" at bounding box center [56, 93] width 32 height 7
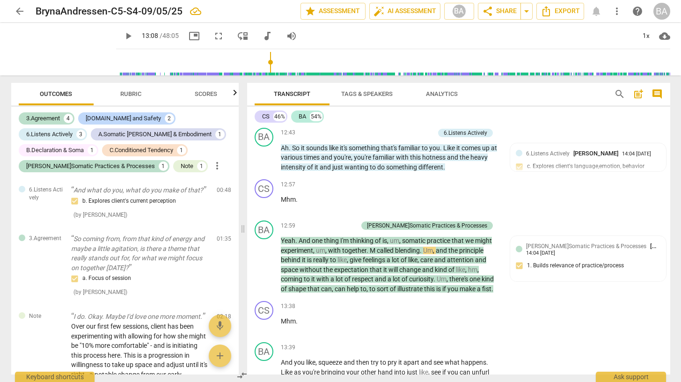
click at [129, 94] on span "Rubric" at bounding box center [130, 93] width 21 height 7
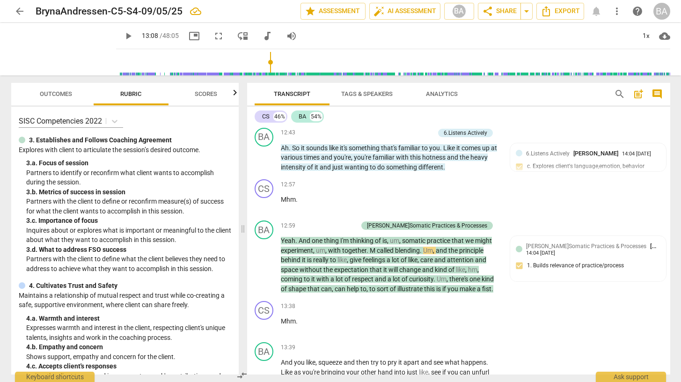
click at [123, 37] on span "play_arrow" at bounding box center [128, 35] width 11 height 11
click at [417, 260] on span "like" at bounding box center [412, 259] width 9 height 7
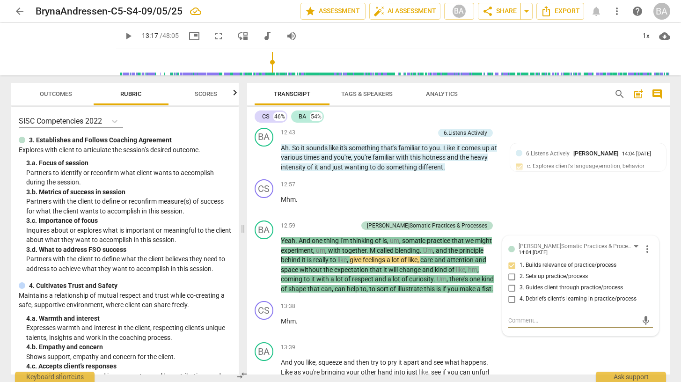
click at [123, 33] on span "play_arrow" at bounding box center [128, 35] width 11 height 11
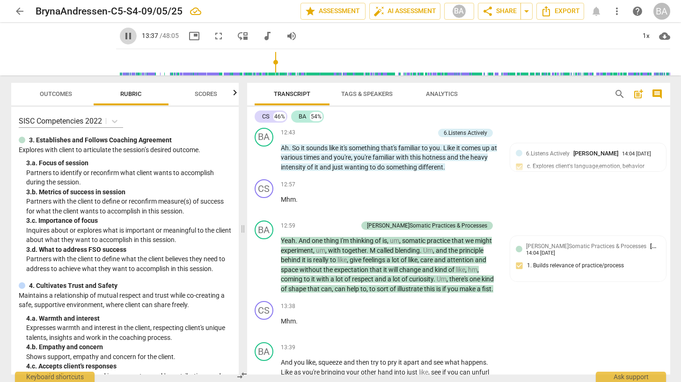
click at [123, 36] on span "pause" at bounding box center [128, 35] width 11 height 11
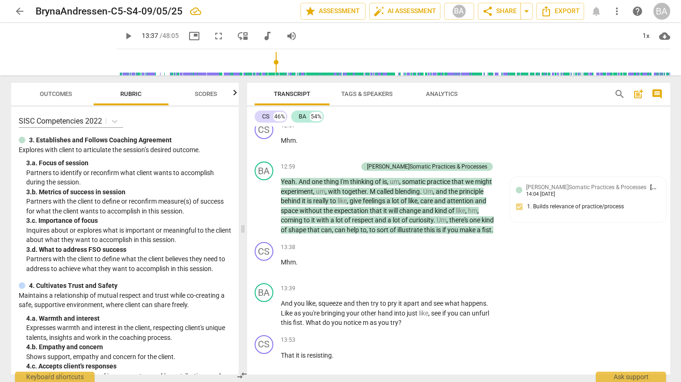
scroll to position [3422, 0]
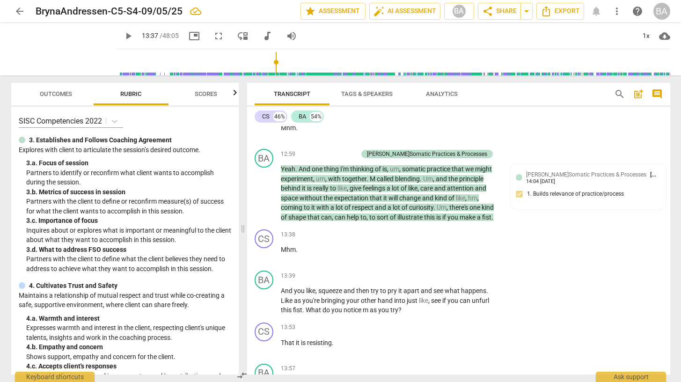
click at [498, 152] on span "keyboard_arrow_right" at bounding box center [499, 154] width 11 height 11
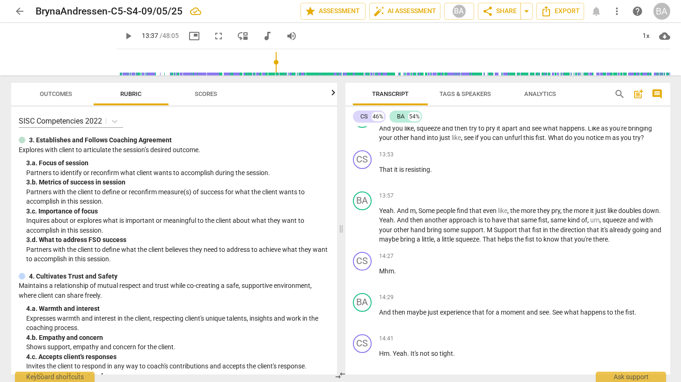
scroll to position [3289, 0]
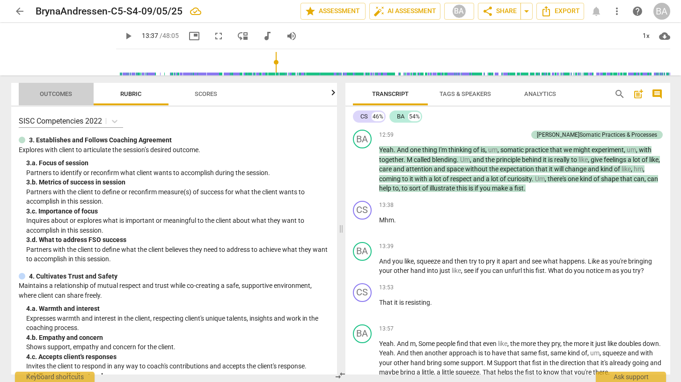
click at [57, 98] on span "Outcomes" at bounding box center [56, 94] width 55 height 13
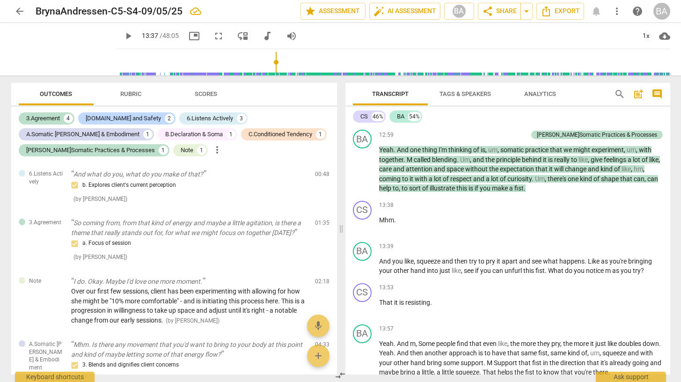
click at [100, 99] on span "Rubric" at bounding box center [131, 94] width 75 height 13
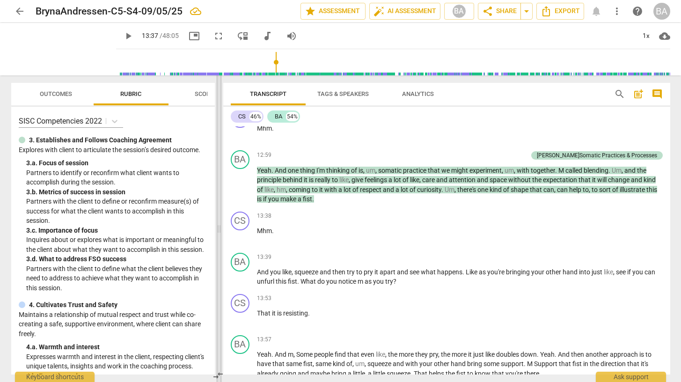
scroll to position [3152, 0]
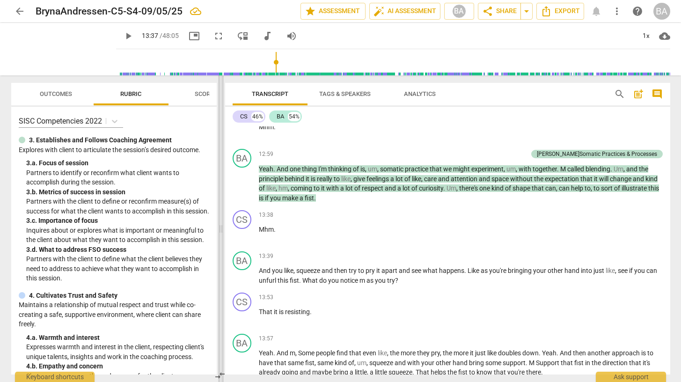
drag, startPoint x: 340, startPoint y: 227, endPoint x: 219, endPoint y: 225, distance: 120.3
click at [219, 225] on span at bounding box center [221, 228] width 6 height 306
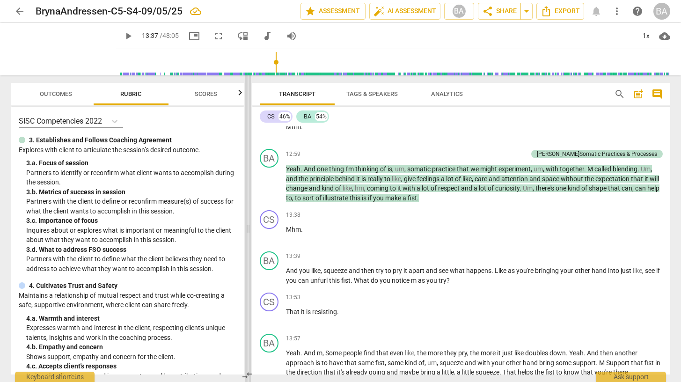
scroll to position [3182, 0]
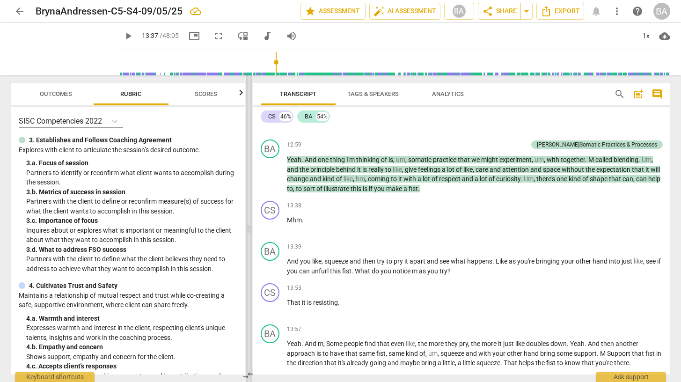
drag, startPoint x: 220, startPoint y: 229, endPoint x: 248, endPoint y: 228, distance: 28.1
click at [248, 228] on span at bounding box center [249, 228] width 6 height 306
click at [527, 149] on p "Add competency" at bounding box center [505, 145] width 44 height 8
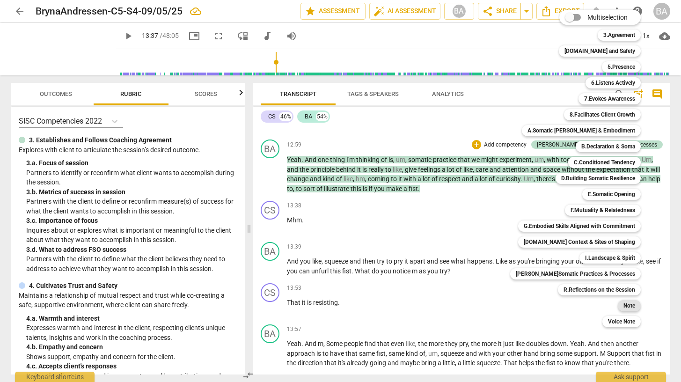
click at [623, 303] on b "Note" at bounding box center [629, 305] width 12 height 11
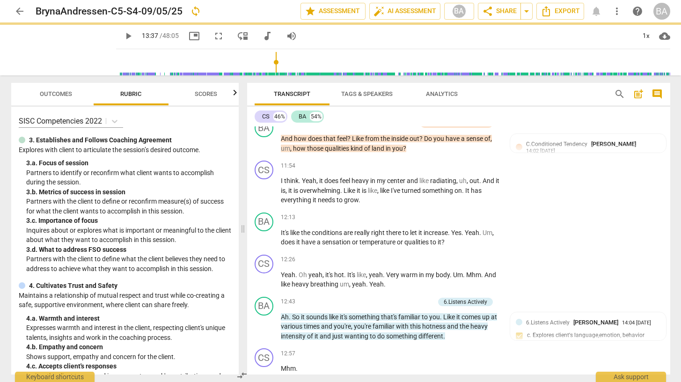
scroll to position [3422, 0]
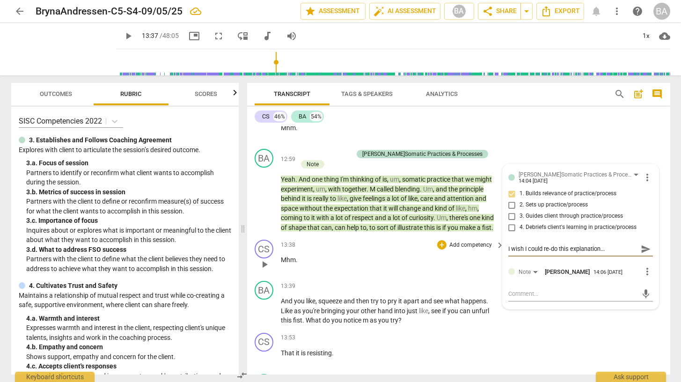
click at [410, 255] on p "Mhm ." at bounding box center [390, 260] width 219 height 10
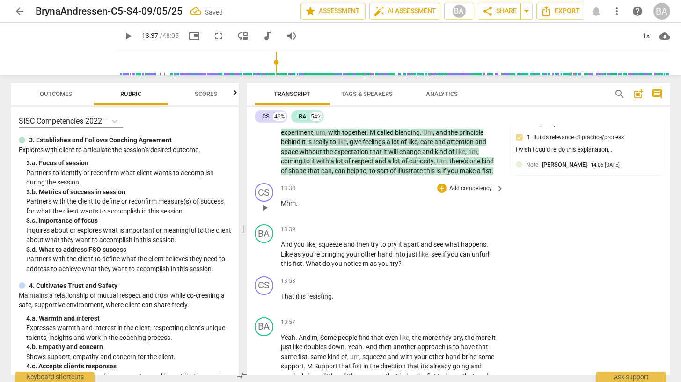
scroll to position [3481, 0]
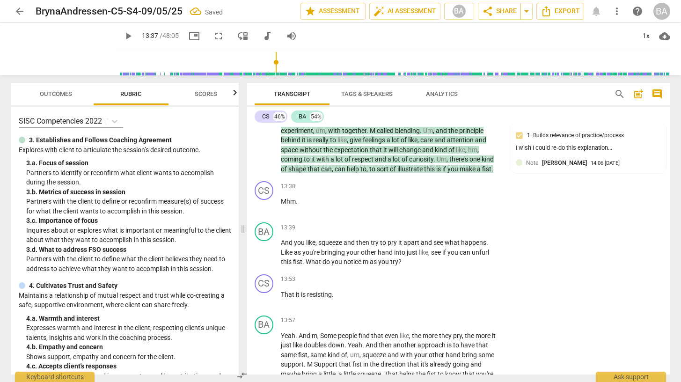
click at [123, 34] on span "play_arrow" at bounding box center [128, 35] width 11 height 11
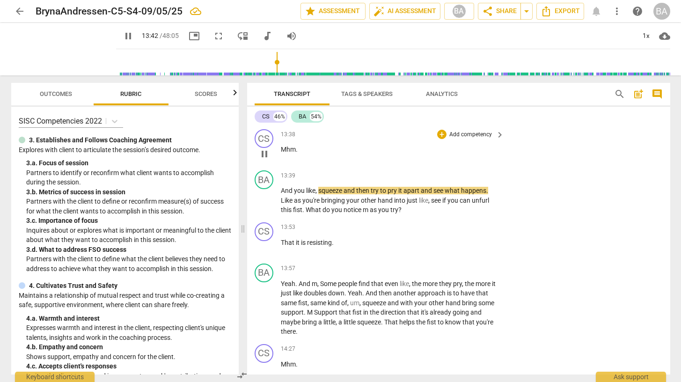
scroll to position [3533, 0]
click at [123, 36] on span "pause" at bounding box center [128, 35] width 11 height 11
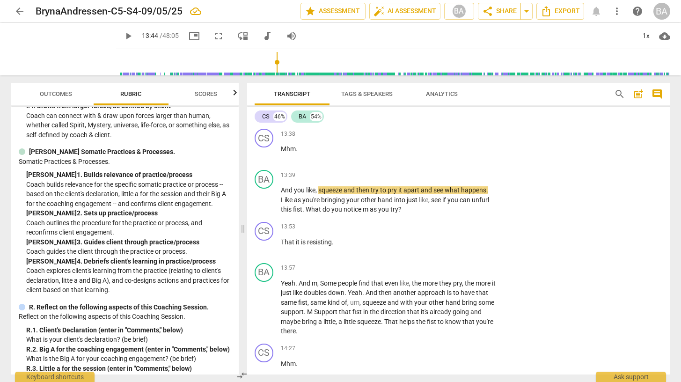
scroll to position [2316, 0]
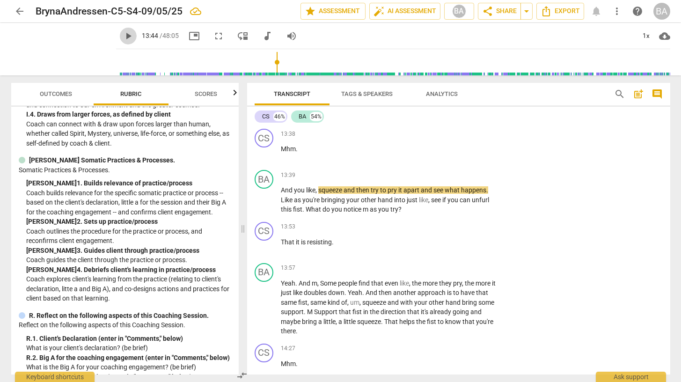
click at [123, 36] on span "play_arrow" at bounding box center [128, 35] width 11 height 11
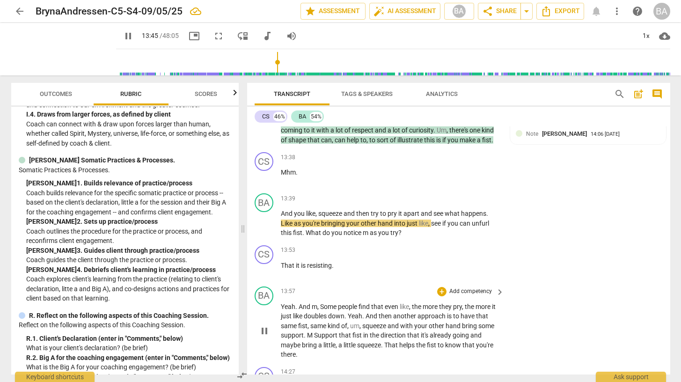
scroll to position [3512, 0]
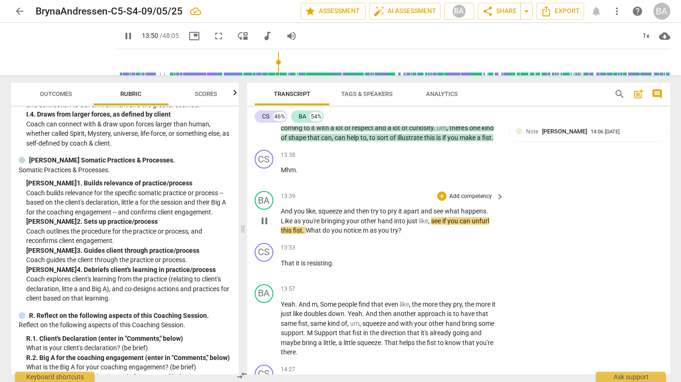
click at [369, 226] on span "m" at bounding box center [366, 229] width 7 height 7
click at [390, 226] on span "try" at bounding box center [387, 229] width 8 height 7
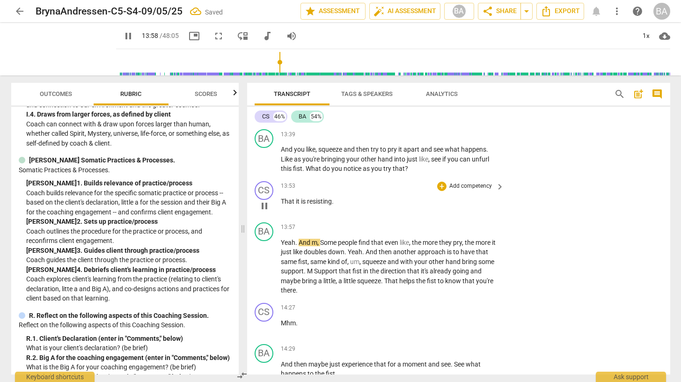
scroll to position [3587, 0]
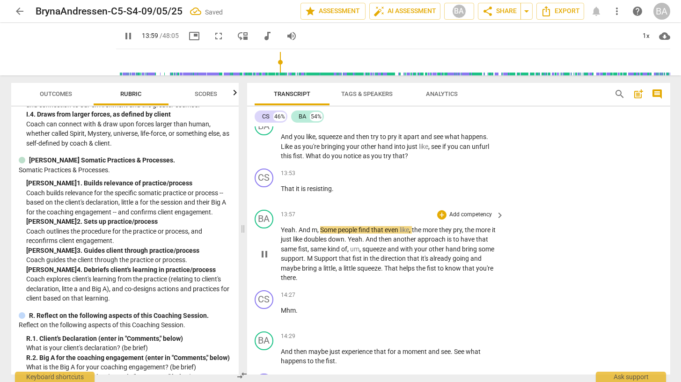
click at [320, 226] on span "Some" at bounding box center [329, 229] width 18 height 7
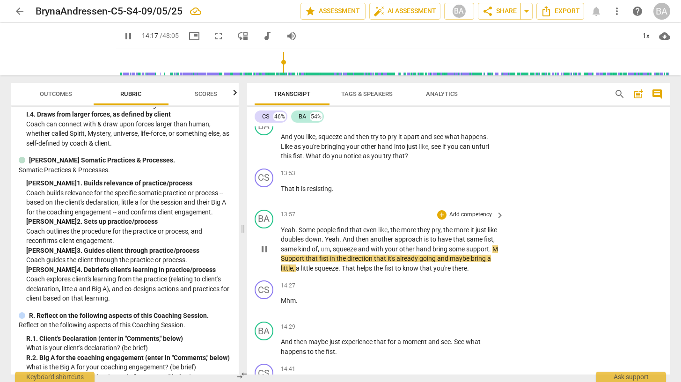
click at [306, 255] on span "Support" at bounding box center [293, 258] width 25 height 7
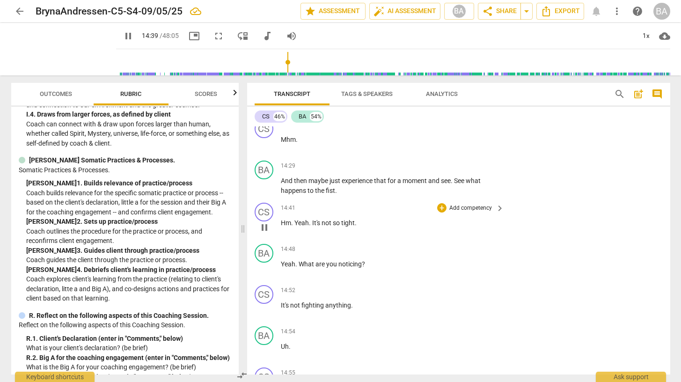
scroll to position [3750, 0]
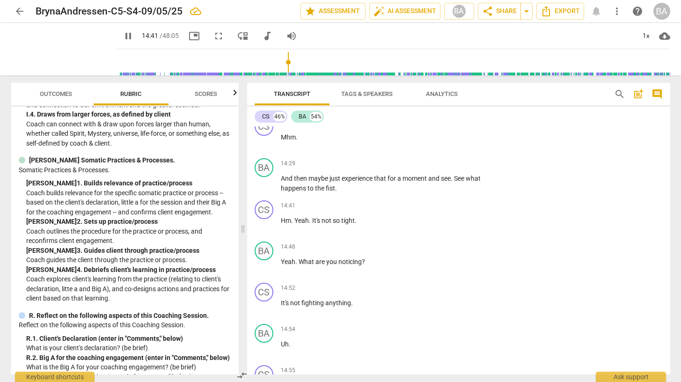
click at [123, 36] on span "pause" at bounding box center [128, 35] width 11 height 11
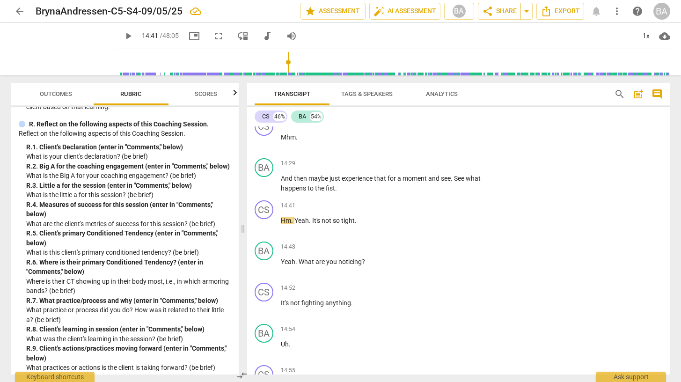
scroll to position [2570, 0]
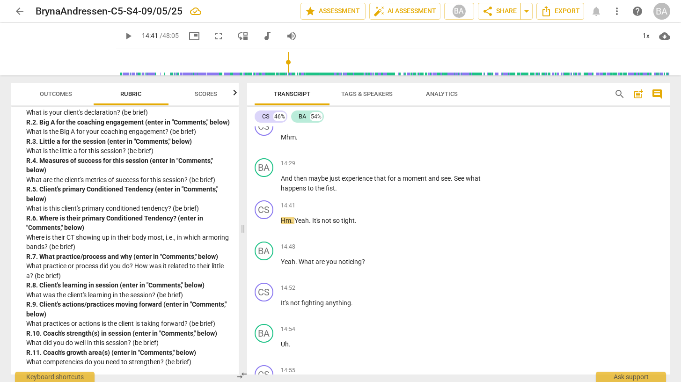
click at [123, 36] on span "play_arrow" at bounding box center [128, 35] width 11 height 11
click at [123, 36] on span "pause" at bounding box center [128, 35] width 11 height 11
click at [123, 37] on span "play_arrow" at bounding box center [128, 35] width 11 height 11
click at [123, 37] on span "pause" at bounding box center [128, 35] width 11 height 11
click at [123, 37] on span "play_arrow" at bounding box center [128, 35] width 11 height 11
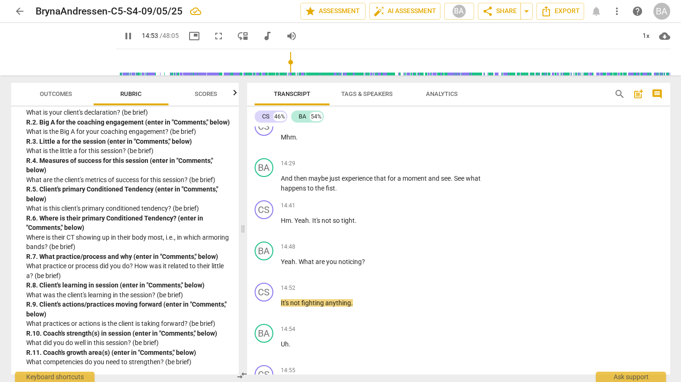
click at [123, 37] on span "pause" at bounding box center [128, 35] width 11 height 11
click at [123, 37] on span "play_arrow" at bounding box center [128, 35] width 11 height 11
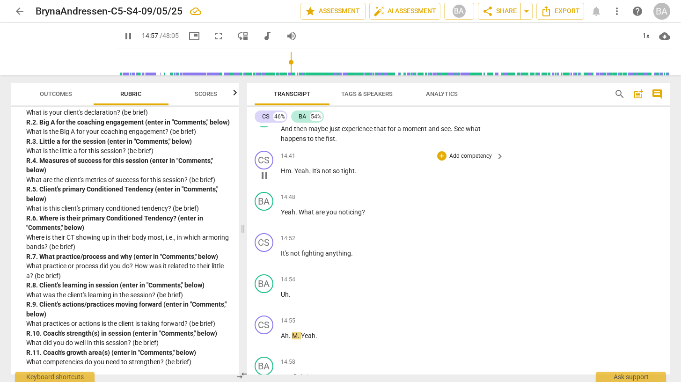
scroll to position [3855, 0]
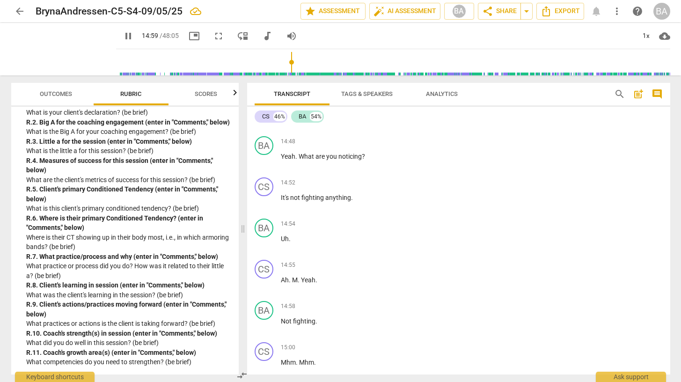
click at [123, 39] on span "pause" at bounding box center [128, 35] width 11 height 11
click at [291, 234] on p "Uh ." at bounding box center [390, 239] width 219 height 10
click at [301, 276] on span "Yeah" at bounding box center [308, 279] width 15 height 7
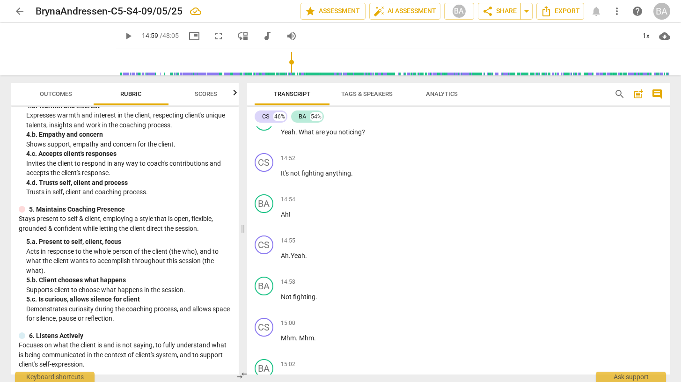
scroll to position [215, 0]
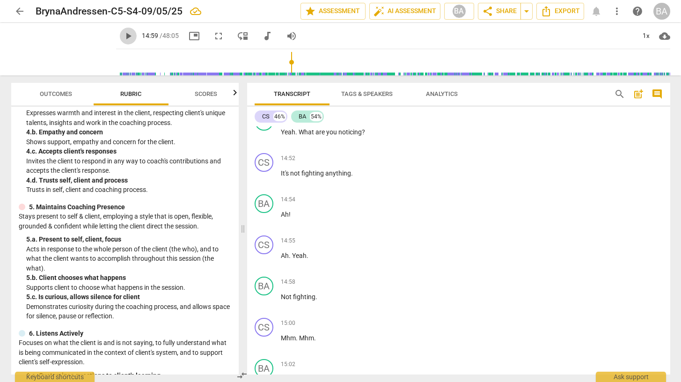
click at [123, 39] on span "play_arrow" at bounding box center [128, 35] width 11 height 11
click at [123, 39] on span "pause" at bounding box center [128, 35] width 11 height 11
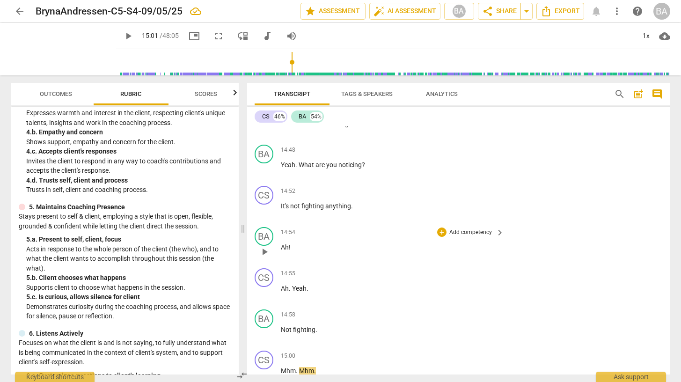
scroll to position [3841, 0]
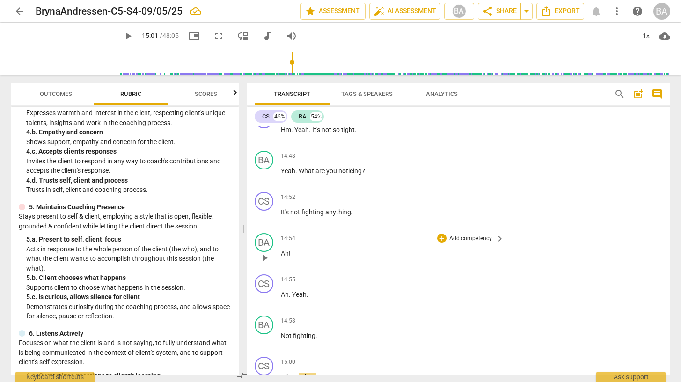
click at [459, 234] on p "Add competency" at bounding box center [470, 238] width 44 height 8
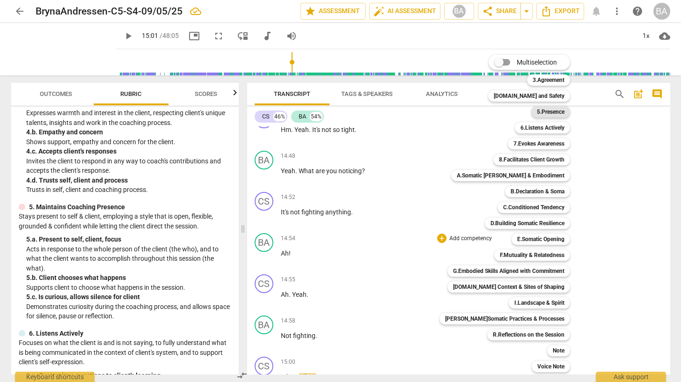
click at [538, 109] on b "5.Presence" at bounding box center [551, 111] width 28 height 11
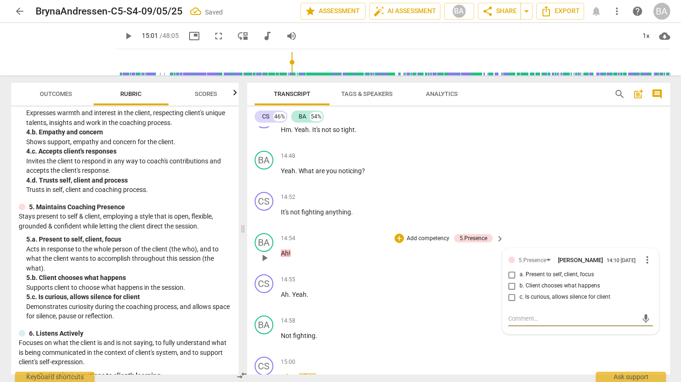
click at [512, 291] on input "c. Is curious, allows silence for client" at bounding box center [511, 296] width 15 height 11
click at [557, 188] on div "CS play_arrow pause 14:52 + Add competency keyboard_arrow_right It's not fighti…" at bounding box center [458, 208] width 423 height 41
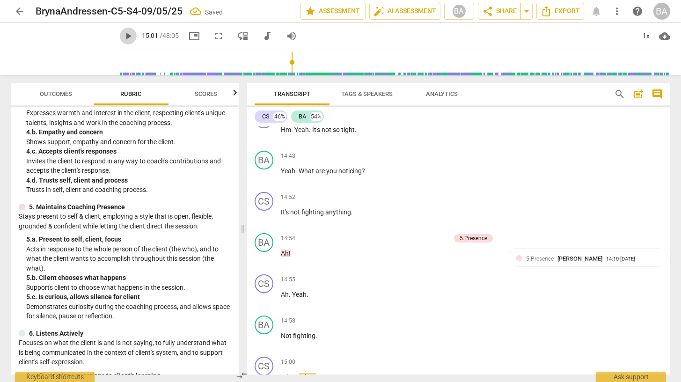
click at [123, 36] on span "play_arrow" at bounding box center [128, 35] width 11 height 11
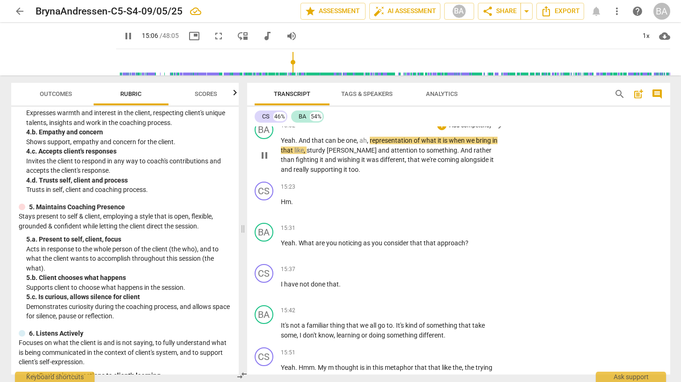
click at [366, 137] on span "ah" at bounding box center [362, 140] width 7 height 7
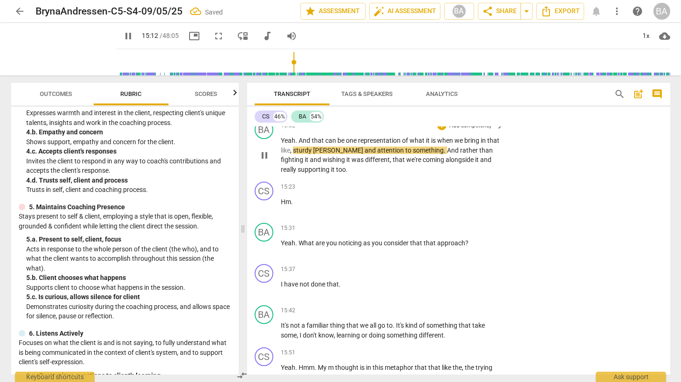
click at [334, 146] on span "[PERSON_NAME]" at bounding box center [338, 149] width 51 height 7
click at [123, 38] on span "pause" at bounding box center [128, 35] width 11 height 11
click at [342, 146] on span "[PERSON_NAME]" at bounding box center [338, 149] width 51 height 7
click at [123, 36] on span "play_arrow" at bounding box center [128, 35] width 11 height 11
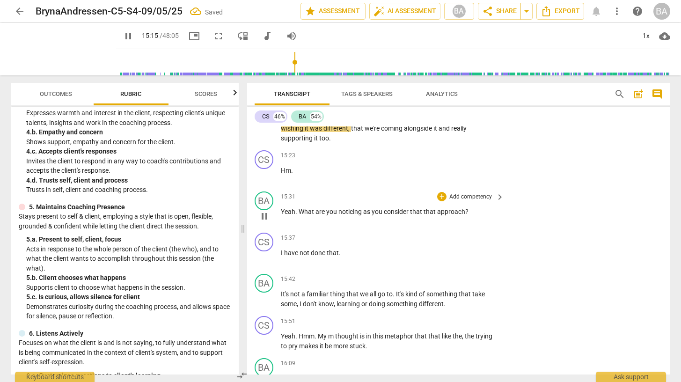
scroll to position [4156, 0]
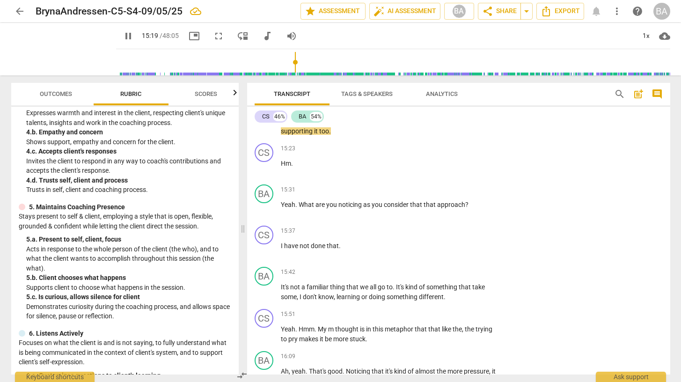
click at [123, 31] on span "pause" at bounding box center [128, 35] width 11 height 11
click at [123, 37] on span "play_arrow" at bounding box center [128, 35] width 11 height 11
click at [298, 201] on span "What" at bounding box center [306, 204] width 17 height 7
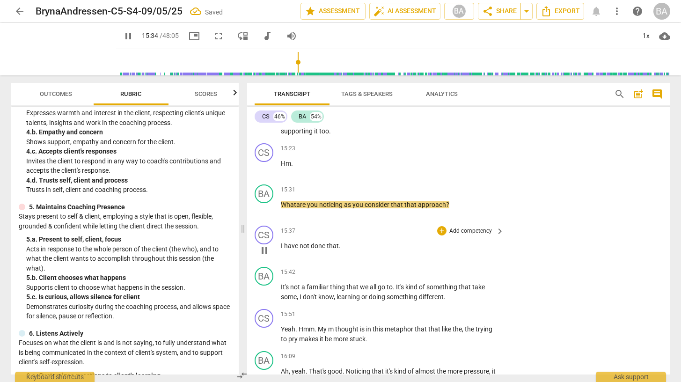
click at [431, 241] on p "I have not done that ." at bounding box center [390, 246] width 219 height 10
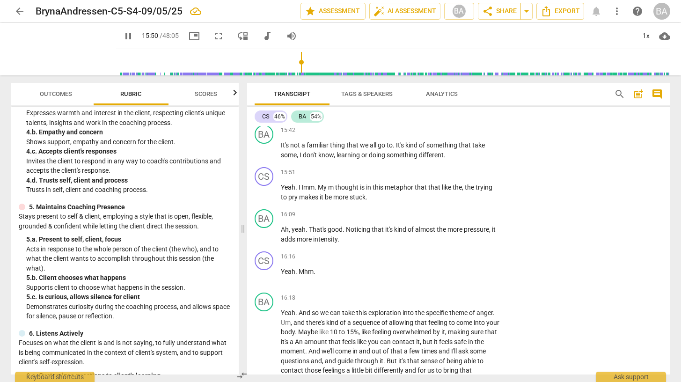
scroll to position [4299, 0]
click at [333, 182] on span "m" at bounding box center [331, 185] width 7 height 7
click at [123, 37] on span "pause" at bounding box center [128, 35] width 11 height 11
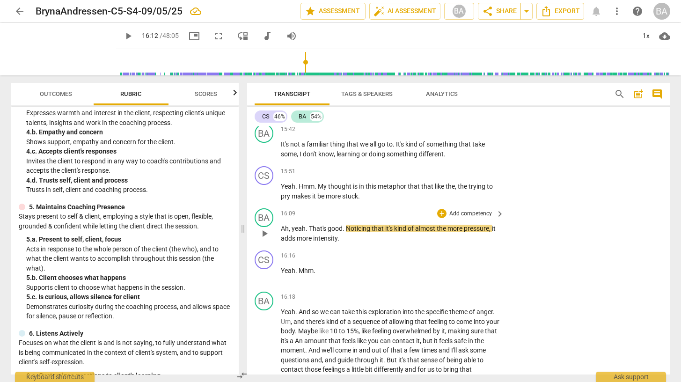
click at [348, 225] on span "Noticing" at bounding box center [359, 228] width 26 height 7
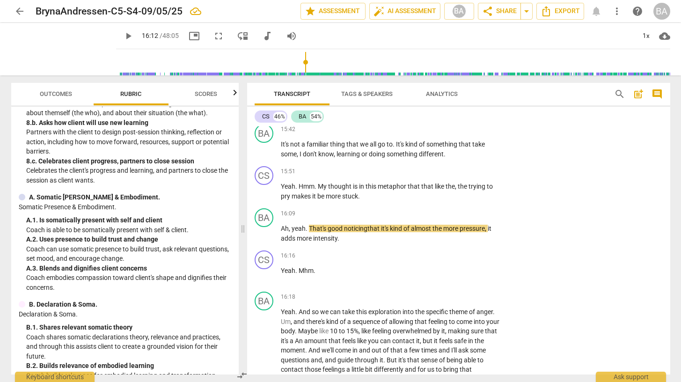
scroll to position [826, 0]
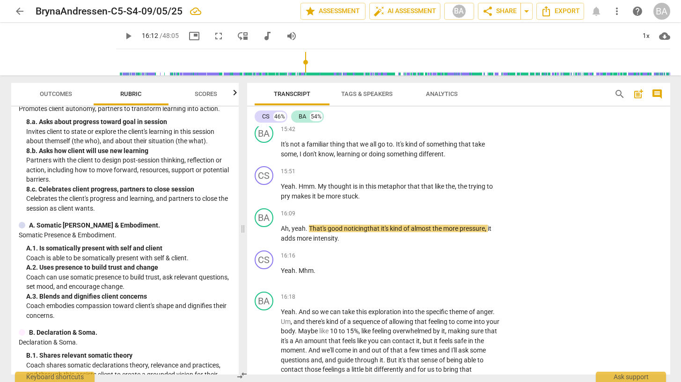
click at [123, 36] on span "play_arrow" at bounding box center [128, 35] width 11 height 11
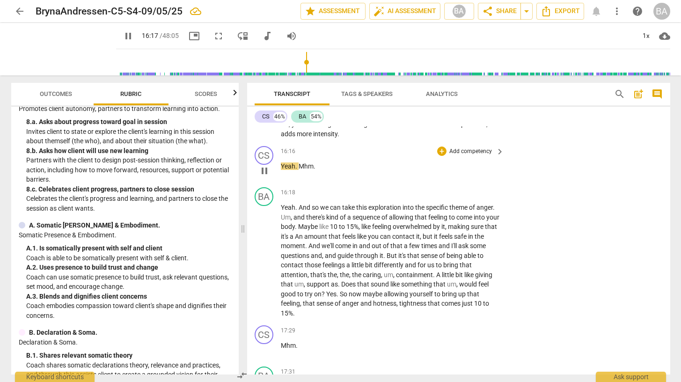
scroll to position [4405, 0]
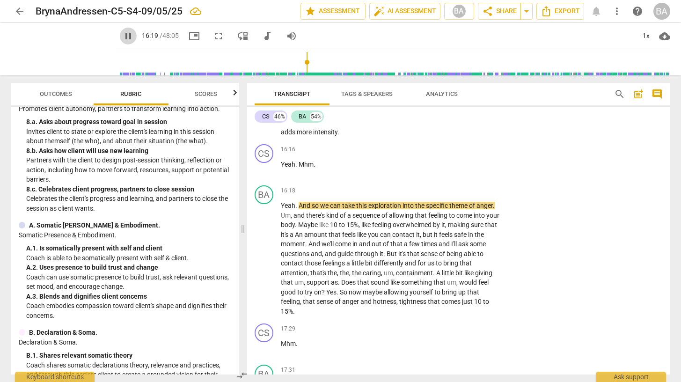
click at [123, 37] on span "pause" at bounding box center [128, 35] width 11 height 11
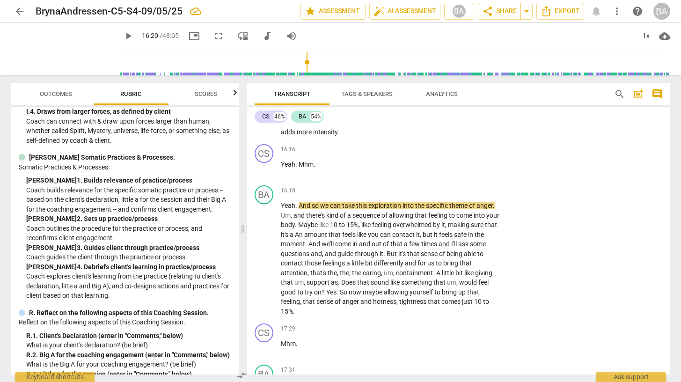
scroll to position [2319, 0]
click at [468, 187] on p "Add competency" at bounding box center [470, 191] width 44 height 8
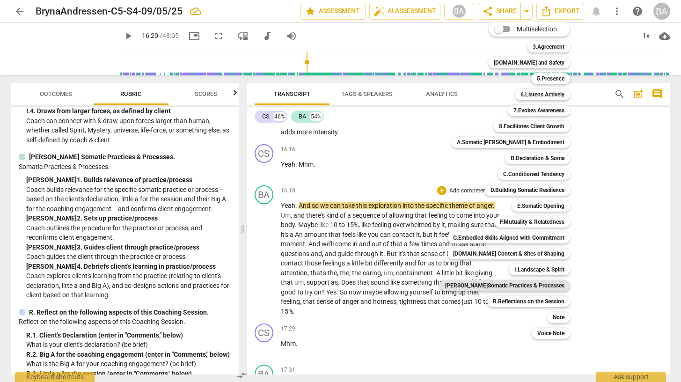
click at [510, 283] on b "[PERSON_NAME]Somatic Practices & Processes" at bounding box center [504, 285] width 119 height 11
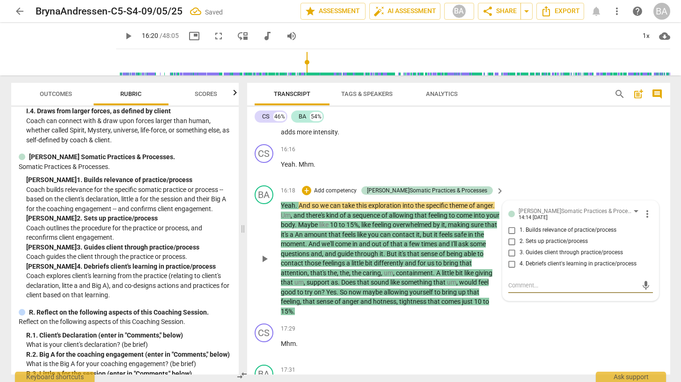
click at [513, 236] on input "2. Sets up practice/process" at bounding box center [511, 241] width 15 height 11
click at [543, 169] on div "CS play_arrow pause 16:16 + Add competency keyboard_arrow_right Yeah . Mhm ." at bounding box center [458, 160] width 423 height 41
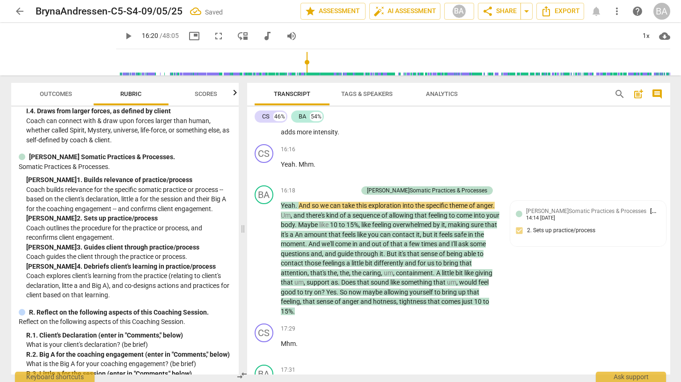
click at [123, 33] on span "play_arrow" at bounding box center [128, 35] width 11 height 11
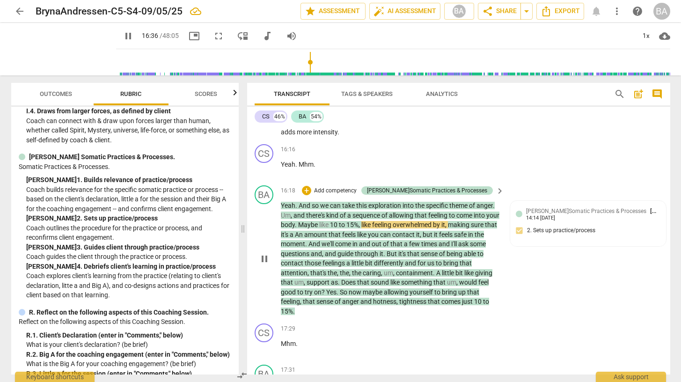
click at [386, 218] on p "Yeah . And so we can take this exploration into the specific theme of anger . U…" at bounding box center [390, 258] width 219 height 115
click at [318, 231] on span "An" at bounding box center [312, 234] width 9 height 7
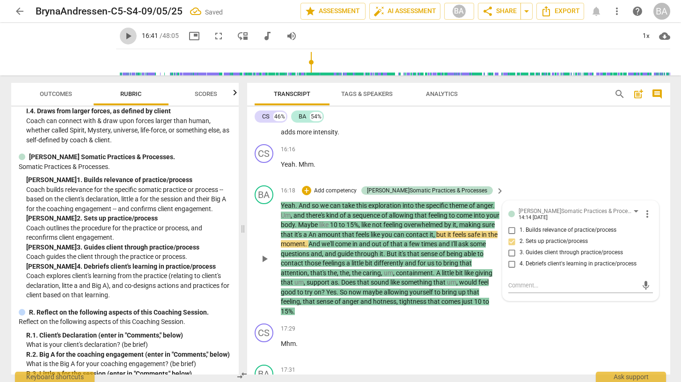
click at [123, 38] on span "play_arrow" at bounding box center [128, 35] width 11 height 11
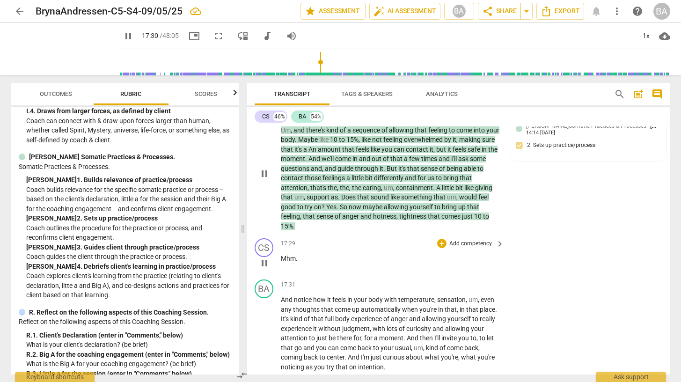
scroll to position [4509, 0]
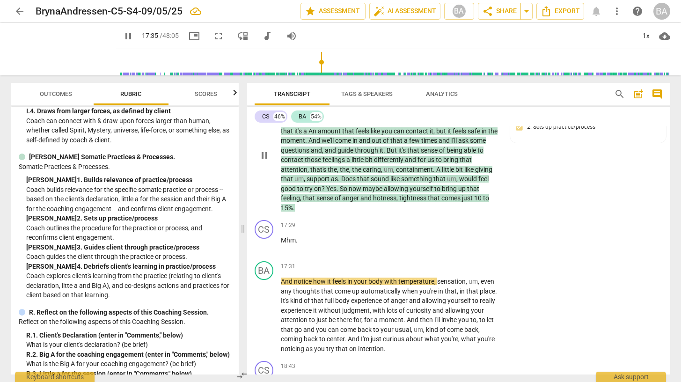
click at [123, 33] on span "pause" at bounding box center [128, 35] width 11 height 11
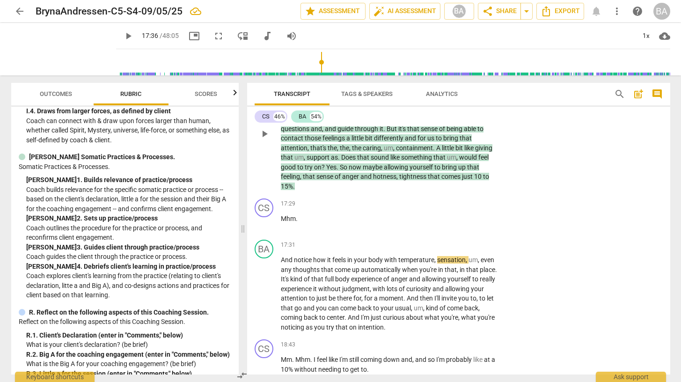
scroll to position [4533, 0]
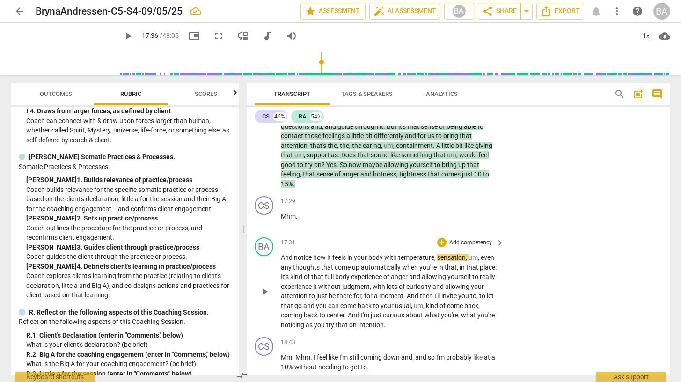
click at [478, 239] on p "Add competency" at bounding box center [470, 243] width 44 height 8
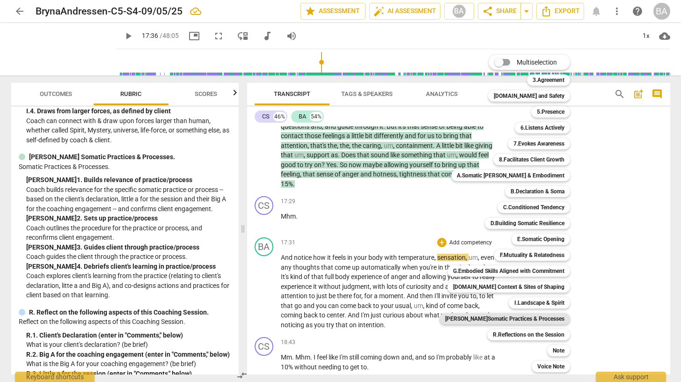
click at [512, 316] on b "[PERSON_NAME]Somatic Practices & Processes" at bounding box center [504, 318] width 119 height 11
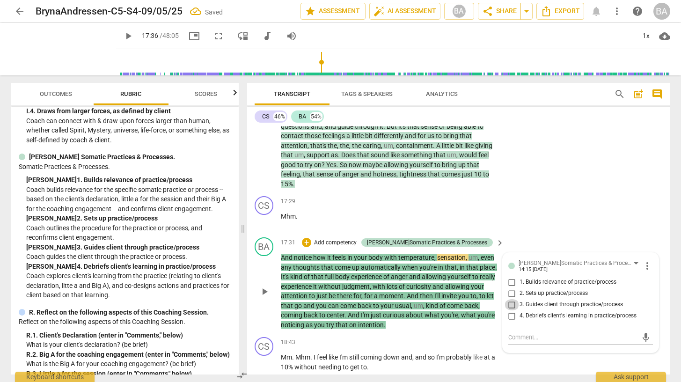
click at [511, 299] on input "3. Guides client through practice/process" at bounding box center [511, 304] width 15 height 11
click at [539, 216] on div "CS play_arrow pause 17:29 + Add competency keyboard_arrow_right Mhm ." at bounding box center [458, 212] width 423 height 41
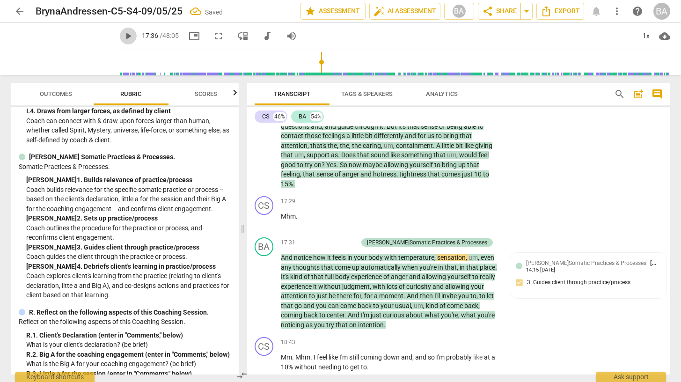
click at [123, 36] on span "play_arrow" at bounding box center [128, 35] width 11 height 11
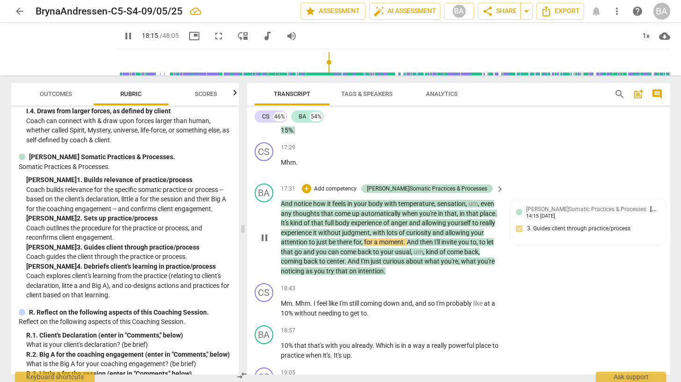
scroll to position [4592, 0]
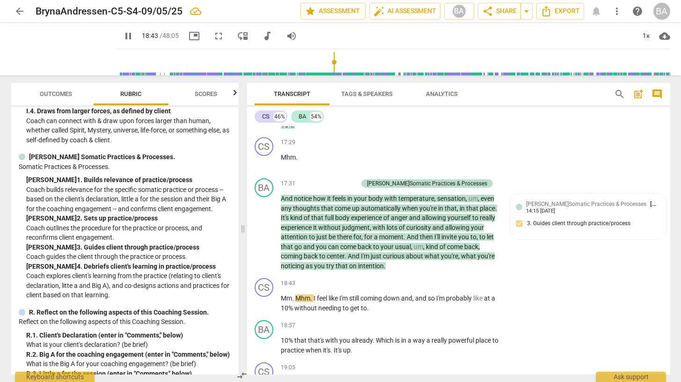
click at [123, 36] on span "pause" at bounding box center [128, 35] width 11 height 11
click at [388, 255] on p "And notice how it feels in your body with temperature , sensation , um , even a…" at bounding box center [390, 232] width 219 height 77
click at [123, 37] on span "play_arrow" at bounding box center [128, 35] width 11 height 11
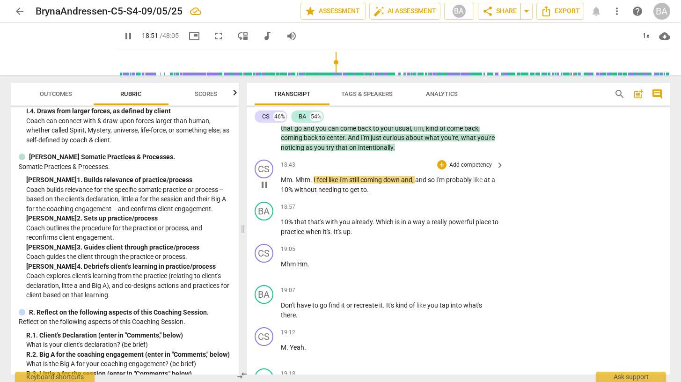
scroll to position [4710, 0]
click at [378, 179] on p "Mm . Mhm . I feel like I'm still coming down and , and so I'm probably like at …" at bounding box center [390, 184] width 219 height 19
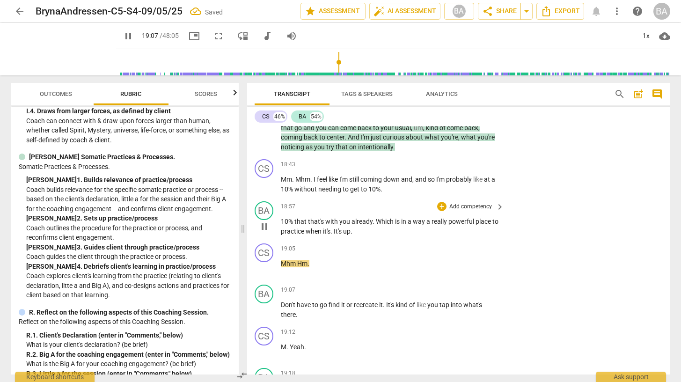
click at [334, 227] on span "." at bounding box center [331, 230] width 3 height 7
click at [123, 36] on span "pause" at bounding box center [128, 35] width 11 height 11
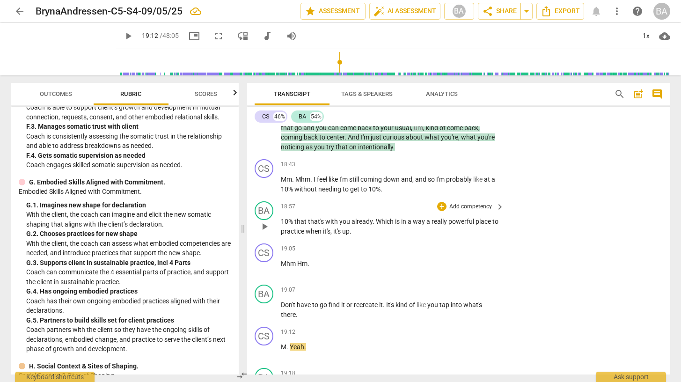
scroll to position [1762, 0]
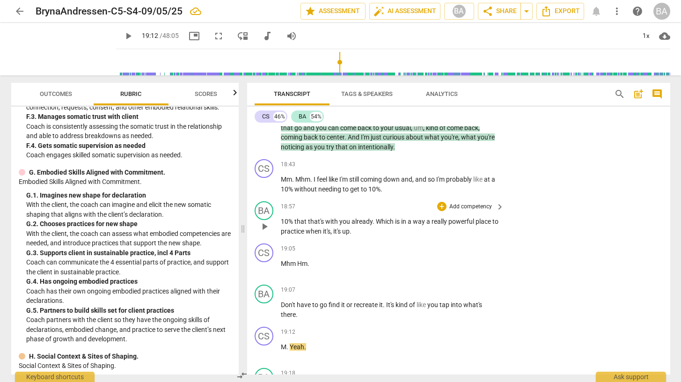
click at [123, 38] on span "play_arrow" at bounding box center [128, 35] width 11 height 11
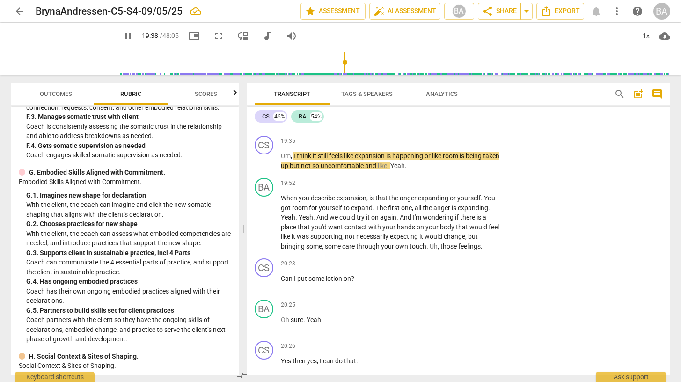
scroll to position [5070, 0]
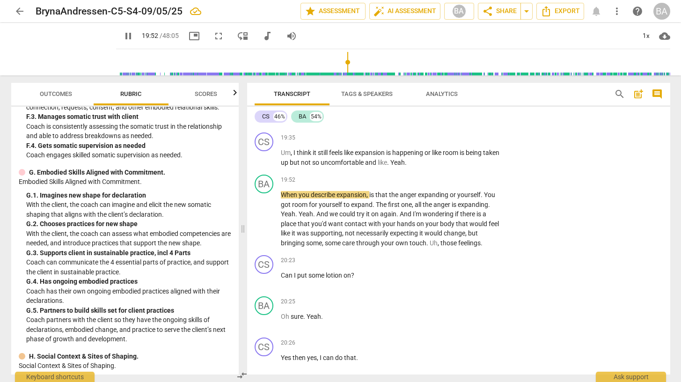
click at [123, 34] on span "pause" at bounding box center [128, 35] width 11 height 11
click at [123, 32] on span "play_arrow" at bounding box center [128, 35] width 11 height 11
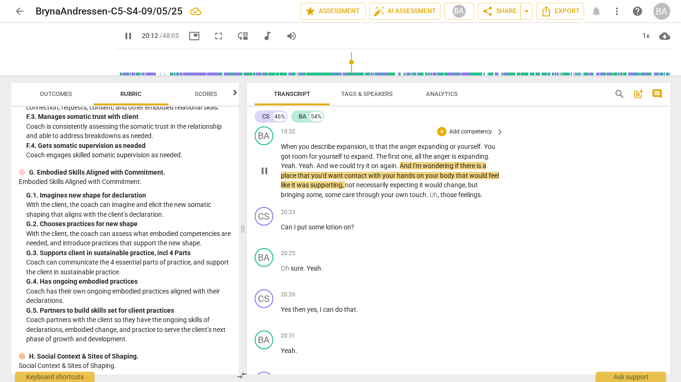
scroll to position [5122, 0]
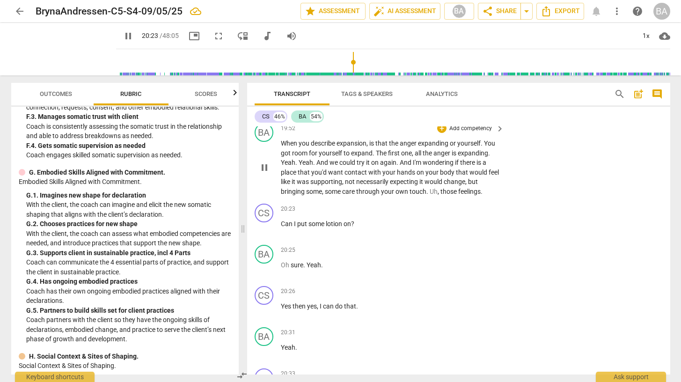
click at [440, 188] on span "those" at bounding box center [449, 191] width 18 height 7
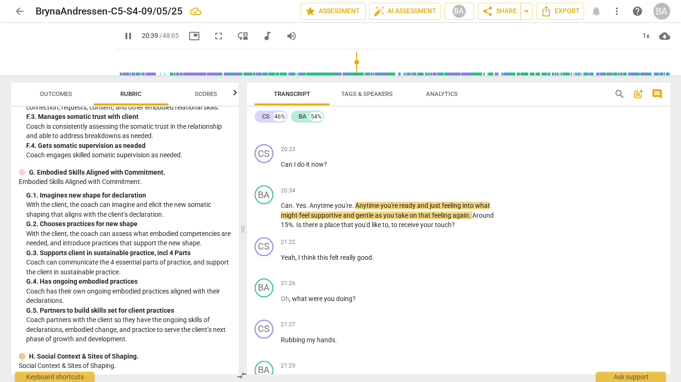
scroll to position [5347, 0]
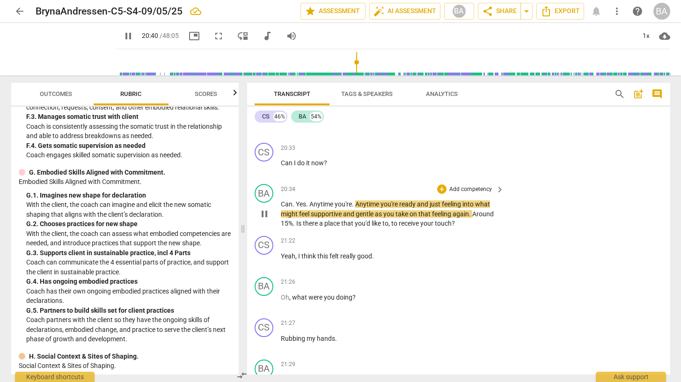
click at [416, 200] on span "ready" at bounding box center [408, 203] width 18 height 7
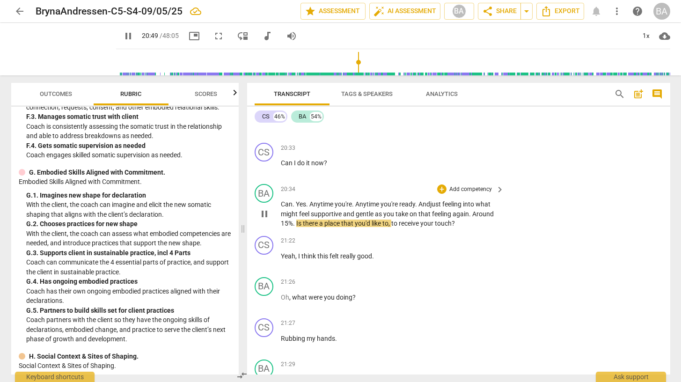
click at [478, 210] on span "Around" at bounding box center [483, 213] width 22 height 7
click at [461, 237] on p "Add competency" at bounding box center [470, 241] width 44 height 8
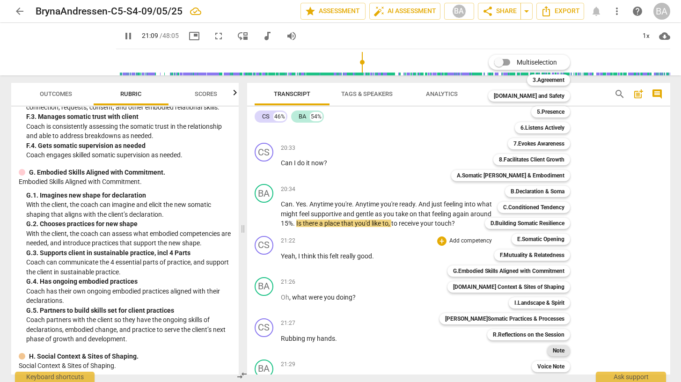
click at [553, 351] on b "Note" at bounding box center [559, 350] width 12 height 11
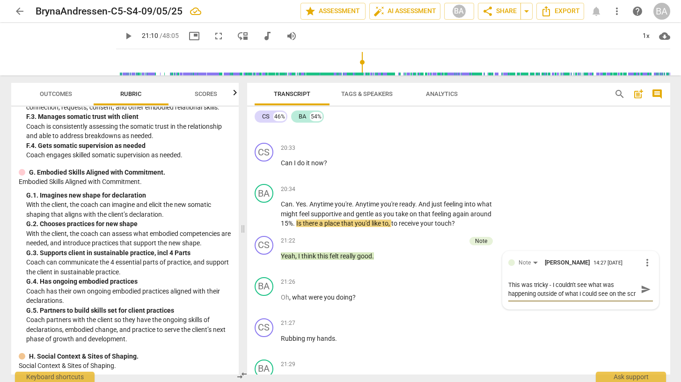
scroll to position [8, 0]
click at [123, 34] on span "play_arrow" at bounding box center [128, 35] width 11 height 11
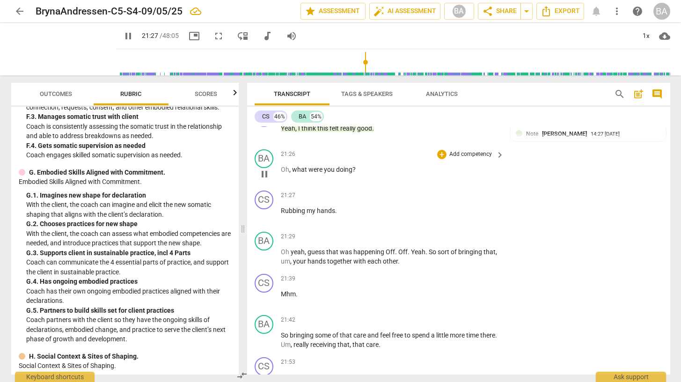
scroll to position [5480, 0]
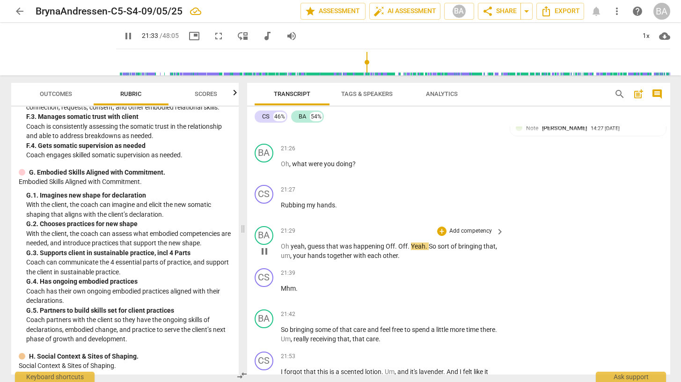
click at [395, 242] on span "." at bounding box center [396, 245] width 3 height 7
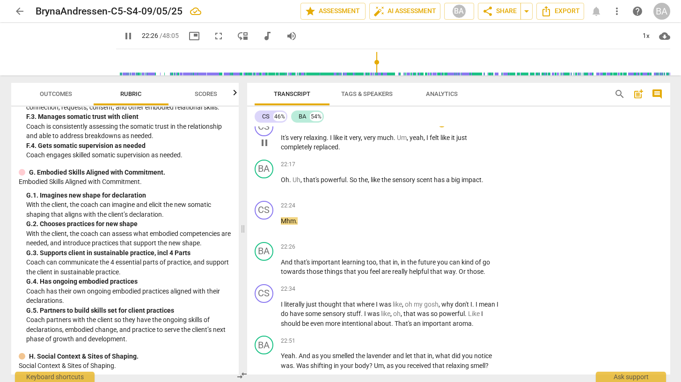
scroll to position [5805, 0]
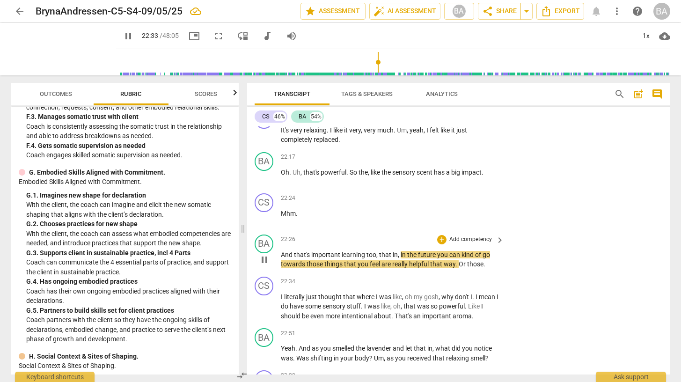
click at [488, 255] on p "And that's important learning too , that in , in the future you can kind of go …" at bounding box center [390, 259] width 219 height 19
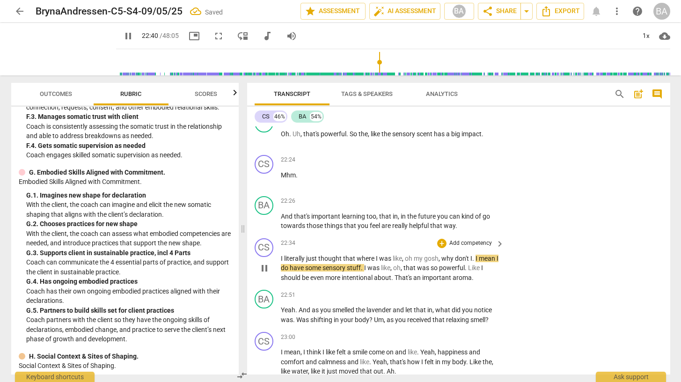
scroll to position [5847, 0]
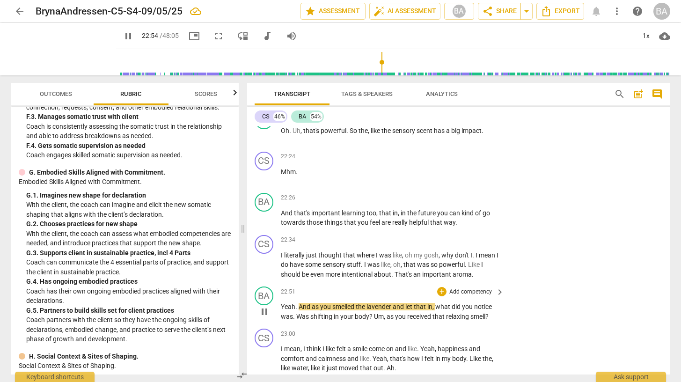
click at [298, 303] on span "And" at bounding box center [304, 306] width 13 height 7
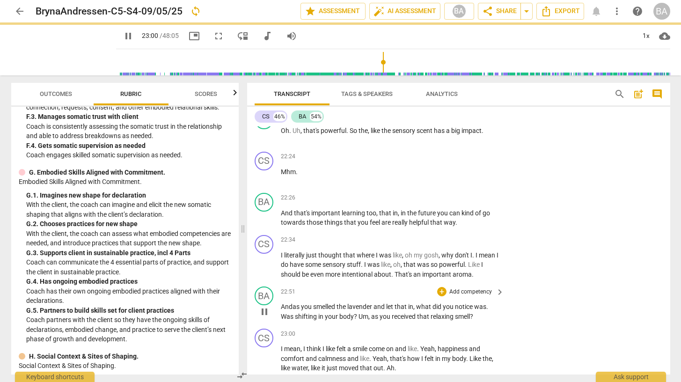
click at [286, 313] on span "Was" at bounding box center [288, 316] width 14 height 7
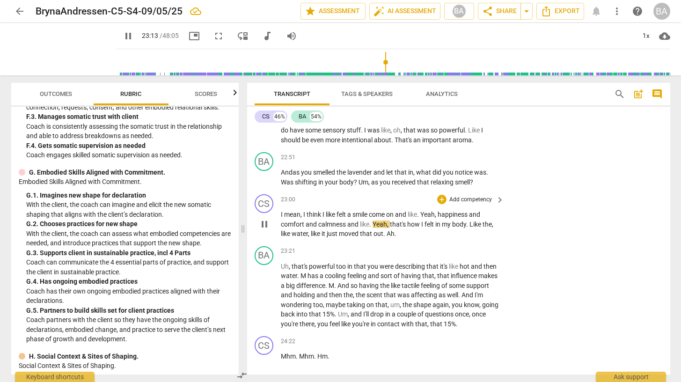
scroll to position [5982, 0]
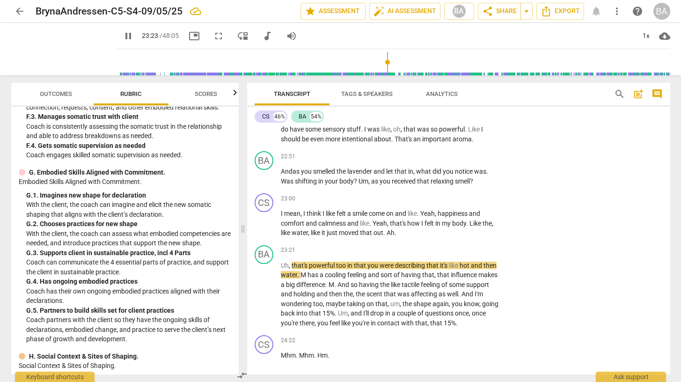
click at [123, 36] on span "pause" at bounding box center [128, 35] width 11 height 11
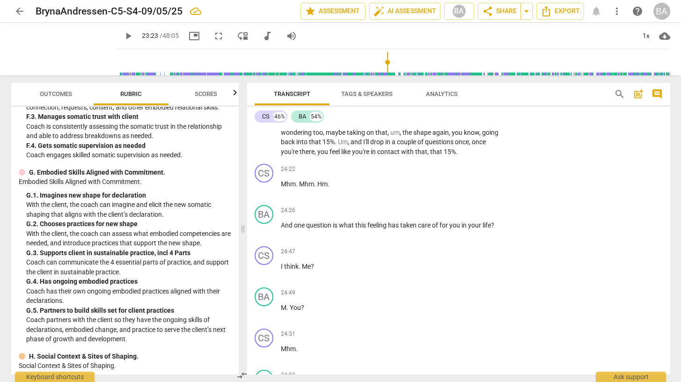
scroll to position [6154, 0]
click at [290, 303] on span "You" at bounding box center [295, 306] width 11 height 7
click at [123, 35] on span "play_arrow" at bounding box center [128, 35] width 11 height 11
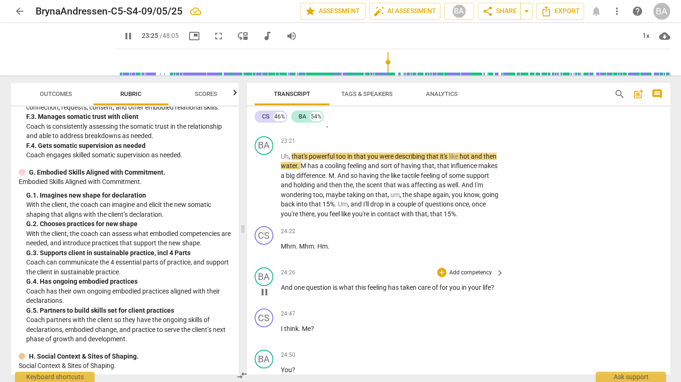
scroll to position [6085, 0]
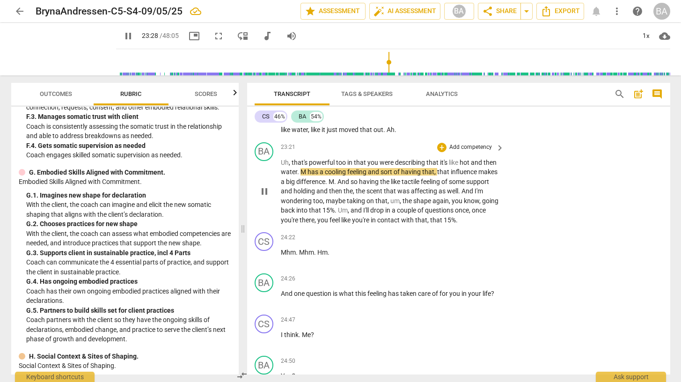
click at [307, 168] on span "has" at bounding box center [313, 171] width 12 height 7
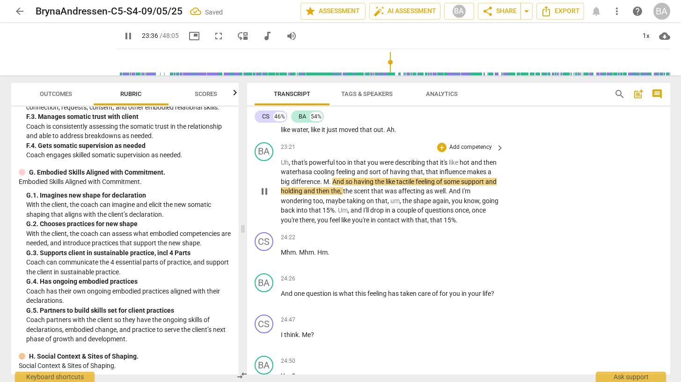
click at [331, 178] on span "." at bounding box center [330, 181] width 3 height 7
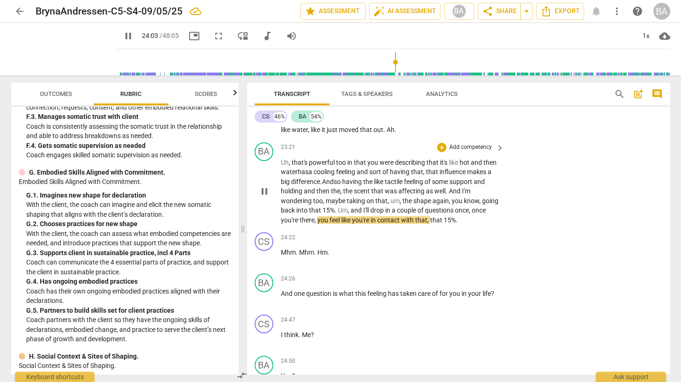
click at [461, 210] on p "Uh , that's powerful too in that you were describing that it's like hot and the…" at bounding box center [390, 191] width 219 height 67
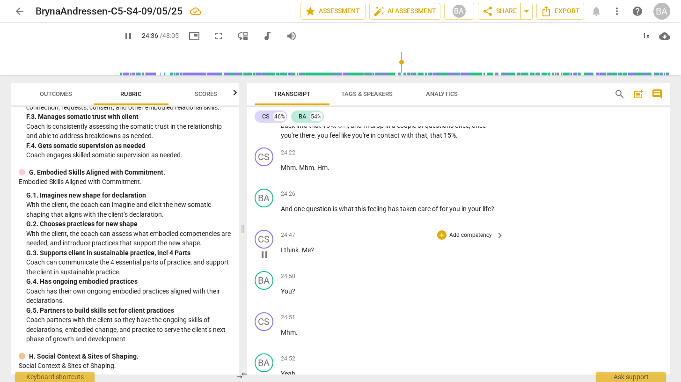
scroll to position [6170, 0]
click at [327, 245] on p "I think . Me ?" at bounding box center [390, 250] width 219 height 10
click at [304, 286] on p "You ?" at bounding box center [390, 291] width 219 height 10
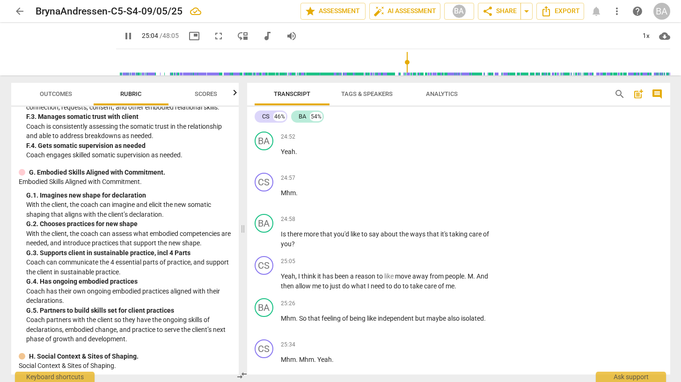
scroll to position [6396, 0]
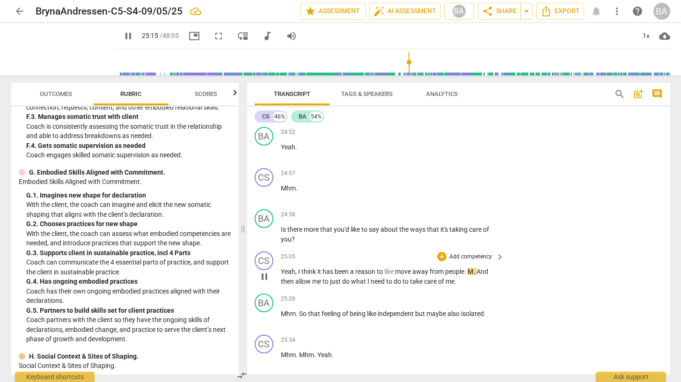
click at [476, 268] on span "." at bounding box center [474, 271] width 3 height 7
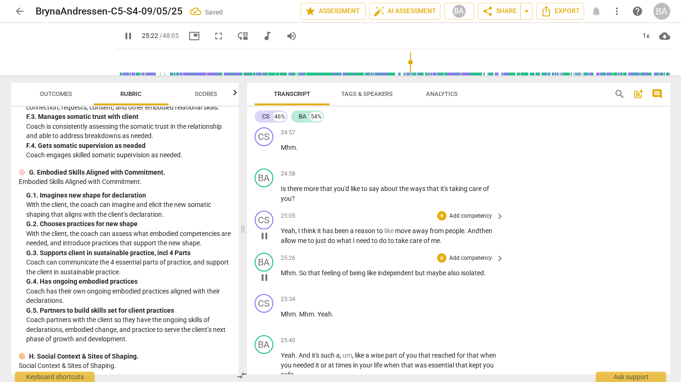
scroll to position [6446, 0]
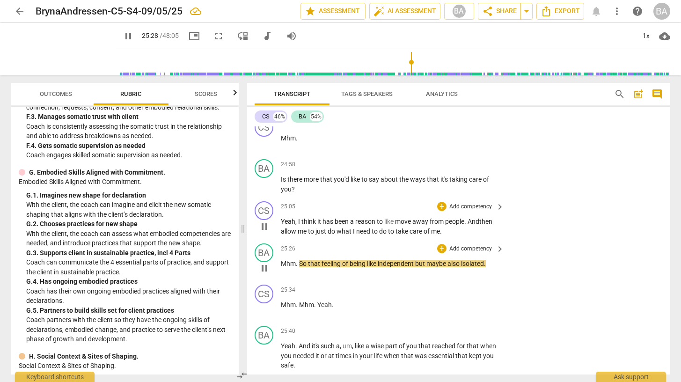
click at [378, 260] on span "like" at bounding box center [372, 263] width 11 height 7
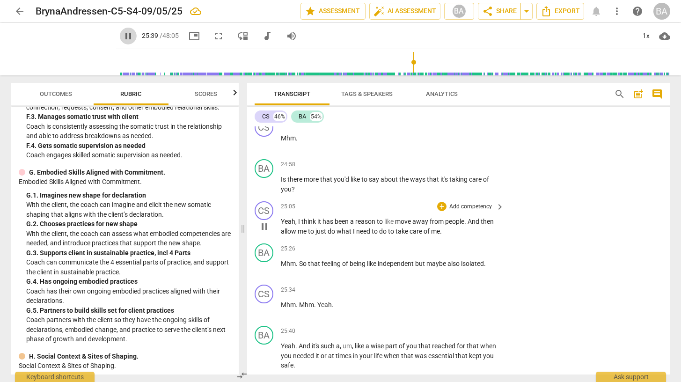
click at [123, 33] on span "pause" at bounding box center [128, 35] width 11 height 11
click at [123, 37] on span "play_arrow" at bounding box center [128, 35] width 11 height 11
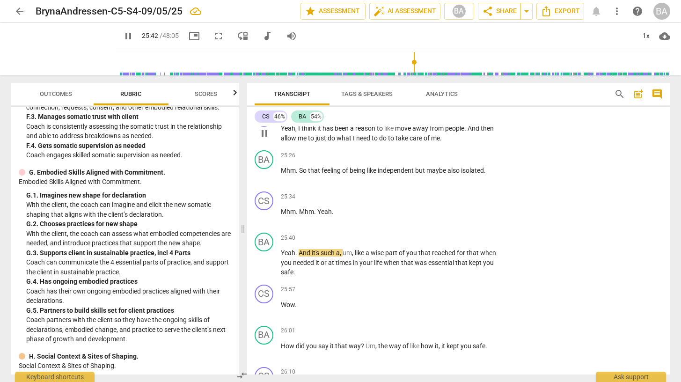
scroll to position [6540, 0]
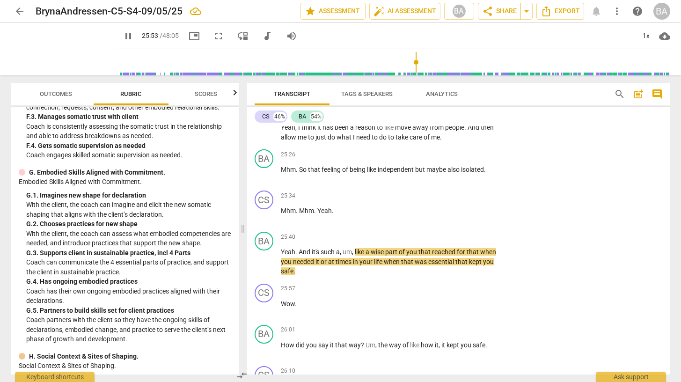
click at [123, 35] on span "pause" at bounding box center [128, 35] width 11 height 11
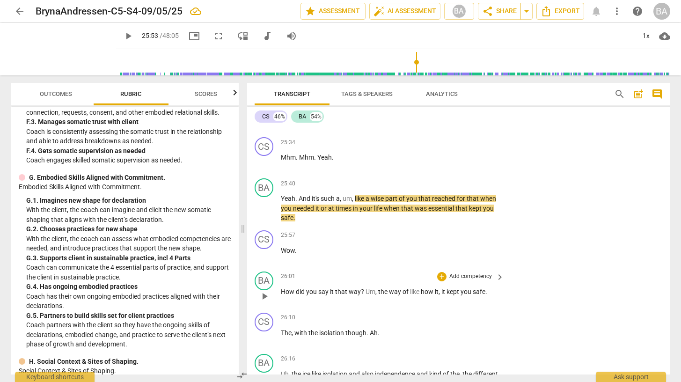
scroll to position [6595, 0]
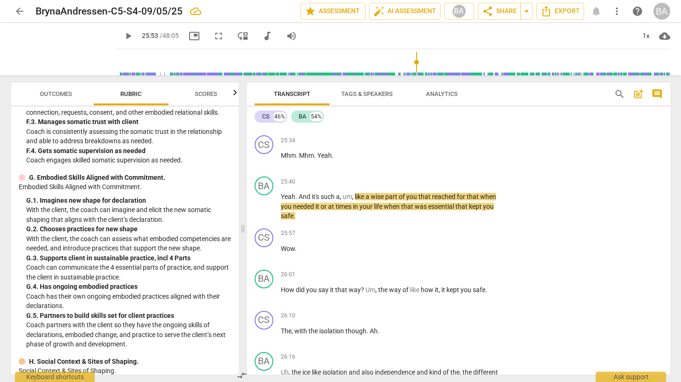
click at [123, 36] on span "play_arrow" at bounding box center [128, 35] width 11 height 11
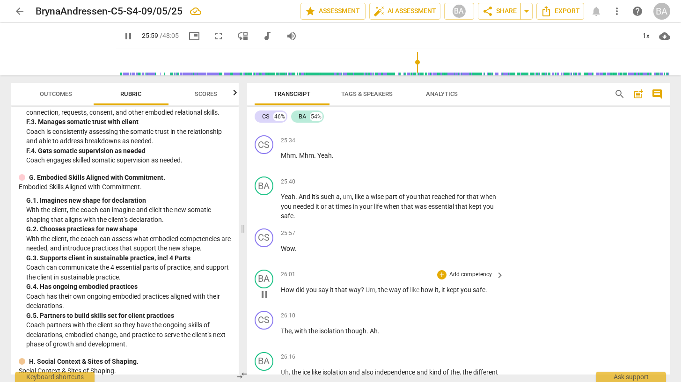
click at [281, 286] on span "How" at bounding box center [288, 289] width 15 height 7
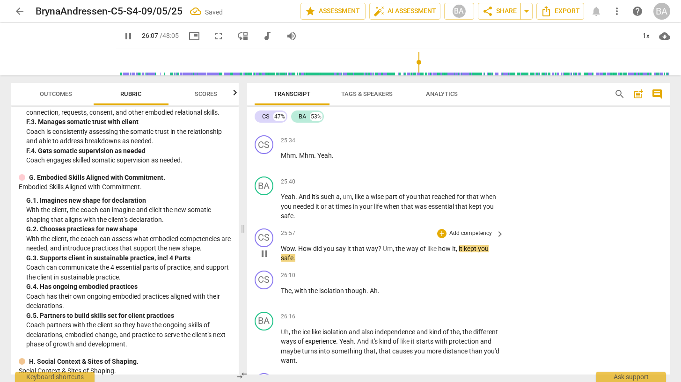
click at [383, 245] on span "Um" at bounding box center [388, 248] width 10 height 7
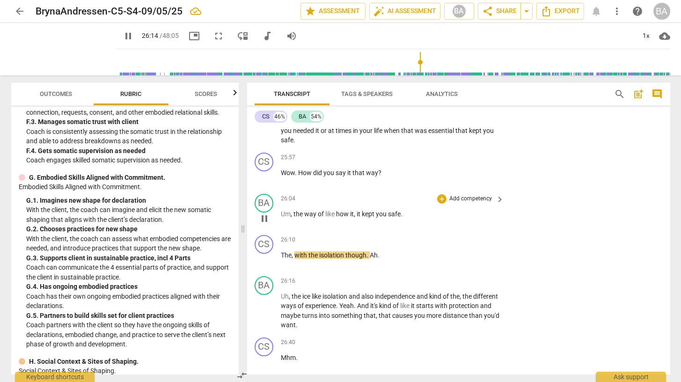
scroll to position [6699, 0]
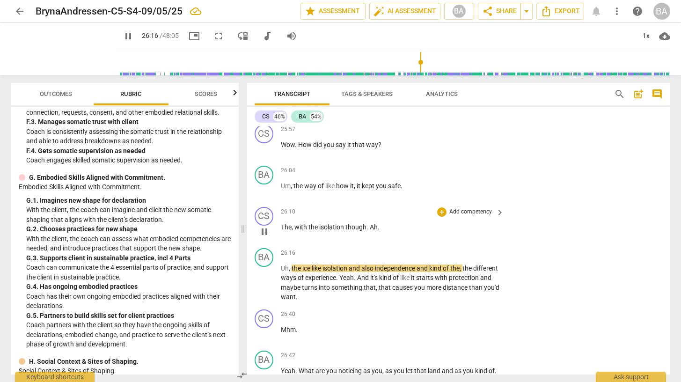
click at [386, 222] on p "The , with the isolation though . Ah ." at bounding box center [390, 227] width 219 height 10
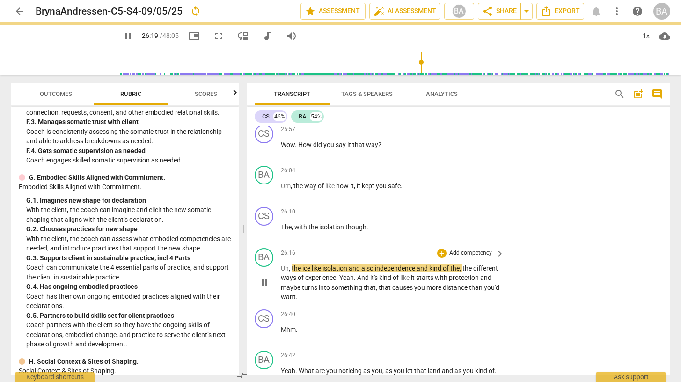
click at [289, 264] on span "," at bounding box center [290, 267] width 3 height 7
click at [309, 264] on span "ice" at bounding box center [306, 267] width 9 height 7
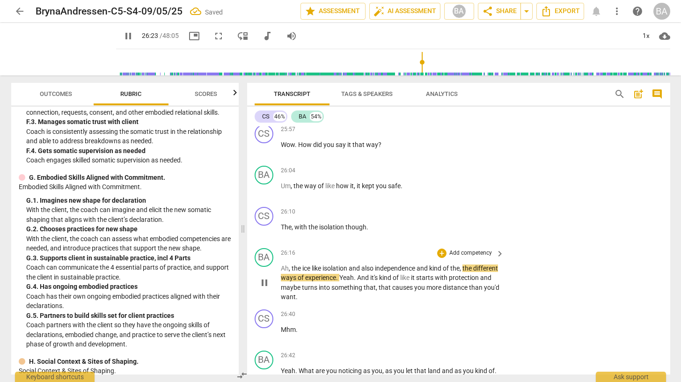
click at [321, 264] on span "like" at bounding box center [317, 267] width 11 height 7
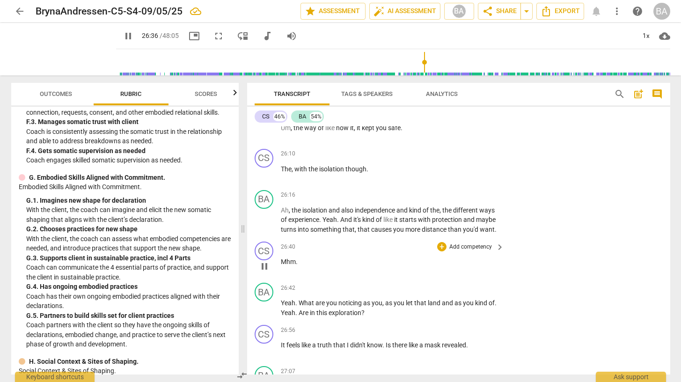
scroll to position [6766, 0]
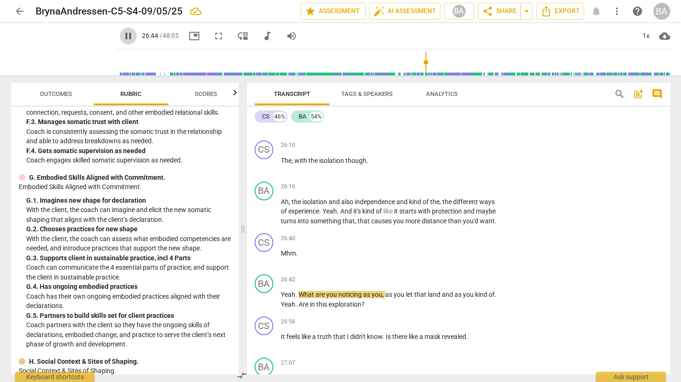
click at [123, 35] on span "pause" at bounding box center [128, 35] width 11 height 11
